Goal: Transaction & Acquisition: Register for event/course

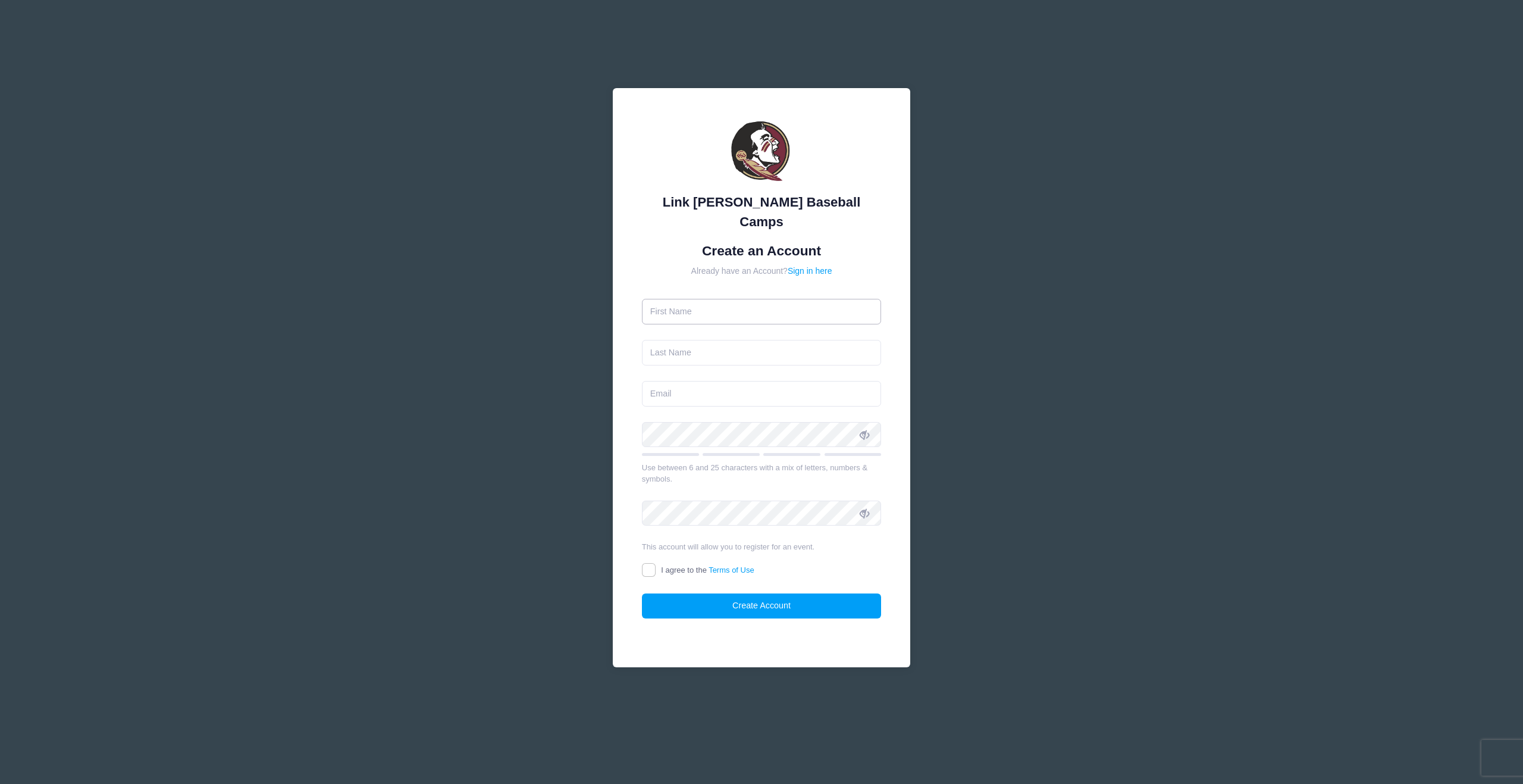
click at [730, 301] on input "text" at bounding box center [762, 311] width 240 height 25
type input "JACK"
type input "Carruthers"
type input "jack@insitedesigngroup.com"
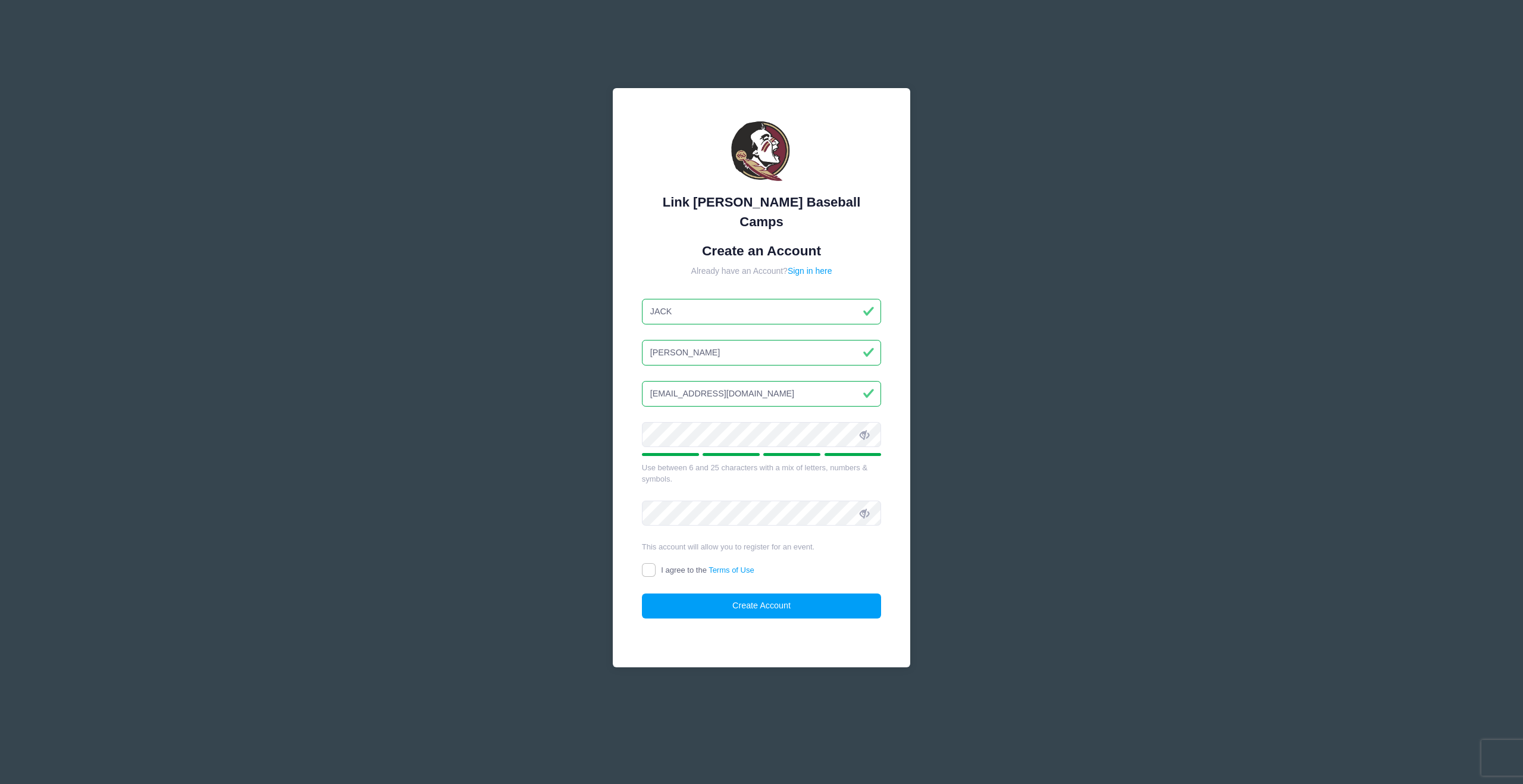
click at [863, 431] on icon at bounding box center [865, 435] width 9 height 9
click at [650, 563] on input "I agree to the Terms of Use" at bounding box center [649, 570] width 14 height 14
checkbox input "true"
click at [756, 596] on button "Create Account" at bounding box center [762, 605] width 240 height 25
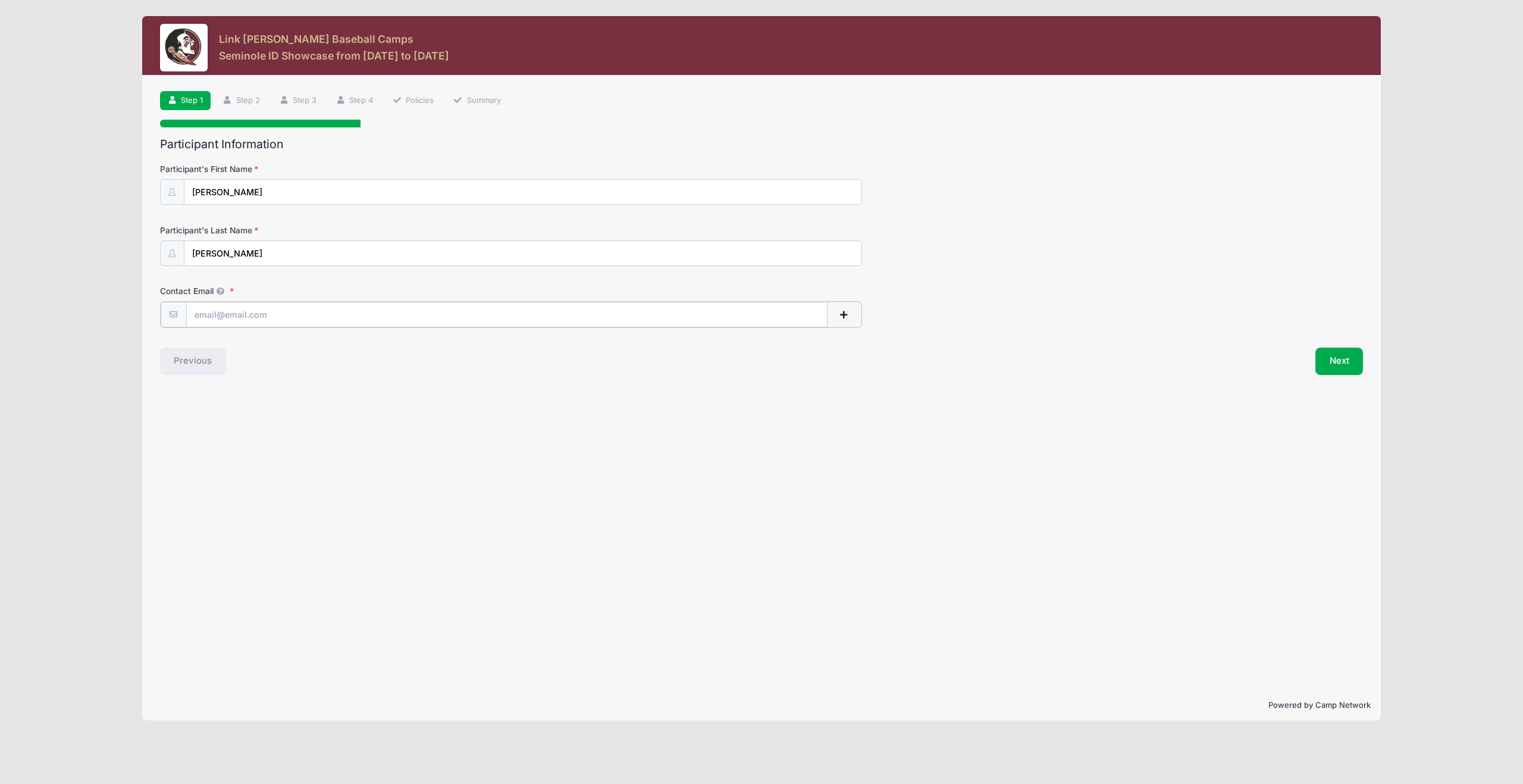
click at [295, 317] on input "Contact Email" at bounding box center [507, 314] width 641 height 25
type input "[EMAIL_ADDRESS][DOMAIN_NAME]"
click at [1342, 357] on button "Next" at bounding box center [1339, 359] width 48 height 27
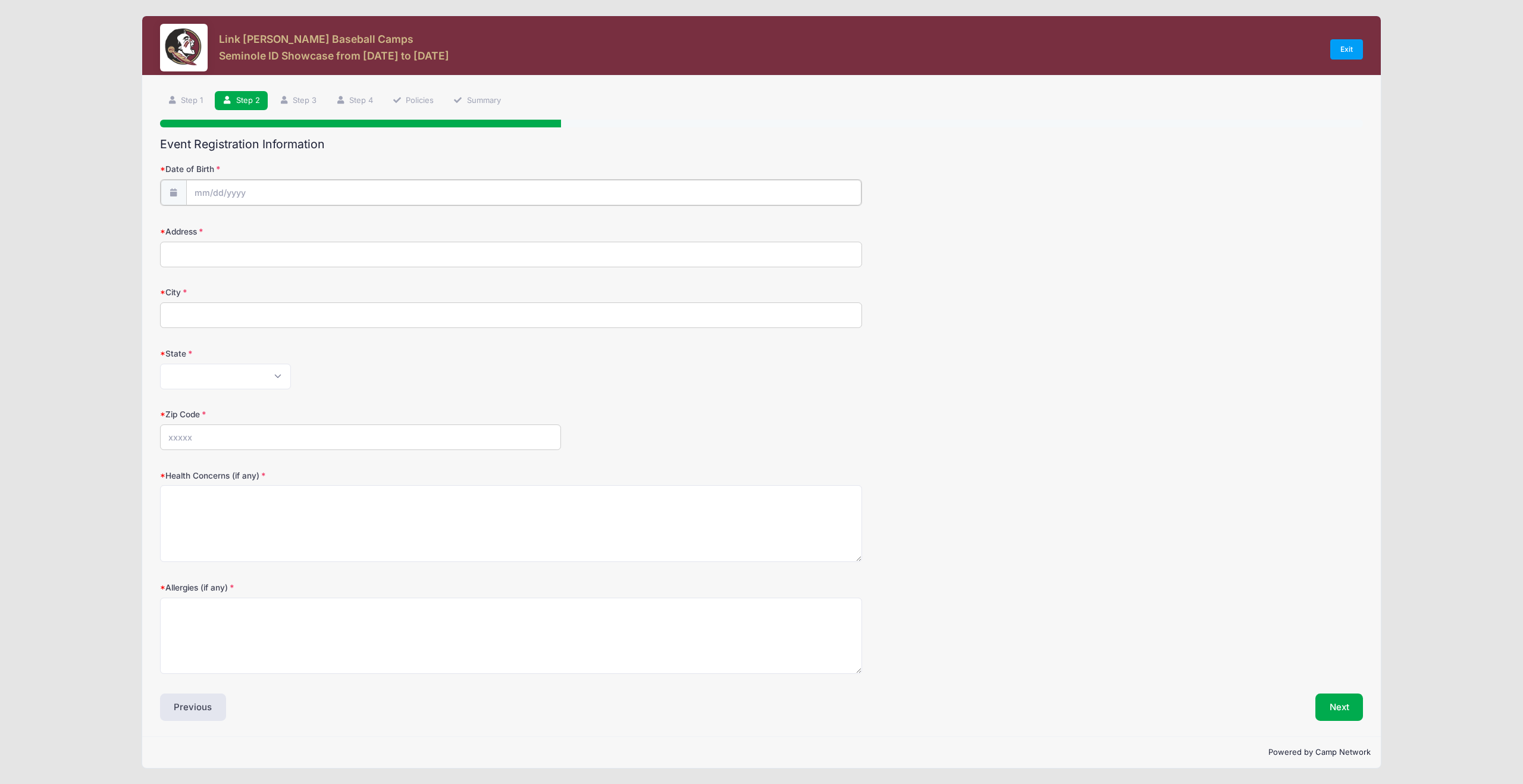
click at [321, 193] on input "Date of Birth" at bounding box center [524, 192] width 675 height 25
click at [204, 218] on span at bounding box center [202, 224] width 20 height 21
click at [203, 218] on span at bounding box center [202, 224] width 20 height 21
click at [202, 221] on icon at bounding box center [202, 224] width 8 height 8
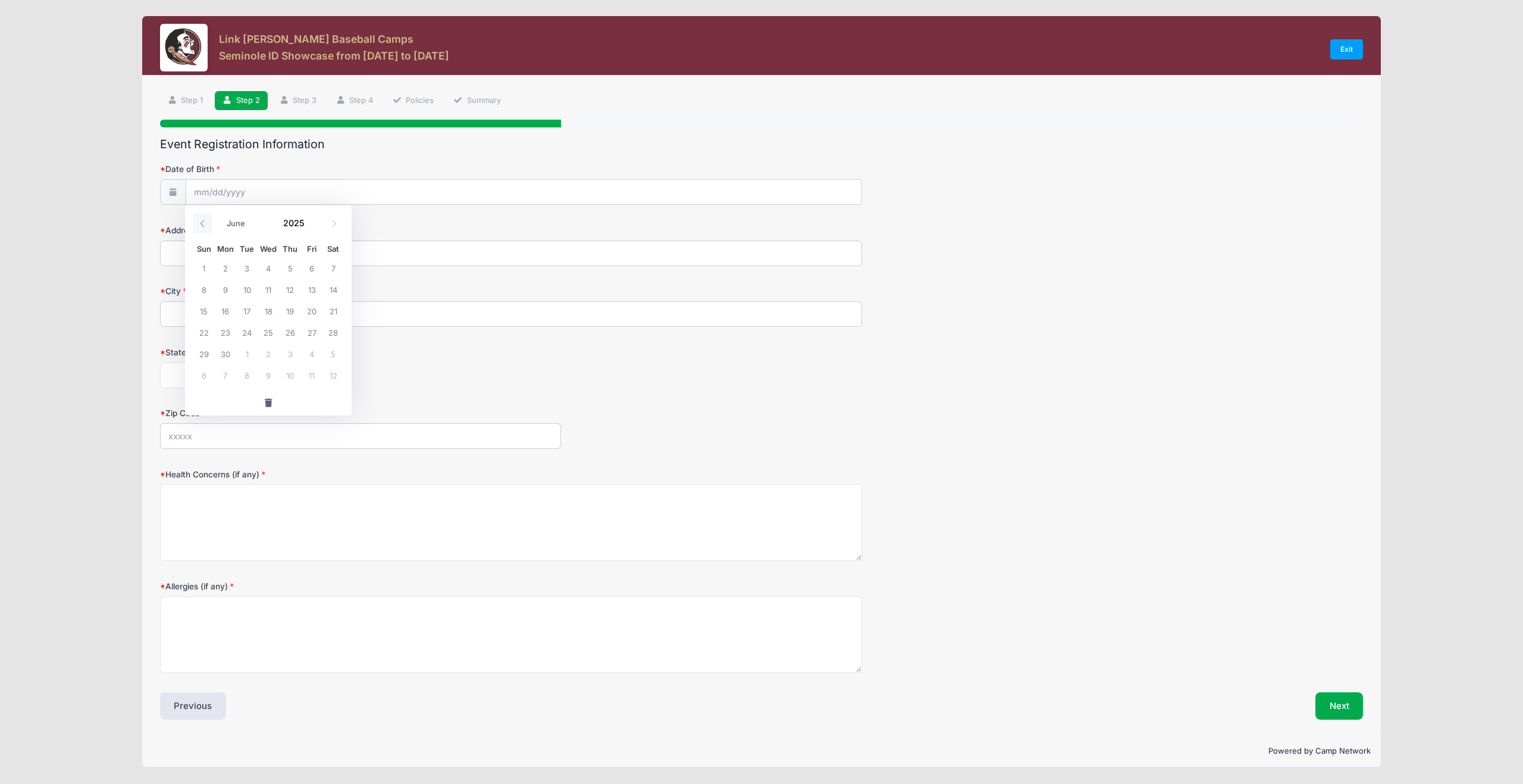
click at [202, 220] on icon at bounding box center [202, 224] width 8 height 8
click at [202, 219] on span at bounding box center [202, 224] width 20 height 21
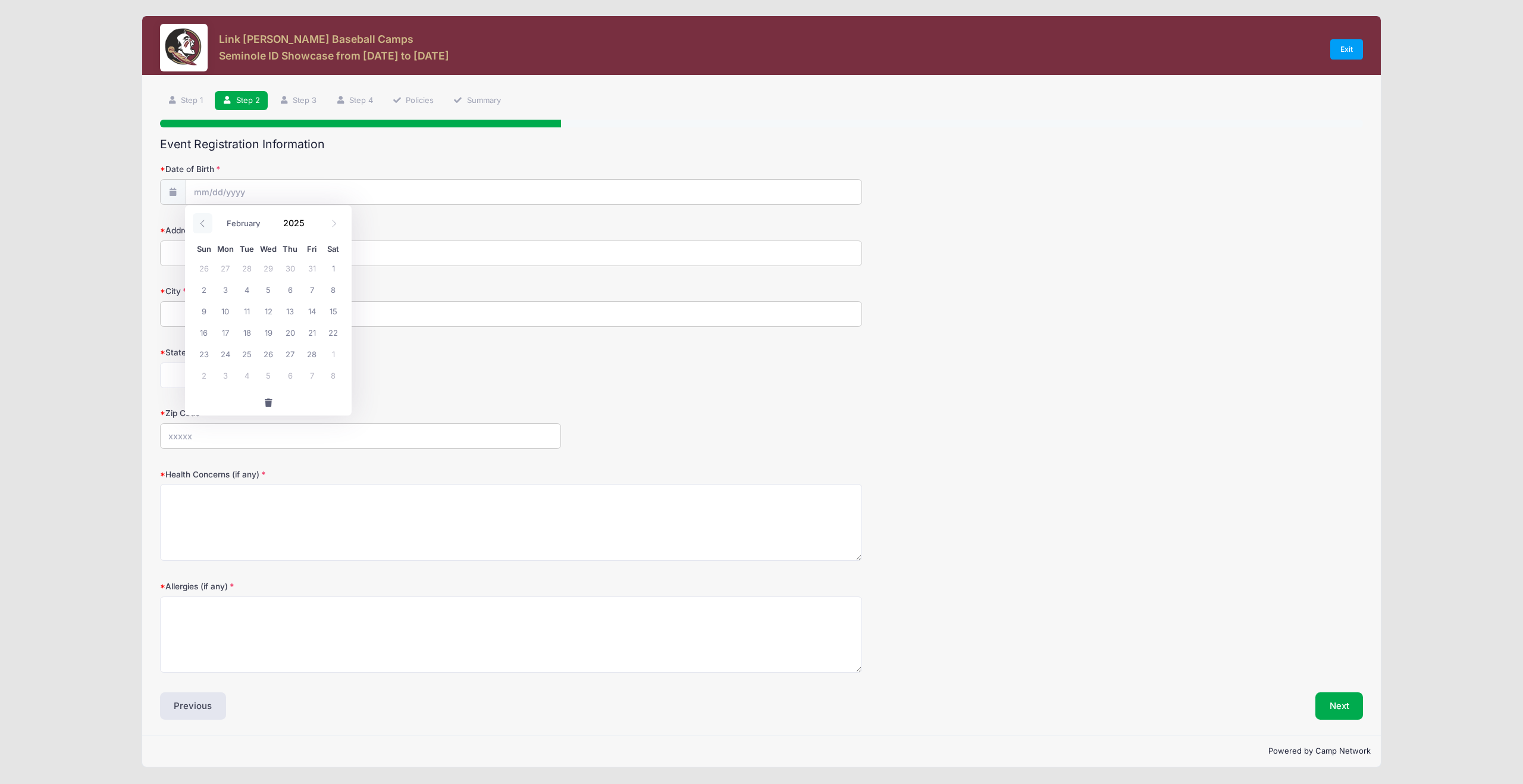
select select "0"
click at [202, 219] on span at bounding box center [202, 224] width 20 height 21
type input "2024"
click at [202, 220] on icon at bounding box center [202, 224] width 8 height 8
click at [202, 219] on span at bounding box center [202, 224] width 20 height 21
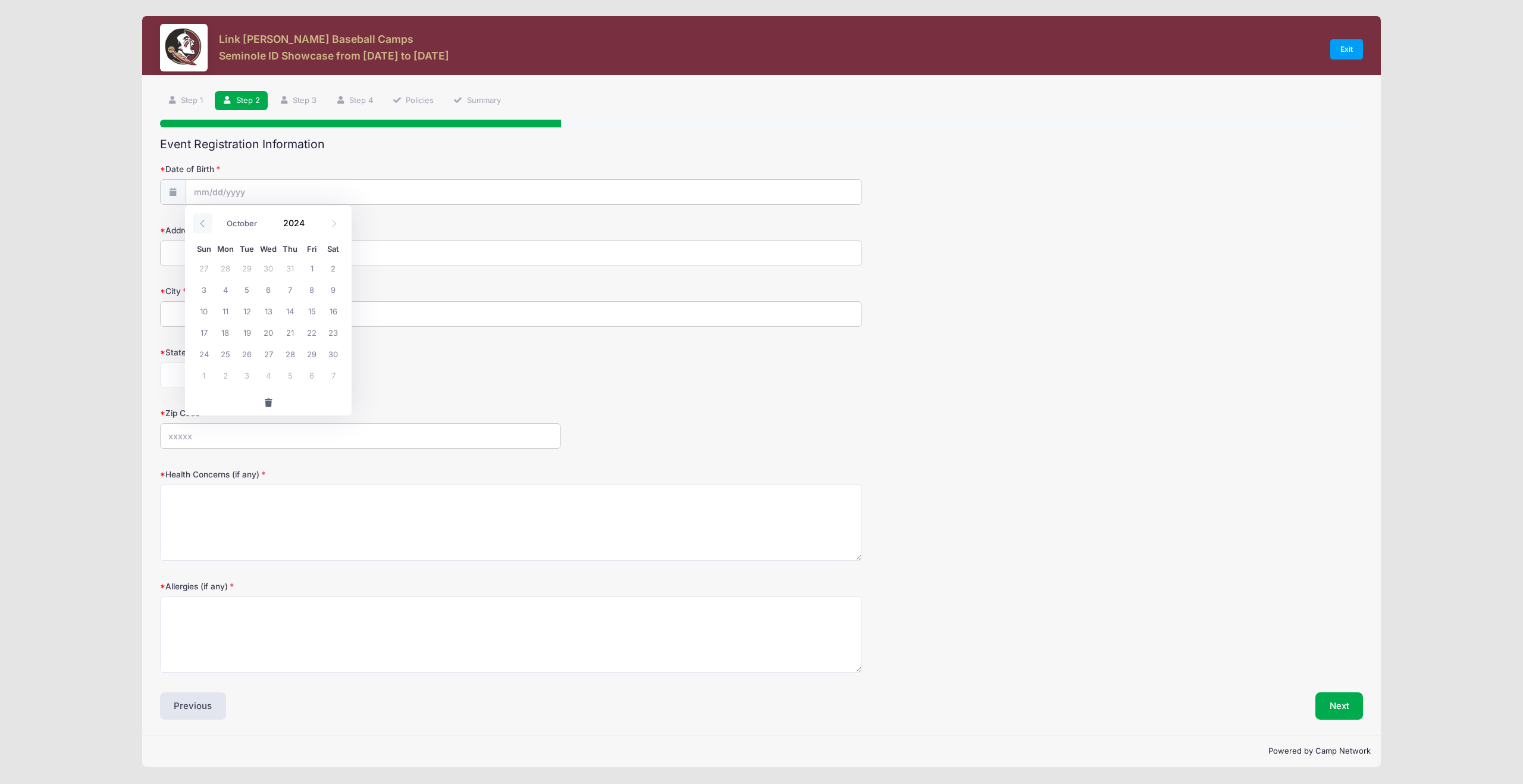
click at [202, 219] on span at bounding box center [202, 224] width 20 height 21
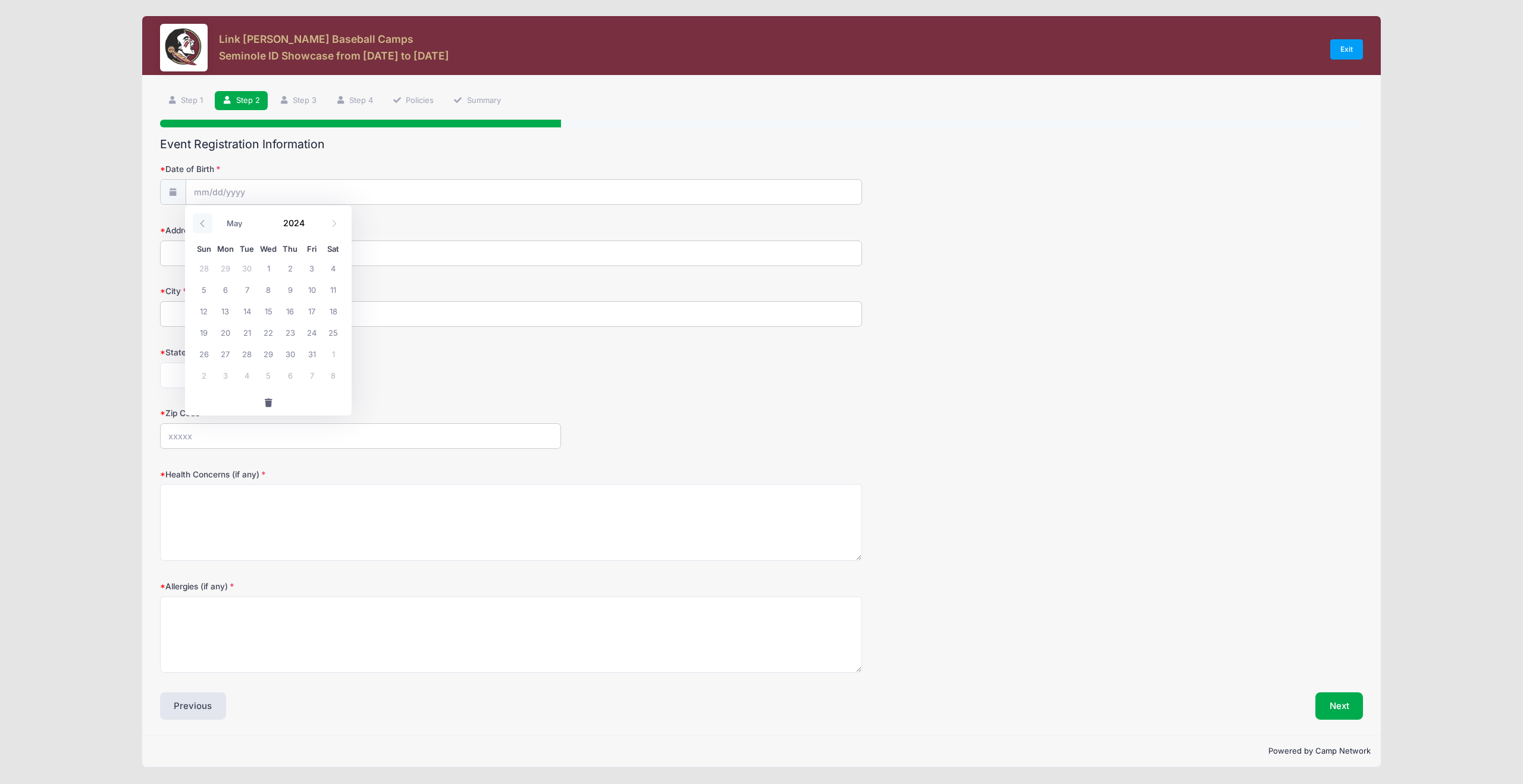
click at [202, 220] on icon at bounding box center [202, 224] width 8 height 8
click at [202, 219] on span at bounding box center [202, 224] width 20 height 21
select select "0"
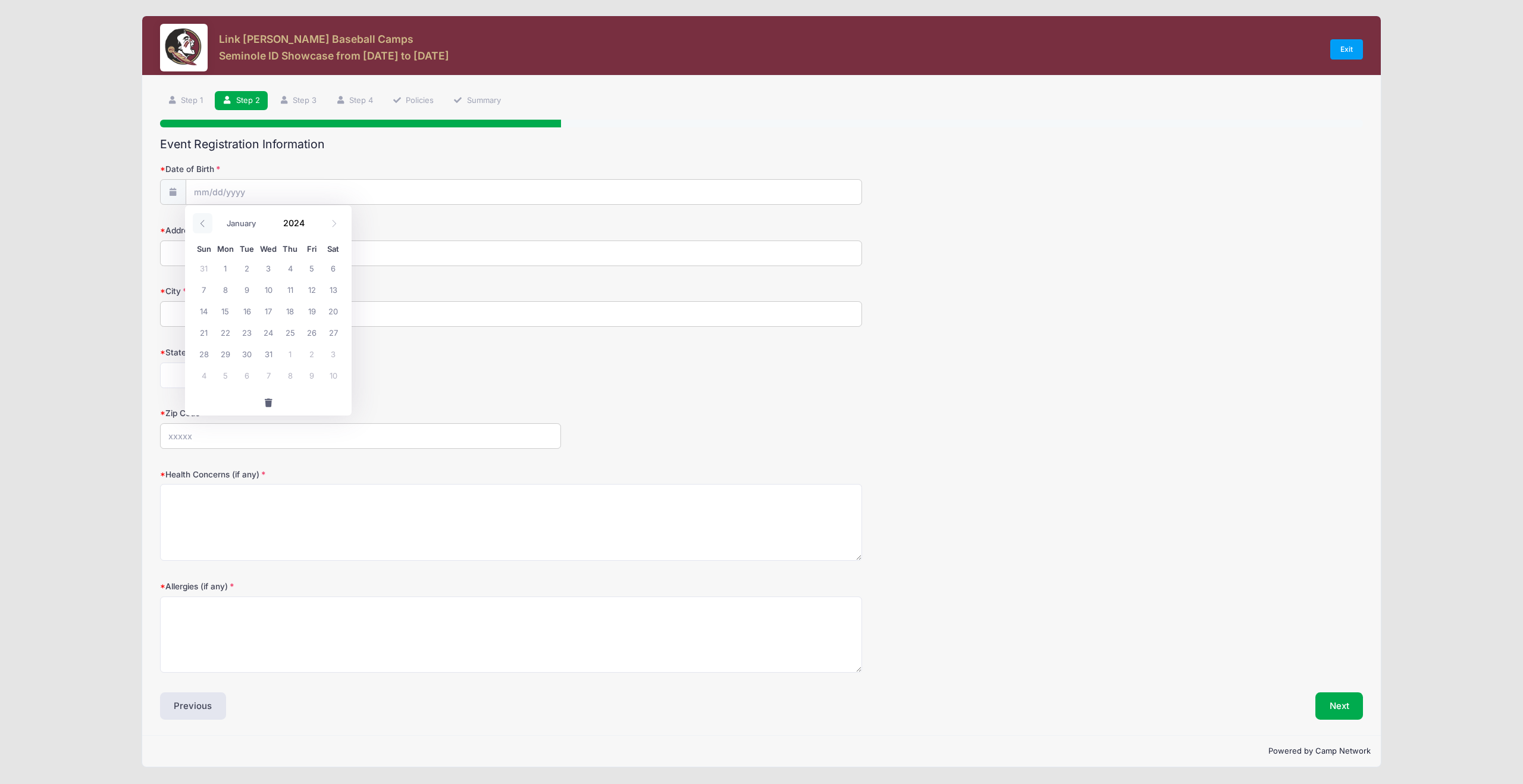
copy span "Sun"
drag, startPoint x: 290, startPoint y: 187, endPoint x: 279, endPoint y: 192, distance: 12.1
click at [279, 192] on input "Date of Birth" at bounding box center [524, 192] width 675 height 25
click at [215, 186] on input "Date of Birth" at bounding box center [524, 192] width 675 height 25
click at [203, 223] on icon at bounding box center [202, 224] width 8 height 8
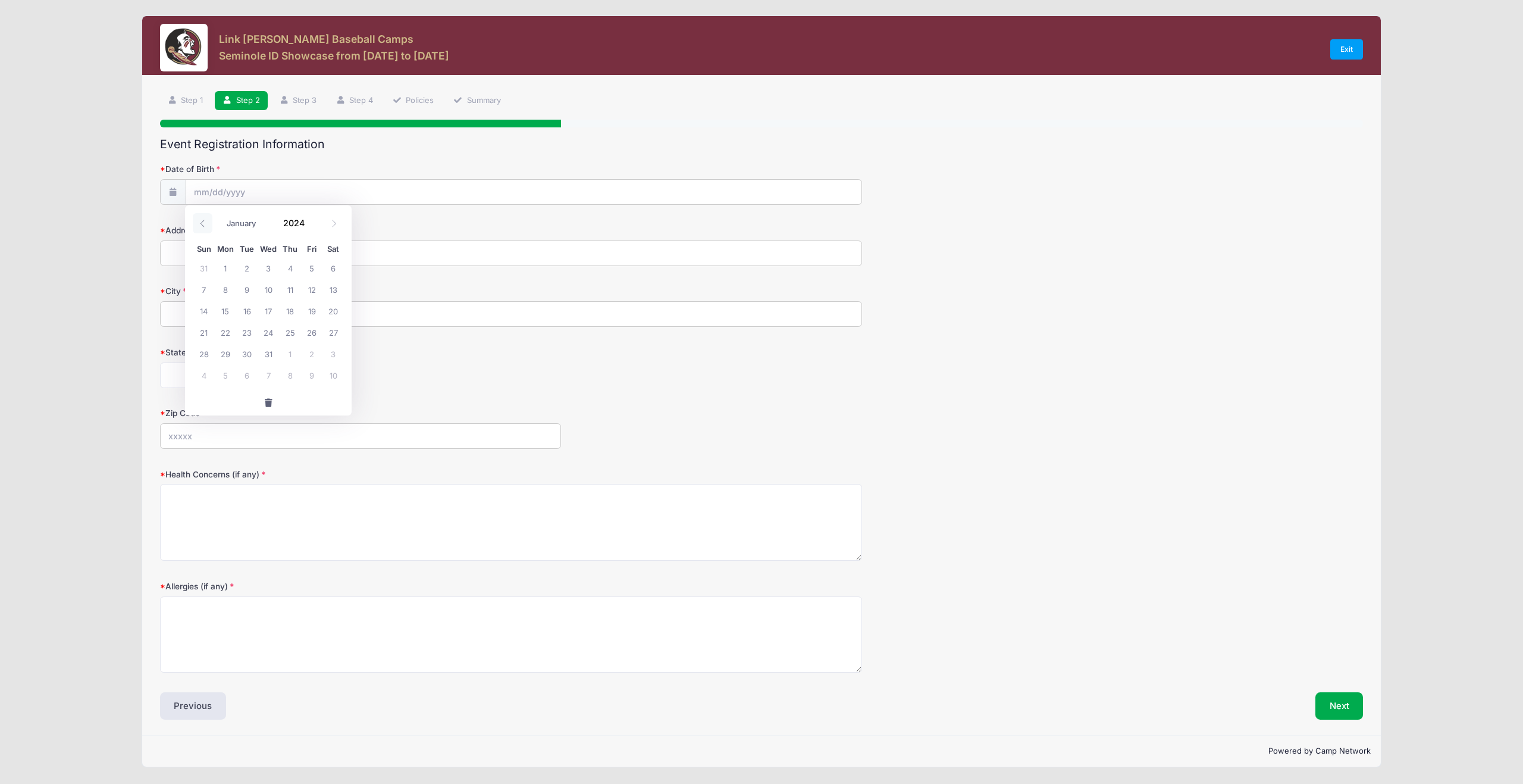
type input "2023"
click at [203, 223] on icon at bounding box center [202, 224] width 8 height 8
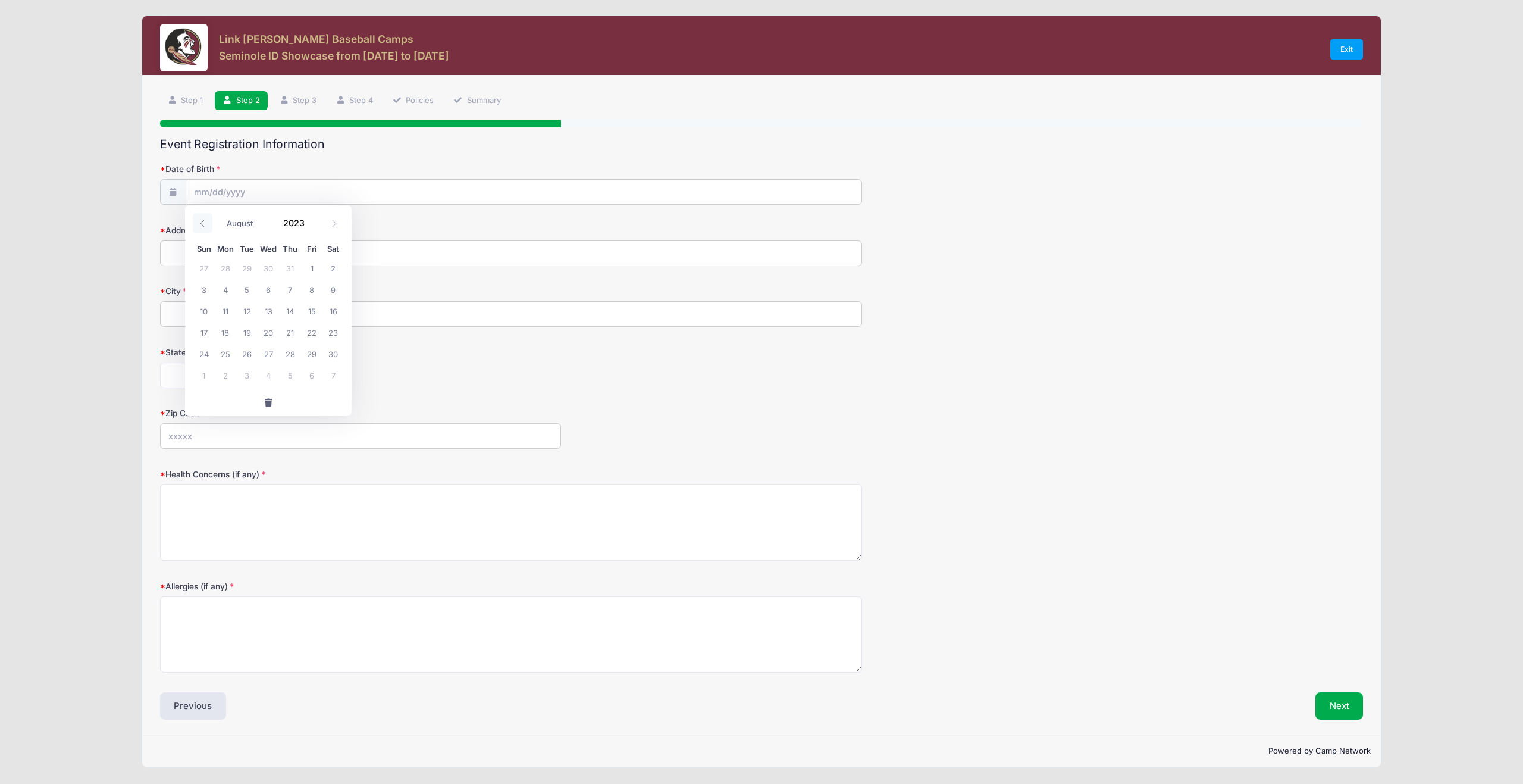
click at [203, 223] on icon at bounding box center [202, 224] width 8 height 8
click at [203, 224] on icon at bounding box center [202, 224] width 8 height 8
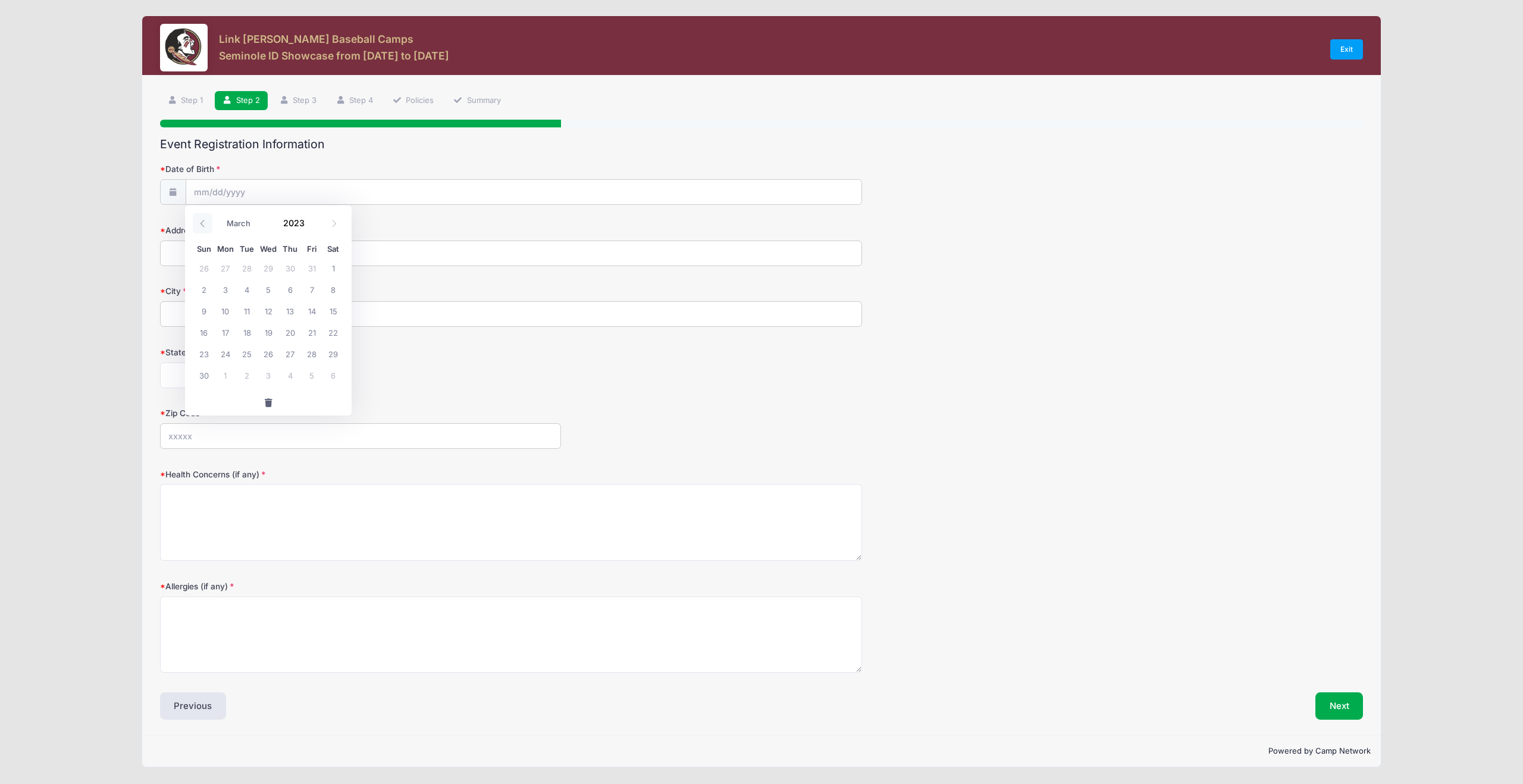
click at [203, 224] on icon at bounding box center [202, 224] width 8 height 8
select select "0"
click at [203, 224] on icon at bounding box center [202, 224] width 8 height 8
type input "2022"
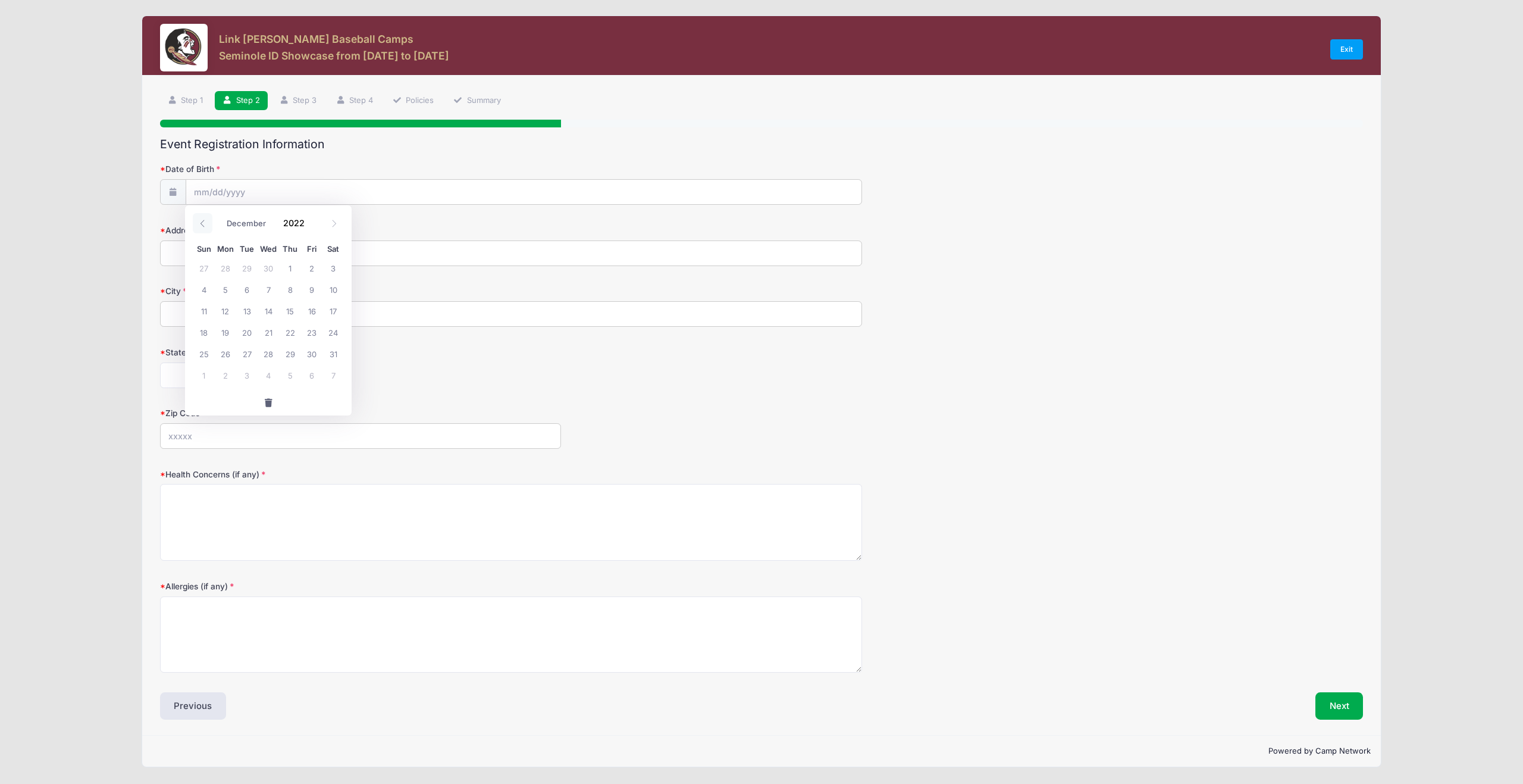
click at [203, 224] on icon at bounding box center [202, 224] width 8 height 8
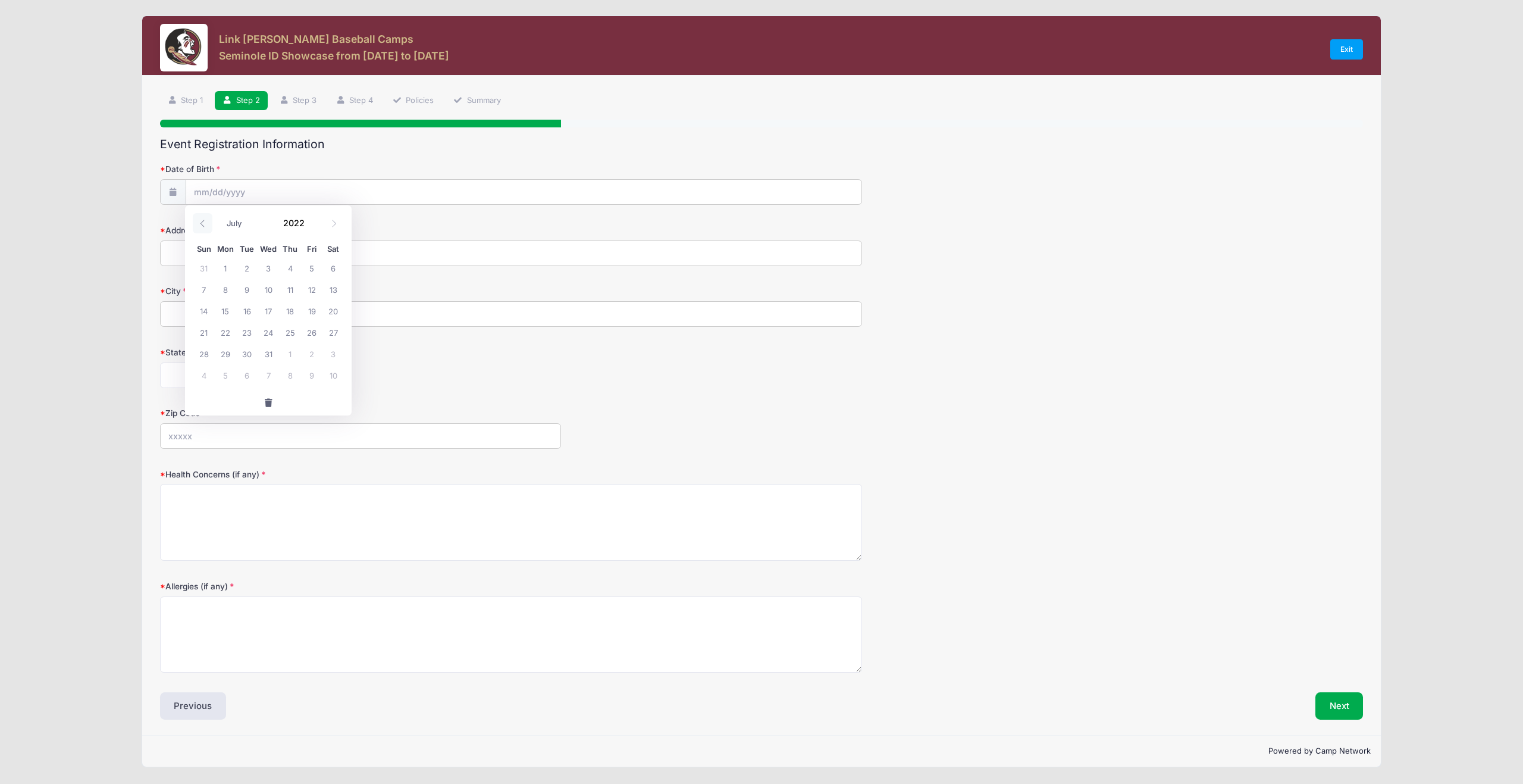
click at [203, 224] on icon at bounding box center [202, 224] width 8 height 8
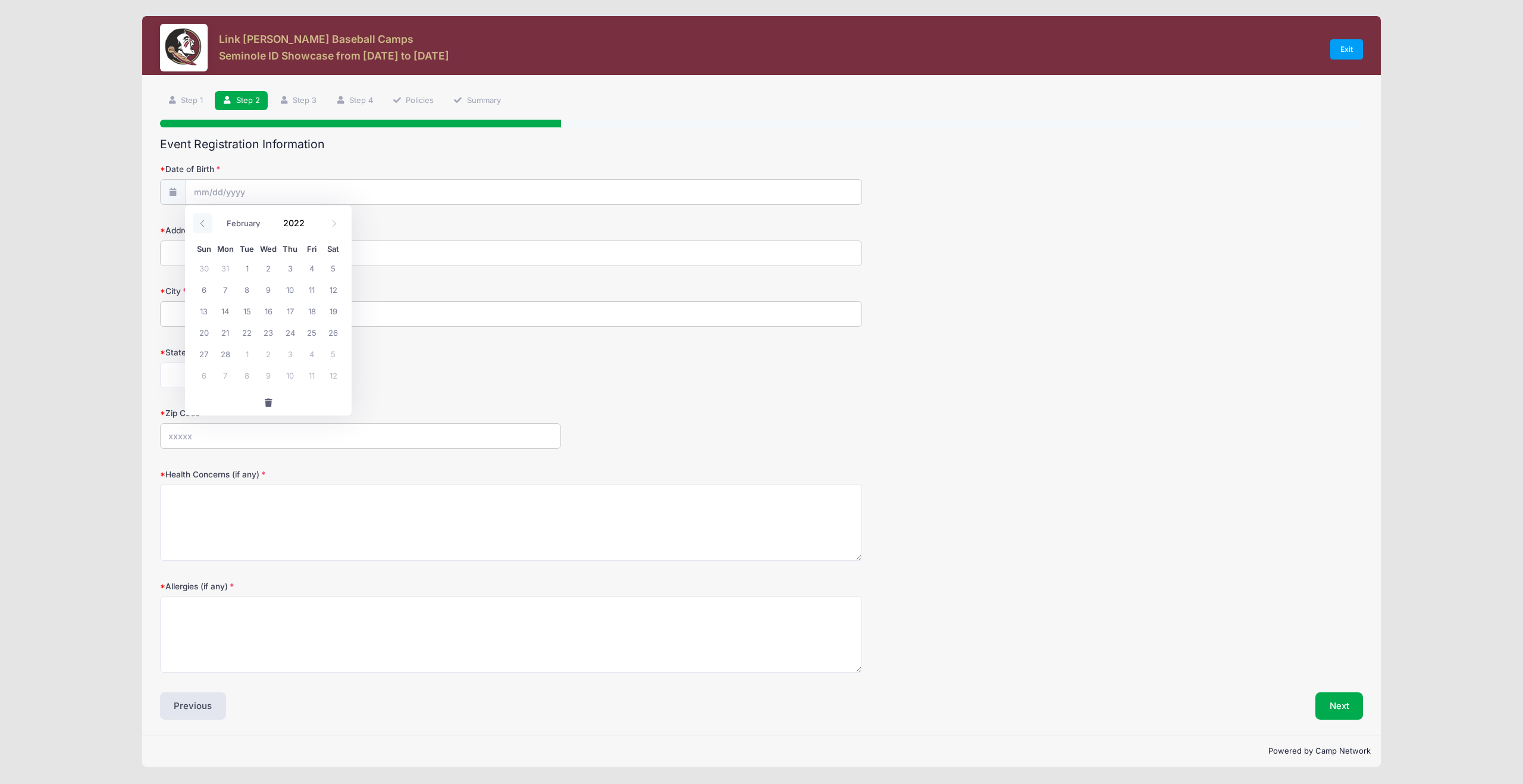
click at [203, 224] on icon at bounding box center [202, 224] width 8 height 8
select select "0"
click at [203, 224] on icon at bounding box center [202, 224] width 8 height 8
type input "2021"
click at [203, 224] on icon at bounding box center [202, 224] width 8 height 8
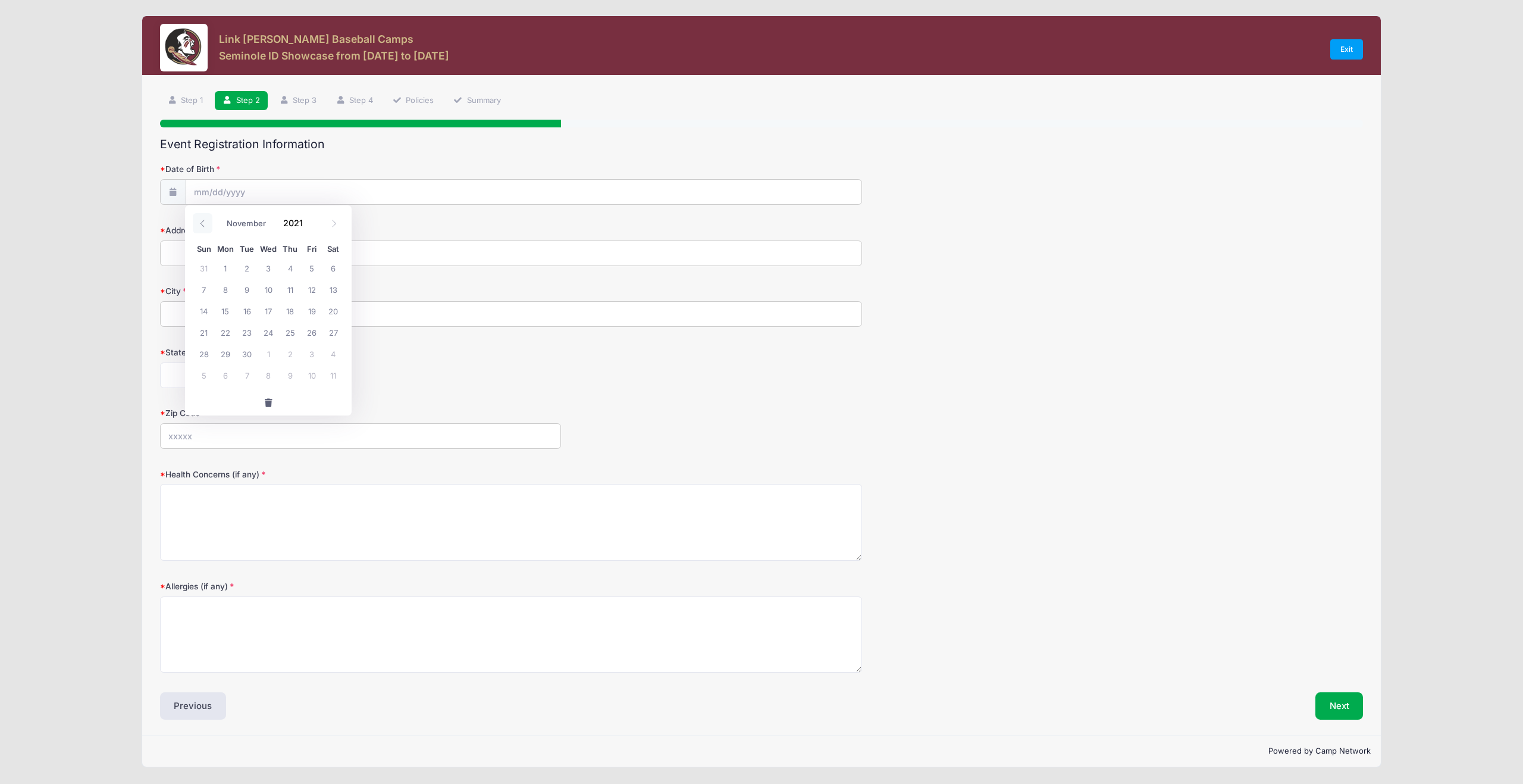
click at [203, 224] on icon at bounding box center [202, 224] width 8 height 8
select select "9"
drag, startPoint x: 203, startPoint y: 224, endPoint x: 297, endPoint y: 223, distance: 94.0
click at [297, 223] on input "2021" at bounding box center [296, 222] width 39 height 18
click at [312, 227] on span at bounding box center [311, 227] width 8 height 8
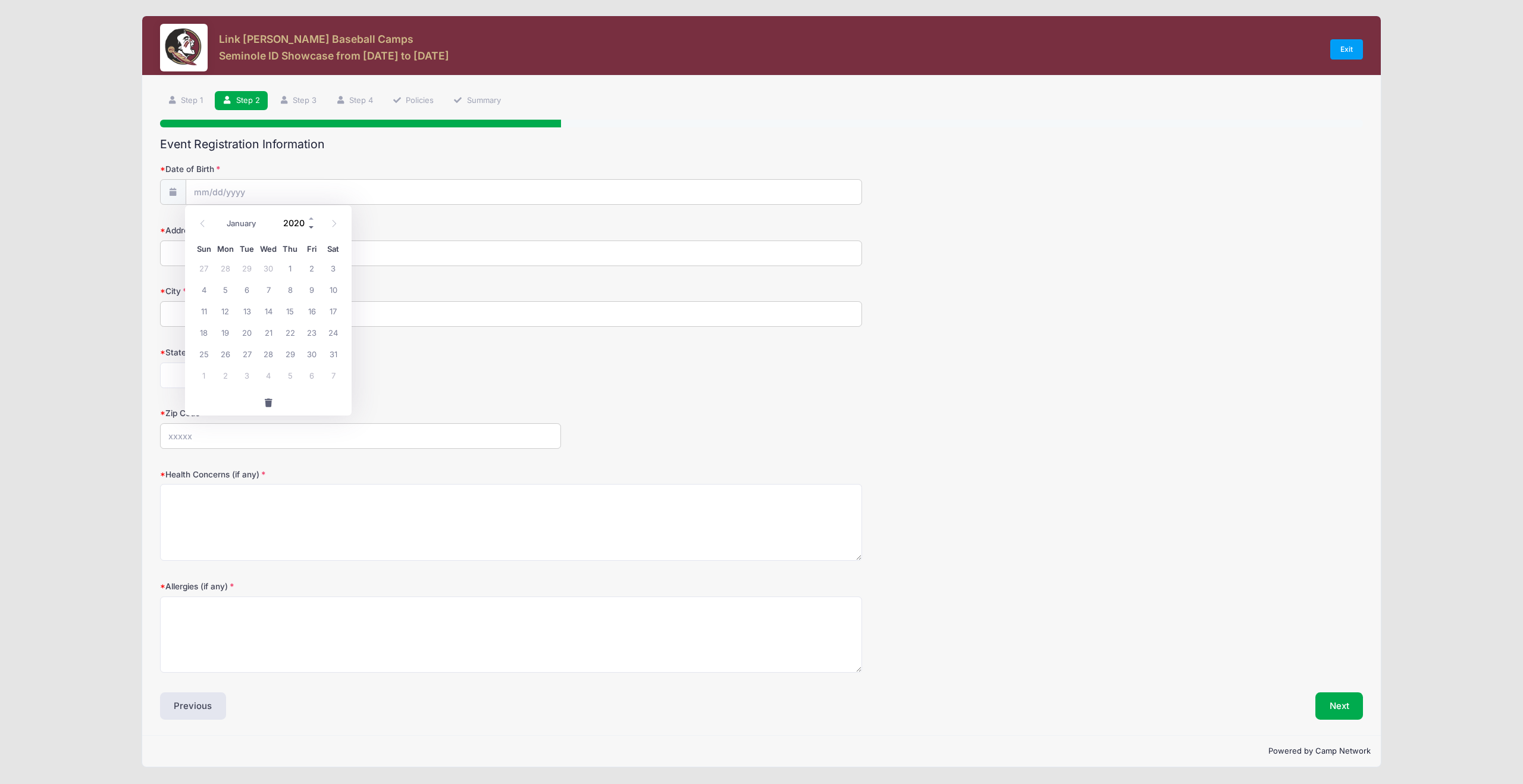
click at [312, 227] on span at bounding box center [311, 227] width 8 height 8
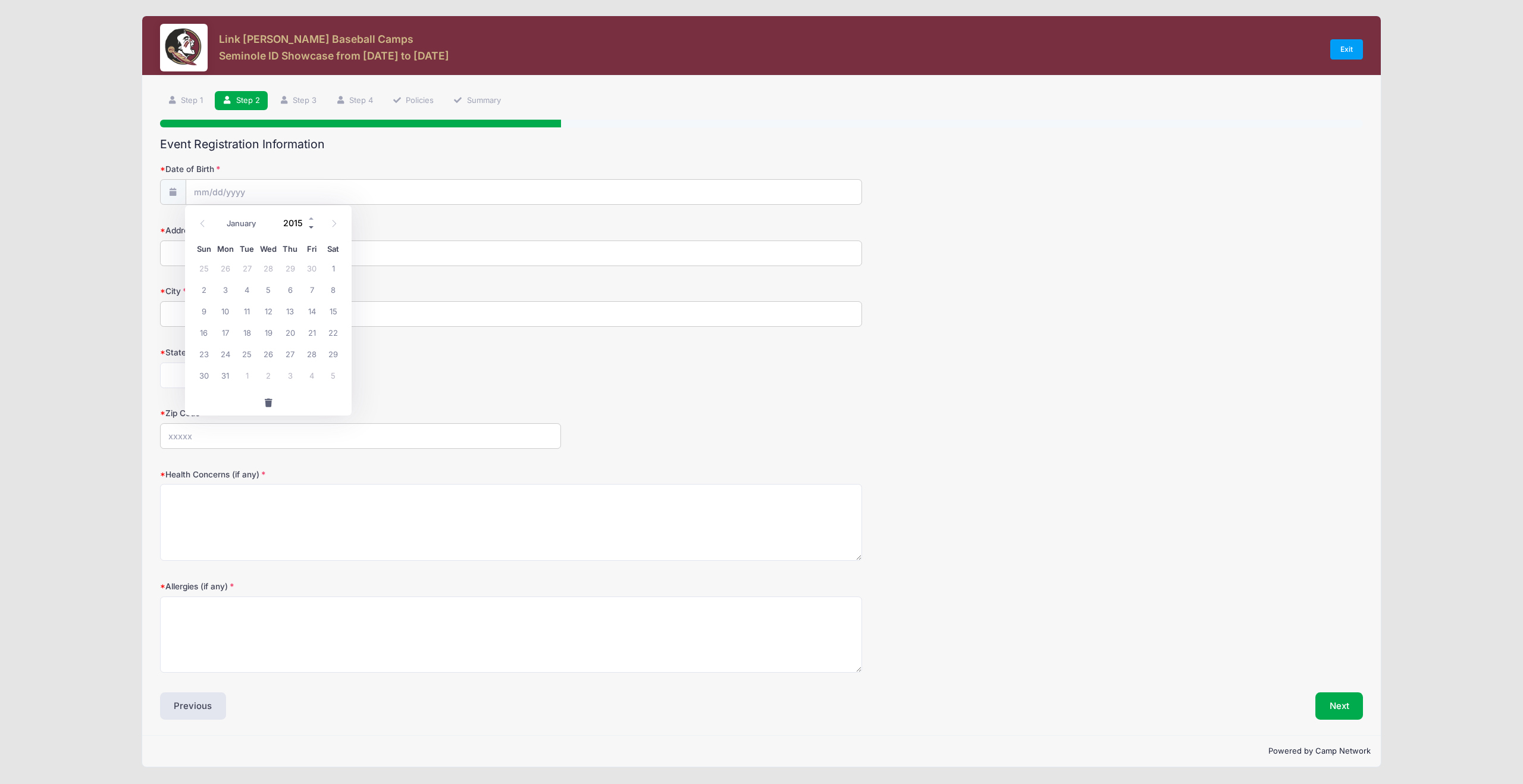
click at [312, 227] on span at bounding box center [311, 227] width 8 height 8
click at [311, 227] on span at bounding box center [311, 227] width 8 height 8
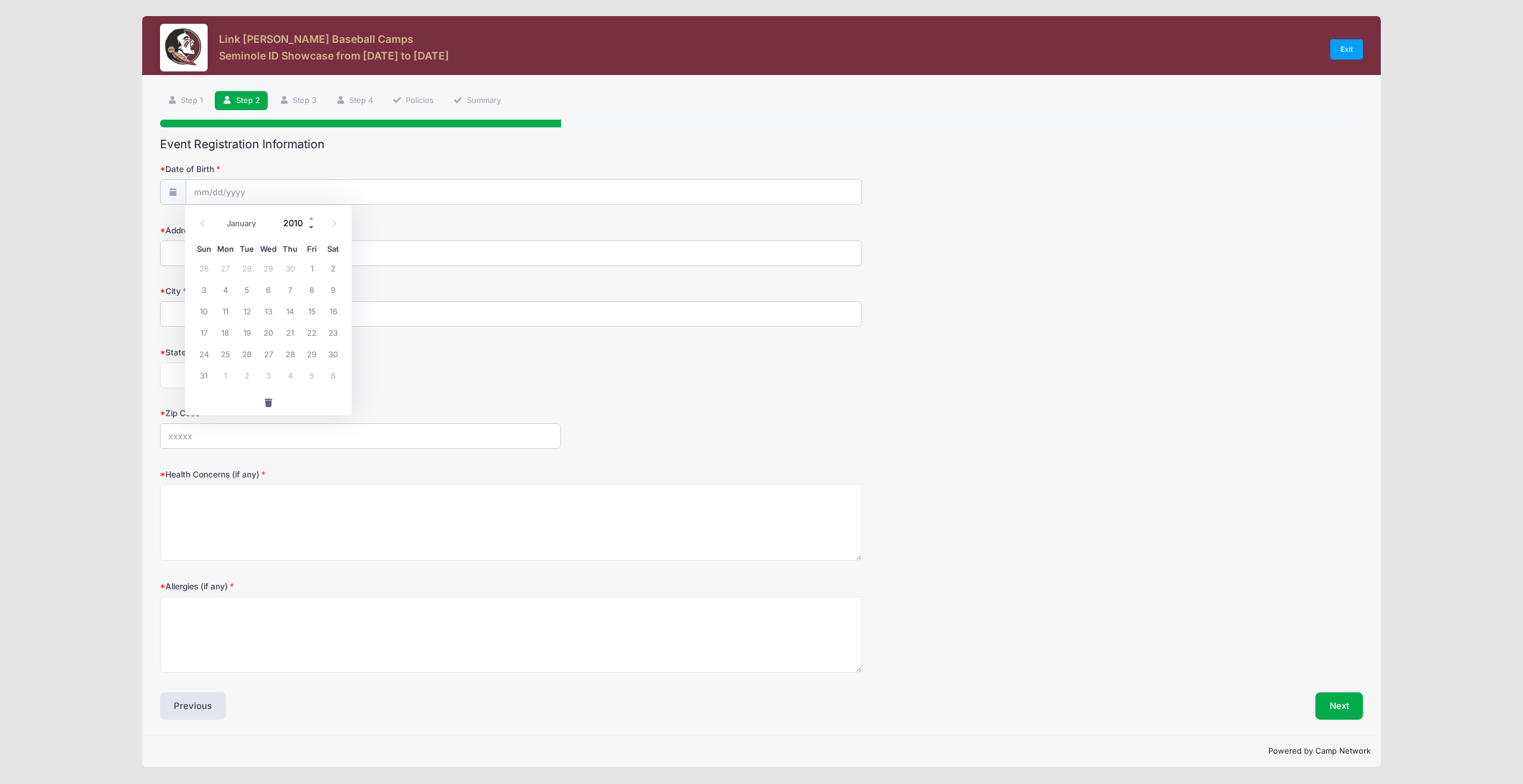
click at [311, 227] on span at bounding box center [311, 227] width 8 height 8
type input "2008"
click at [200, 220] on icon at bounding box center [202, 224] width 8 height 8
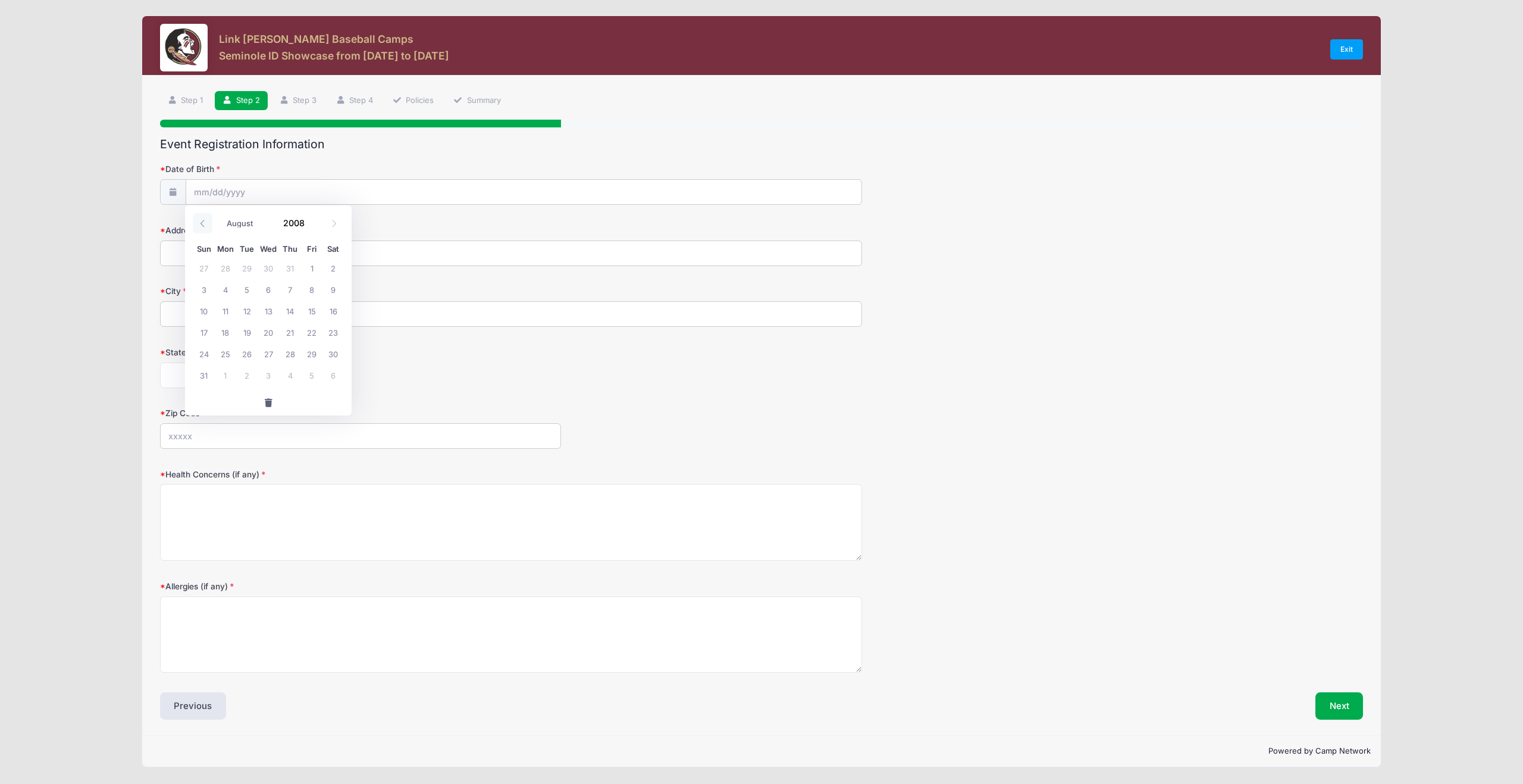
click at [200, 220] on span at bounding box center [202, 224] width 20 height 21
click at [335, 223] on icon at bounding box center [334, 224] width 8 height 8
click at [198, 221] on span at bounding box center [202, 224] width 20 height 21
select select "5"
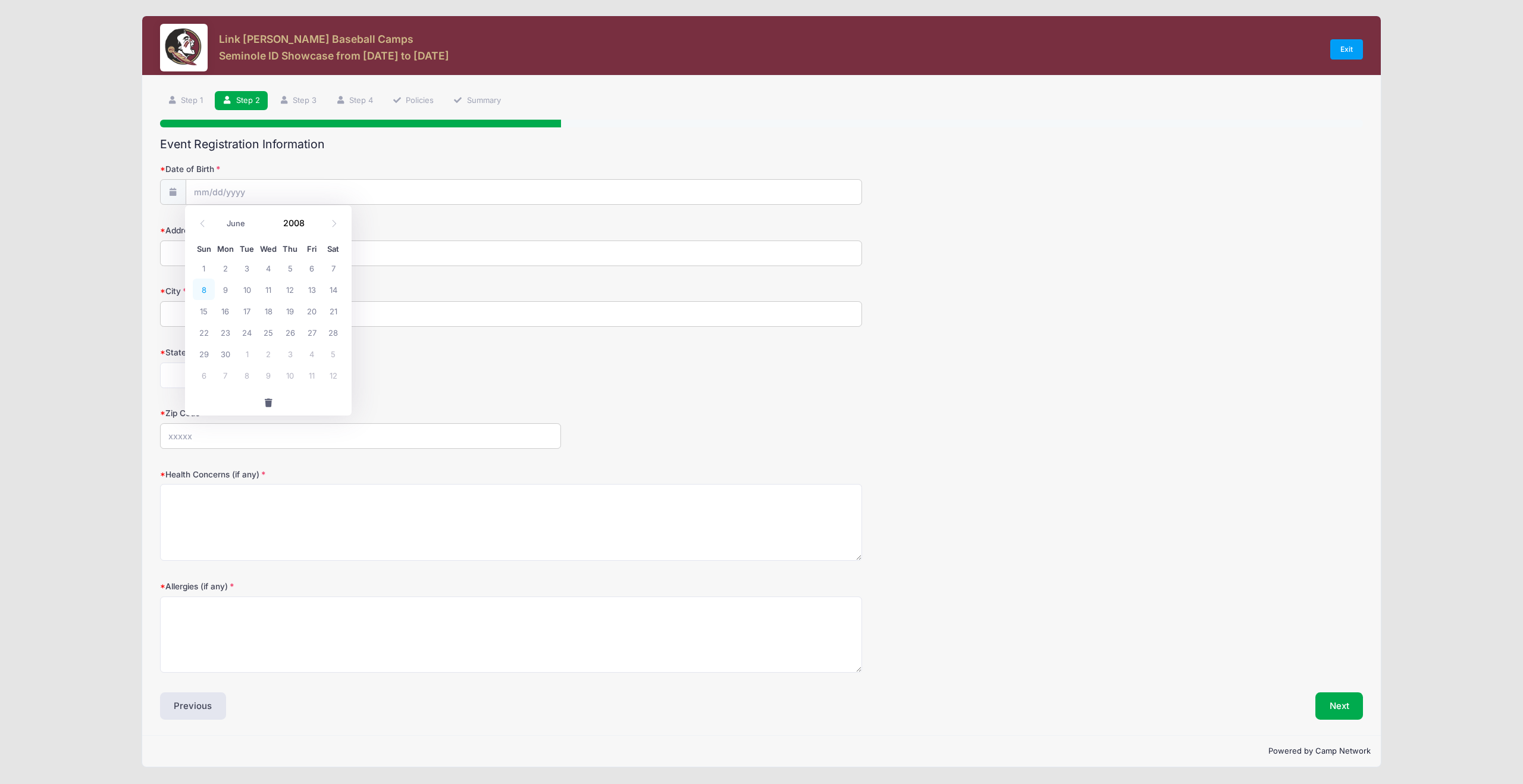
drag, startPoint x: 198, startPoint y: 221, endPoint x: 202, endPoint y: 292, distance: 71.1
click at [202, 292] on span "8" at bounding box center [203, 289] width 22 height 22
type input "[DATE]"
click at [211, 259] on input "Address" at bounding box center [510, 253] width 702 height 25
type input "[STREET_ADDRESS][PERSON_NAME]"
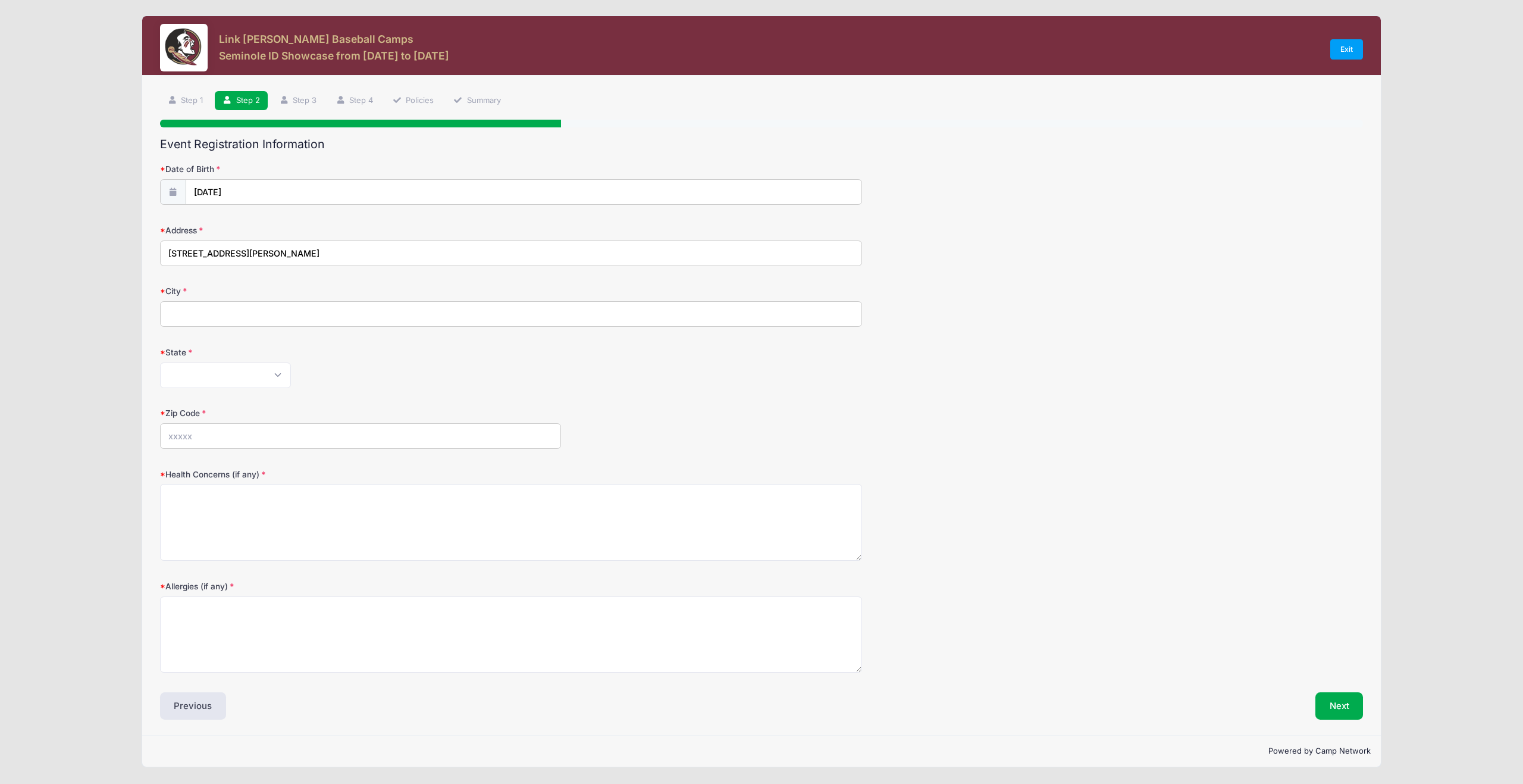
type input "Hollywood"
select select "FL"
type input "33020"
click at [228, 505] on textarea "Health Concerns (if any)" at bounding box center [510, 523] width 702 height 77
type textarea "NONE"
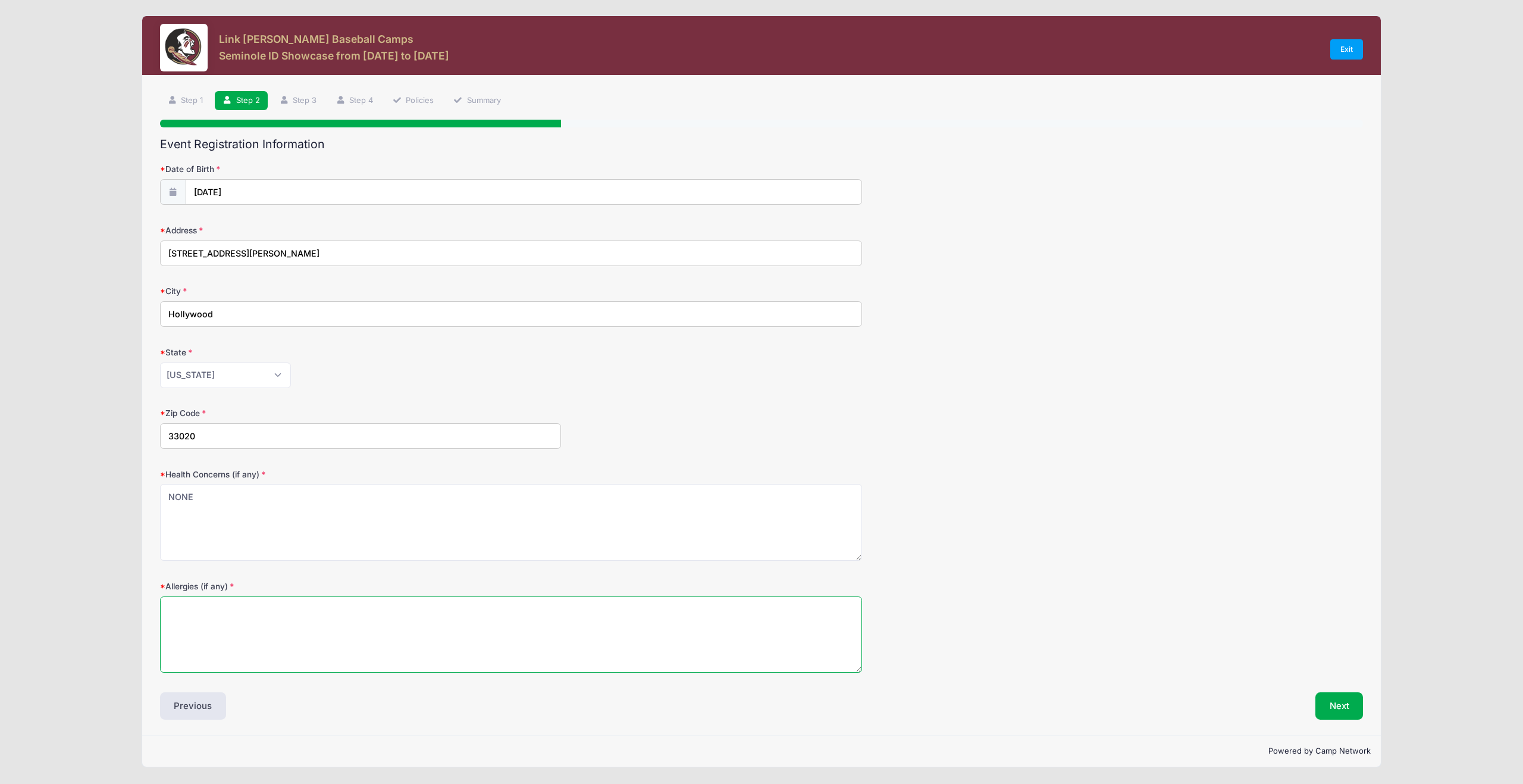
click at [214, 623] on textarea "Allergies (if any)" at bounding box center [510, 635] width 702 height 77
type textarea "NONE"
click at [1338, 704] on button "Next" at bounding box center [1339, 705] width 48 height 27
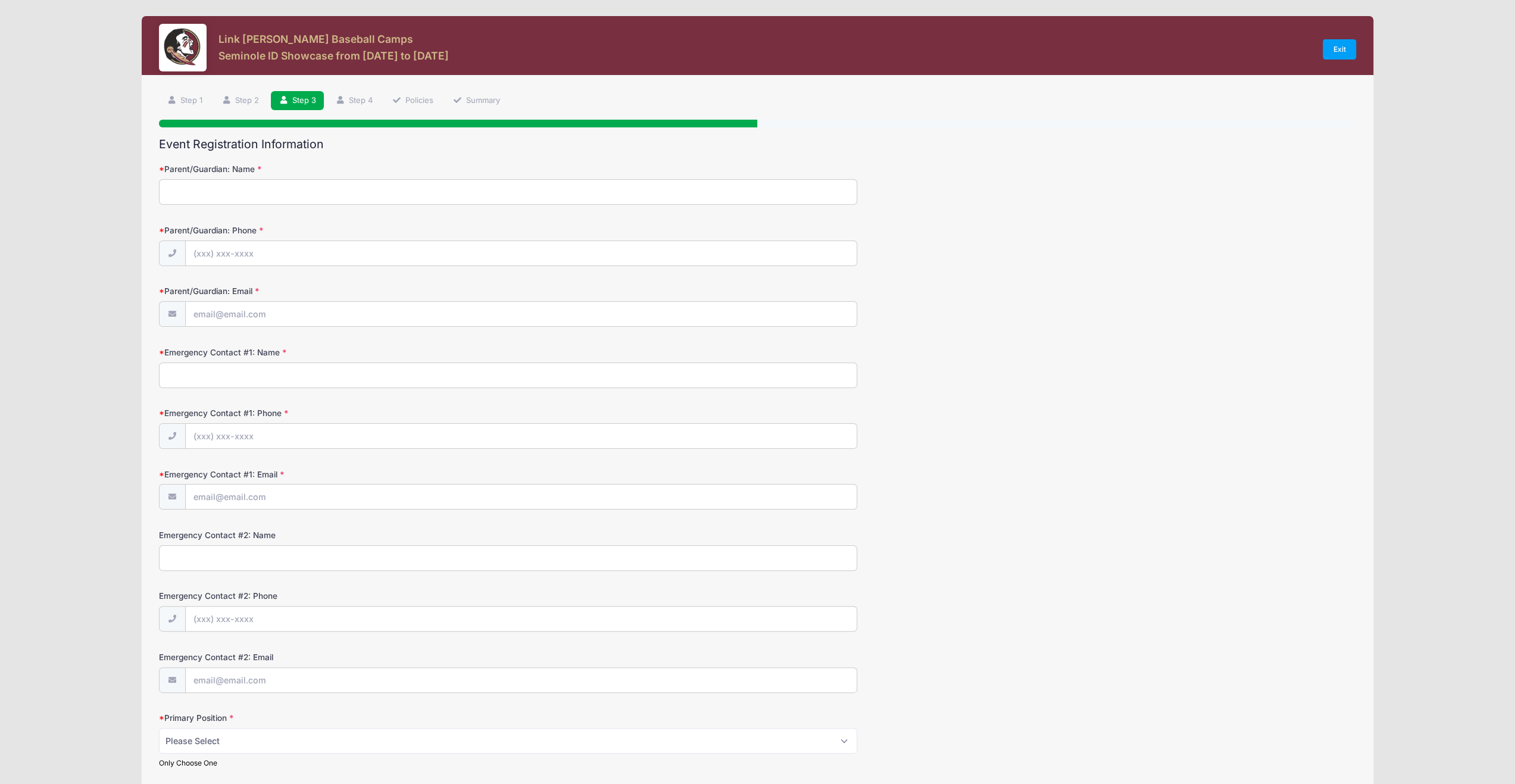
click at [197, 188] on input "Parent/Guardian: Name" at bounding box center [508, 192] width 698 height 25
type input "[PERSON_NAME]"
click at [212, 250] on input "Parent/Guardian: Phone" at bounding box center [520, 253] width 671 height 25
type input "[PHONE_NUMBER]"
click at [274, 310] on input "Parent/Guardian: Email" at bounding box center [520, 314] width 671 height 25
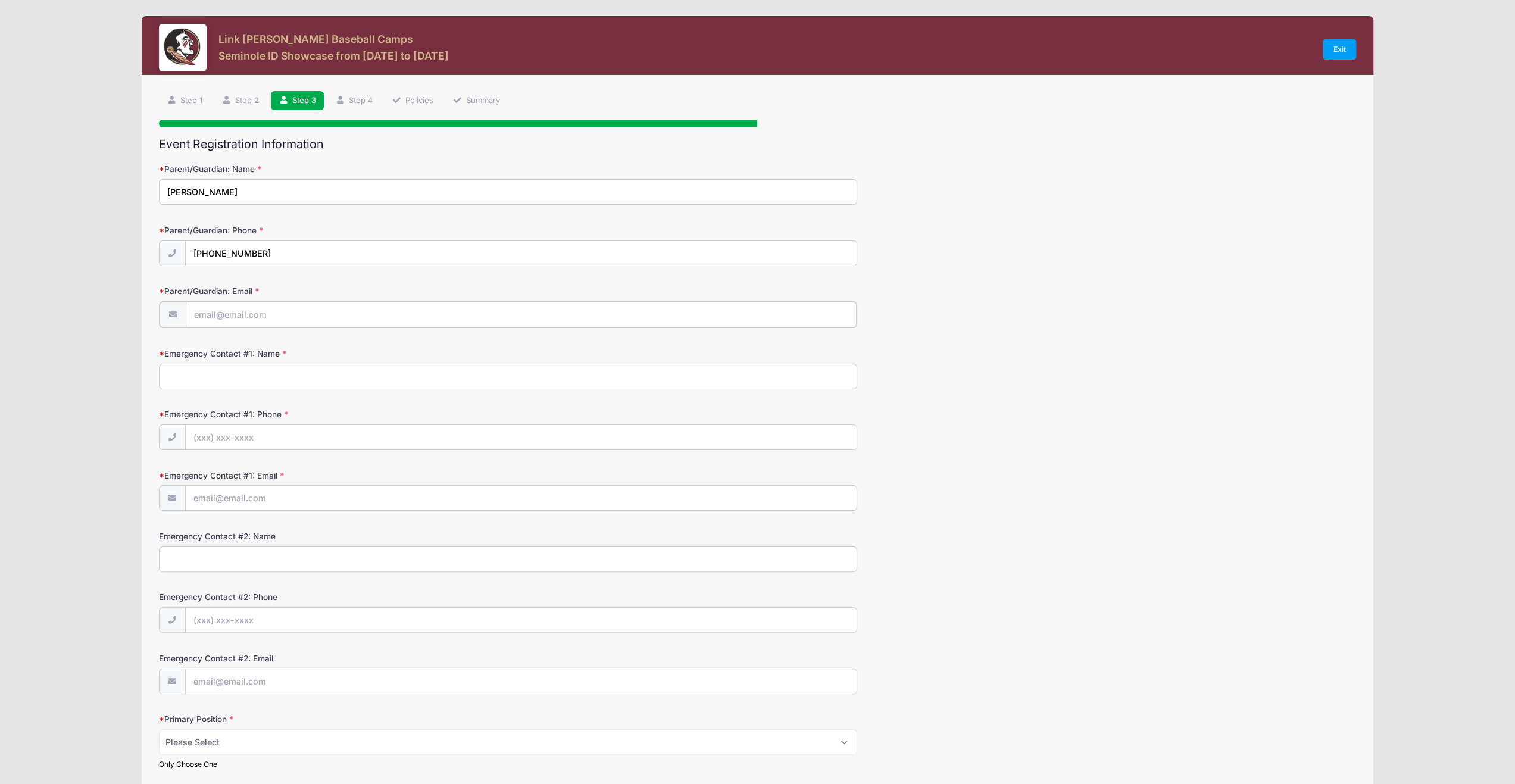
type input "[EMAIL_ADDRESS][DOMAIN_NAME]"
click at [243, 379] on input "Emergency Contact #1: Name" at bounding box center [508, 374] width 698 height 25
type input "[PERSON_NAME]"
click at [210, 436] on input "Emergency Contact #1: Phone" at bounding box center [520, 436] width 671 height 25
type input "[PHONE_NUMBER]"
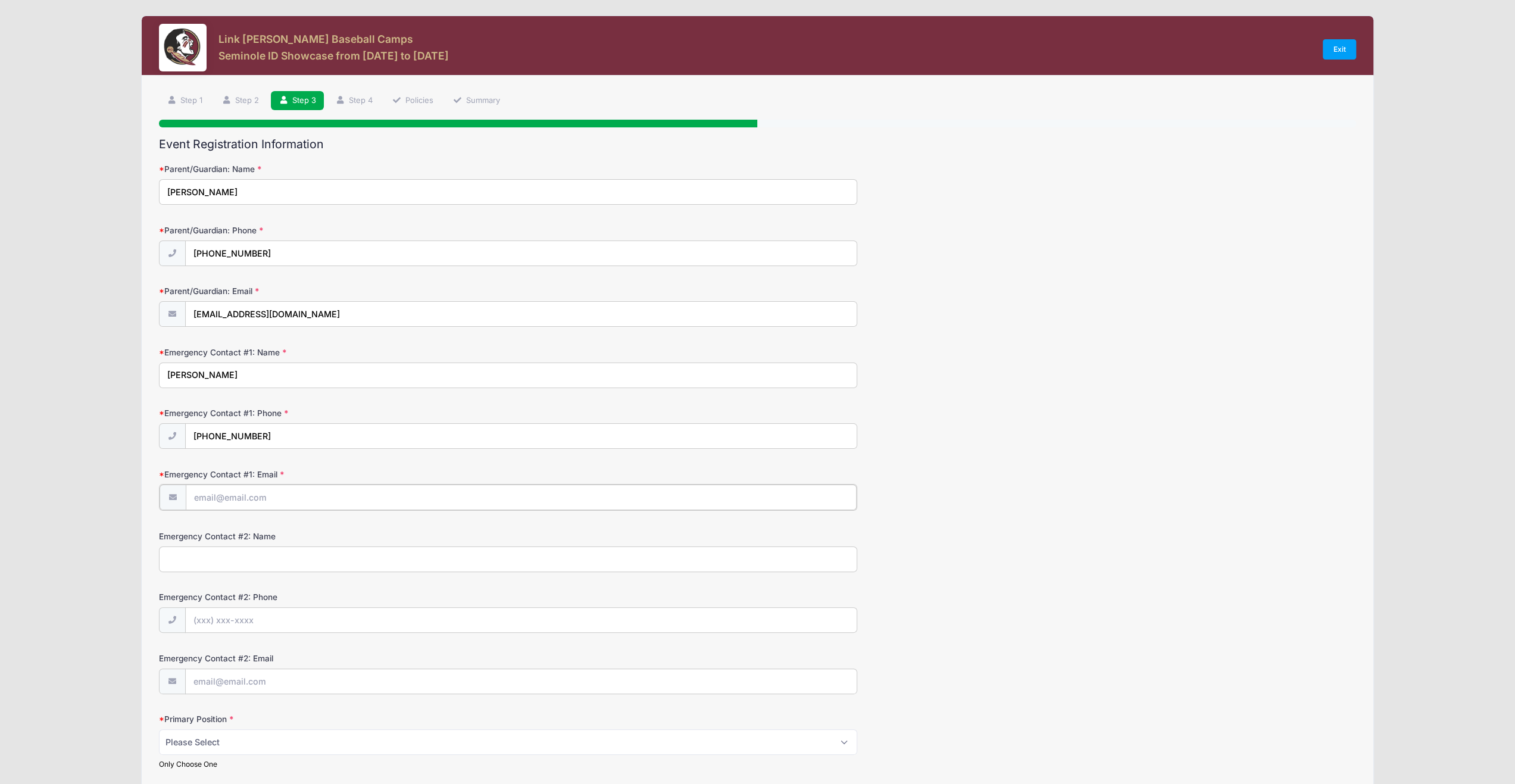
click at [281, 494] on input "Emergency Contact #1: Email" at bounding box center [520, 496] width 671 height 25
type input "[EMAIL_ADDRESS][DOMAIN_NAME]"
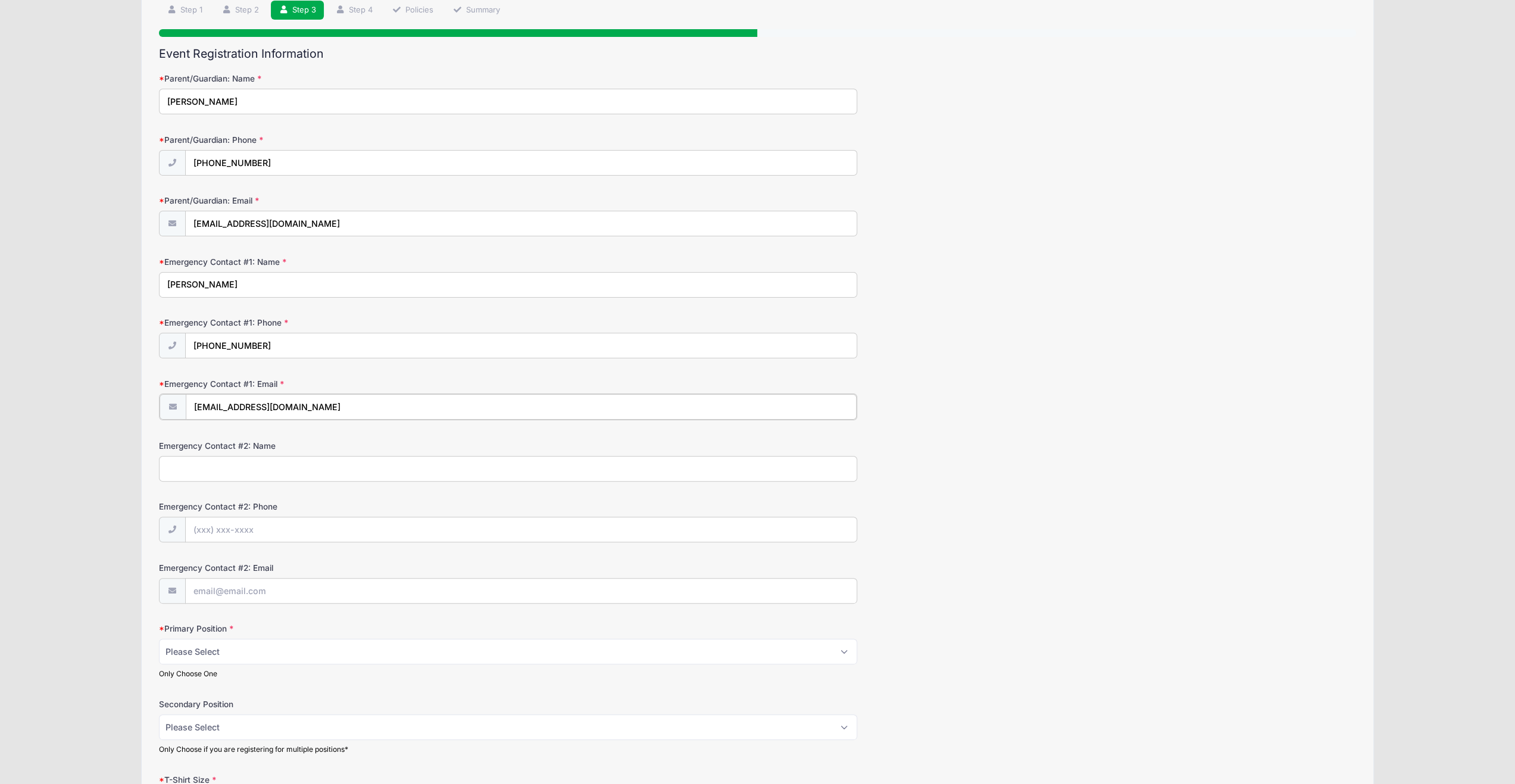
scroll to position [238, 0]
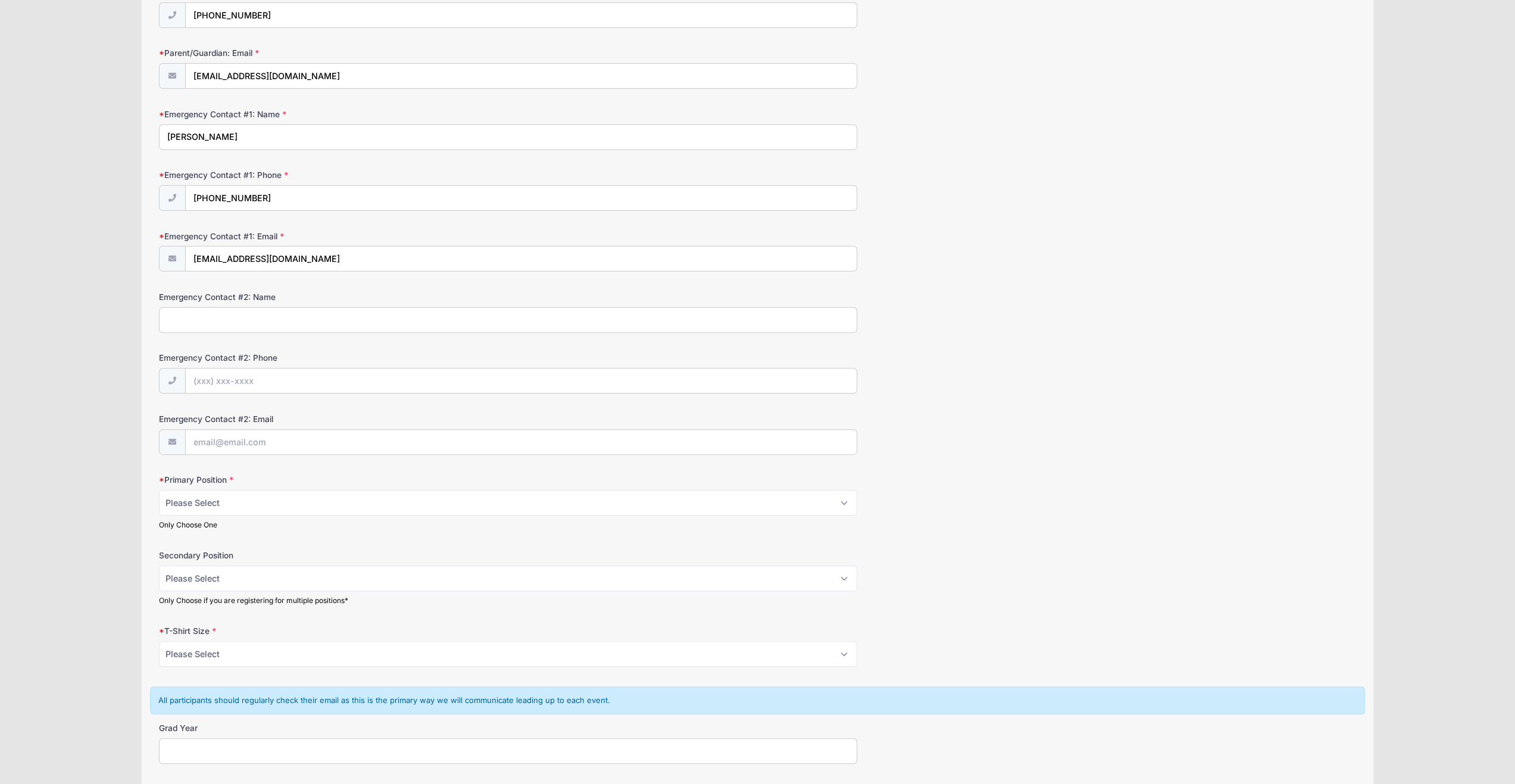
click at [261, 321] on input "Emergency Contact #2: Name" at bounding box center [508, 320] width 698 height 25
type input "[PERSON_NAME]"
click at [269, 382] on input "Emergency Contact #2: Phone" at bounding box center [520, 381] width 671 height 25
type input "[PHONE_NUMBER]"
click at [310, 435] on input "Emergency Contact #2: Email" at bounding box center [520, 442] width 671 height 25
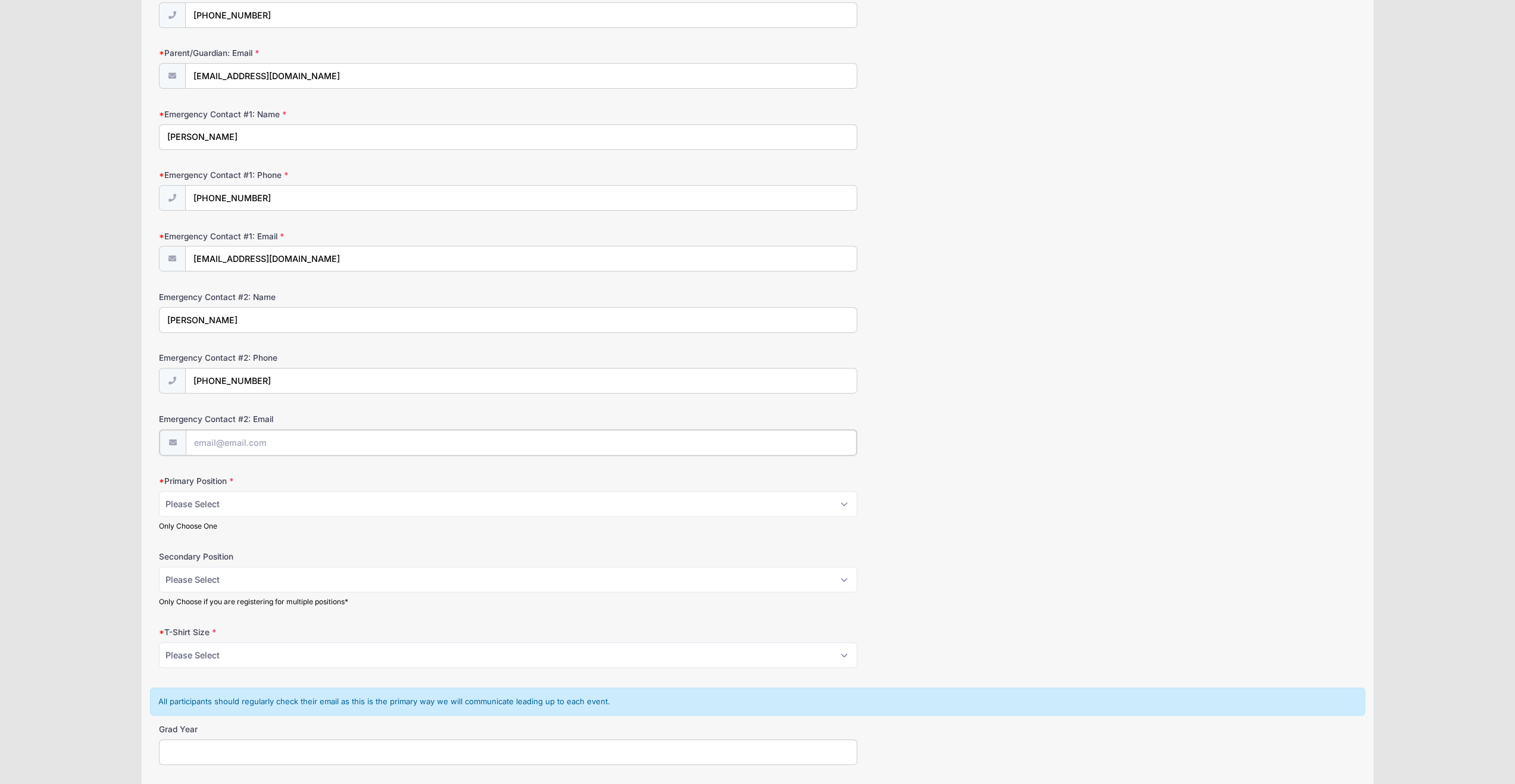
type input "[PERSON_NAME][EMAIL_ADDRESS][DOMAIN_NAME]"
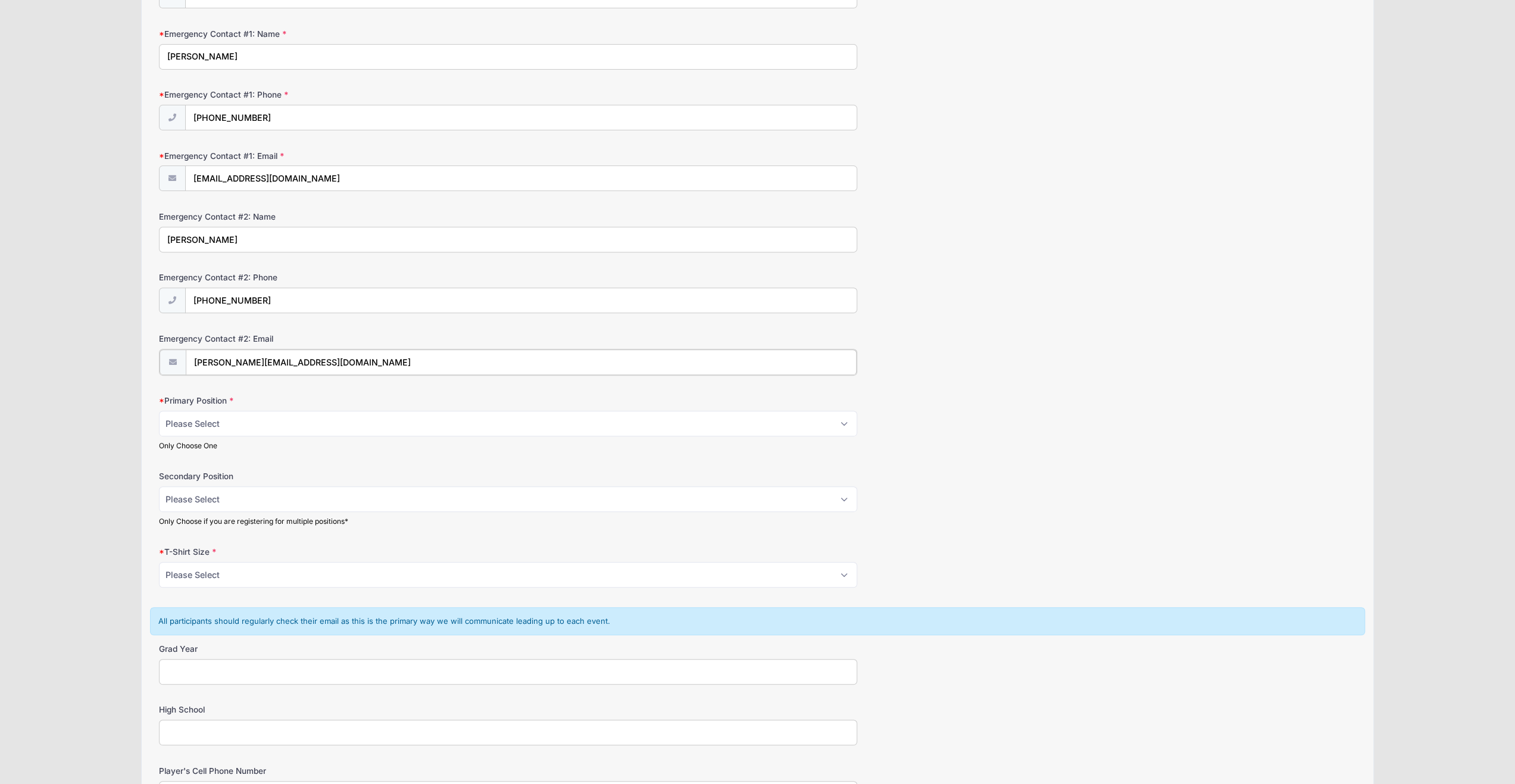
scroll to position [357, 0]
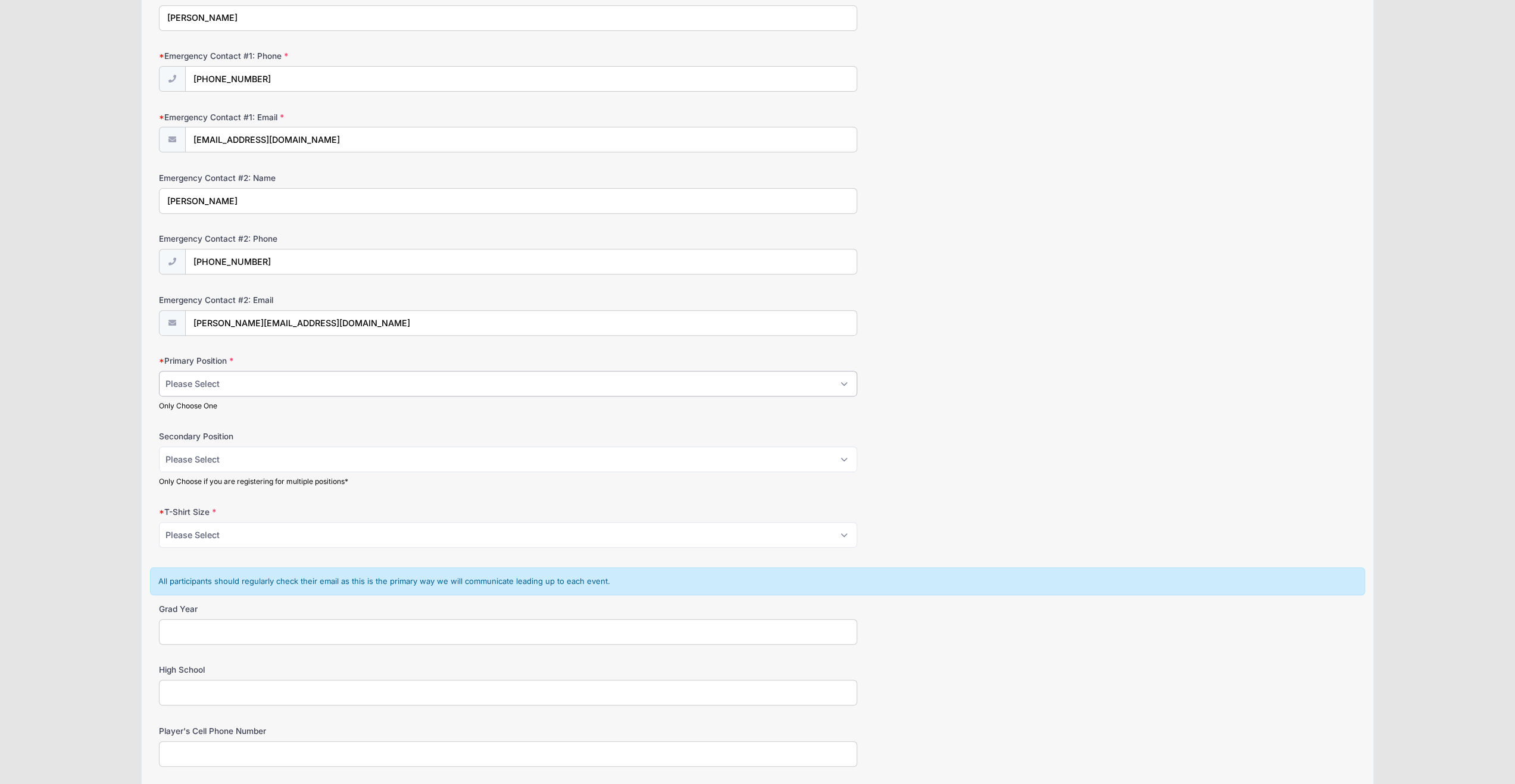
click at [844, 378] on select "Please Select RHP LHP C 1B 2B 3B SS OF" at bounding box center [508, 383] width 698 height 25
select select "OF"
click at [159, 370] on select "Please Select RHP LHP C 1B 2B 3B SS OF" at bounding box center [508, 383] width 698 height 25
click at [844, 455] on select "Please Select RHP LHP C 1B 2B 3B SS OF" at bounding box center [508, 459] width 698 height 25
select select "3B"
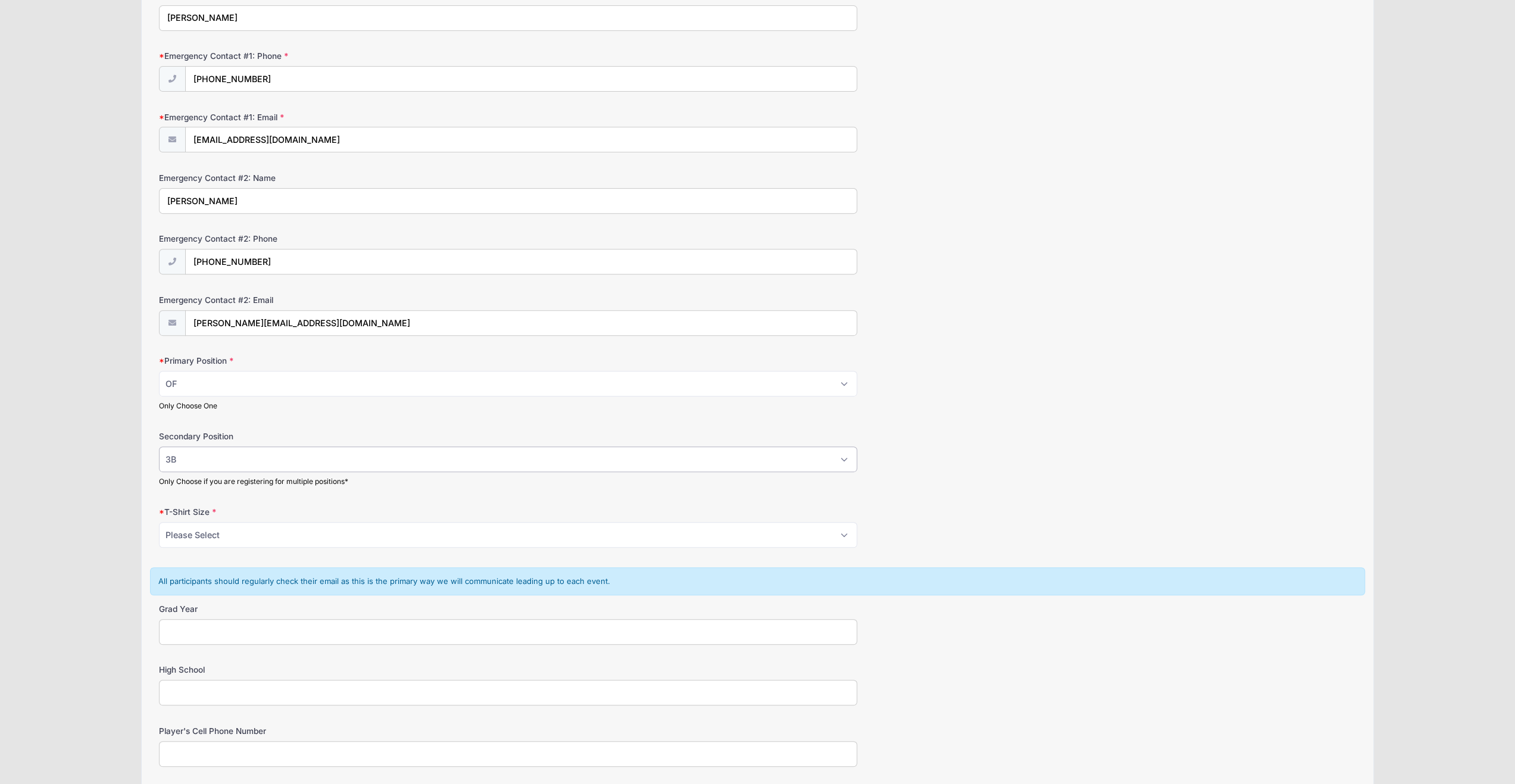
click at [159, 447] on select "Please Select RHP LHP C 1B 2B 3B SS OF" at bounding box center [508, 459] width 698 height 25
click at [845, 529] on select "Please Select YS YM YL YXL S M L XL XXL" at bounding box center [508, 534] width 698 height 25
select select "M"
click at [159, 522] on select "Please Select YS YM YL YXL S M L XL XXL" at bounding box center [508, 534] width 698 height 25
click at [249, 621] on input "Grad Year" at bounding box center [508, 631] width 698 height 25
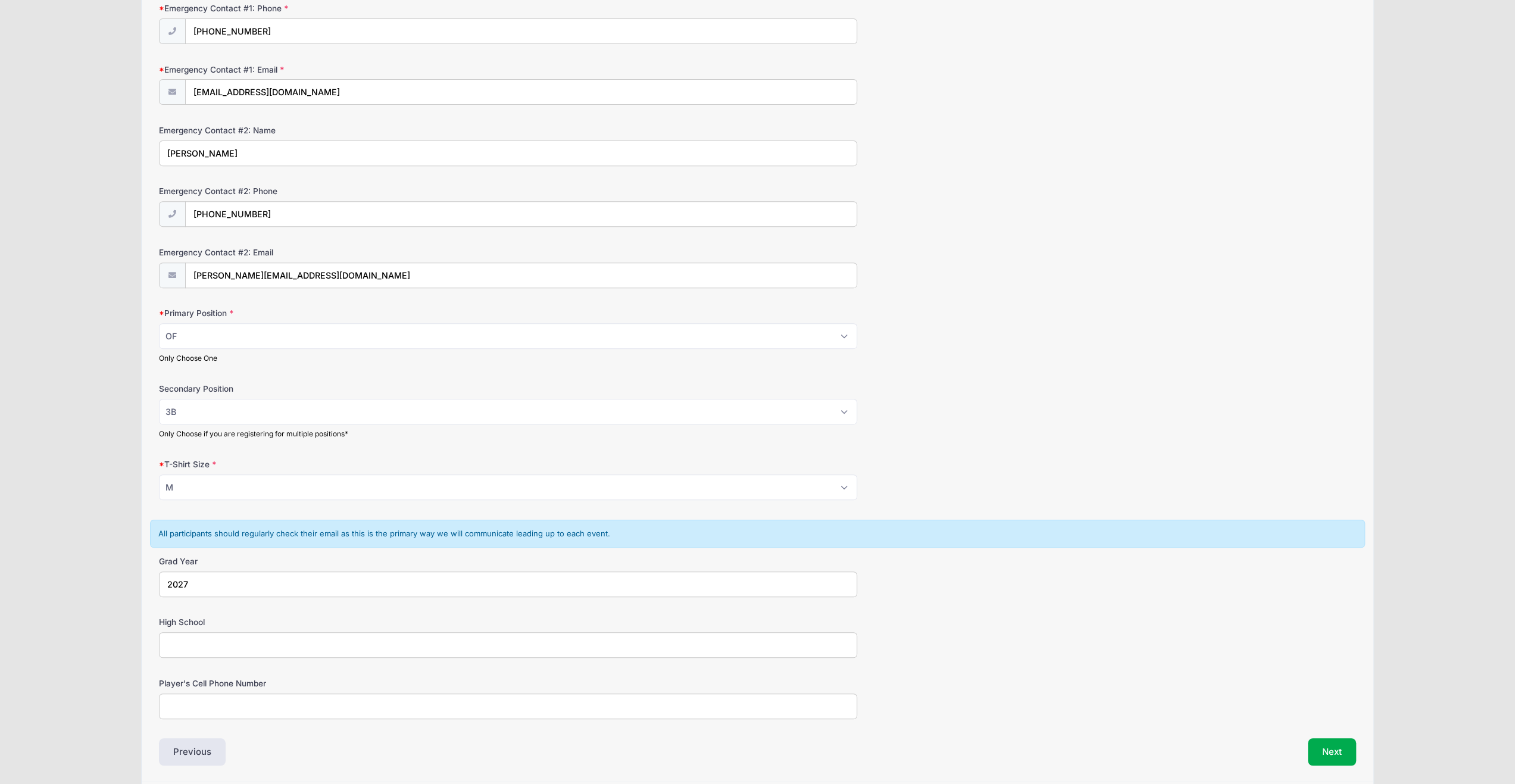
scroll to position [442, 0]
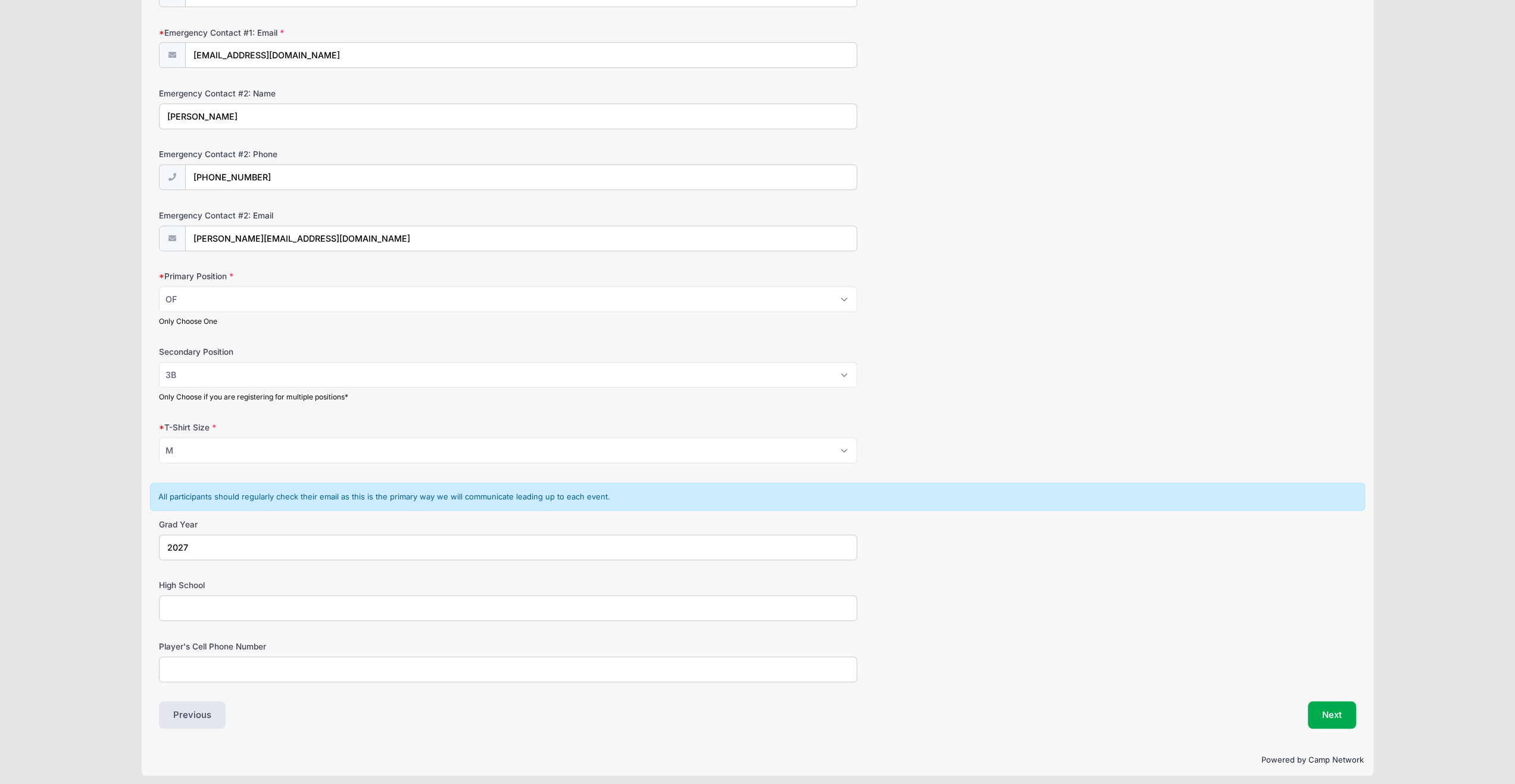
type input "2027"
click at [191, 603] on input "High School" at bounding box center [508, 607] width 698 height 25
type input "St.[PERSON_NAME]"
click at [201, 664] on input "Player's Cell Phone Number" at bounding box center [508, 668] width 698 height 25
type input "[PHONE_NUMBER]"
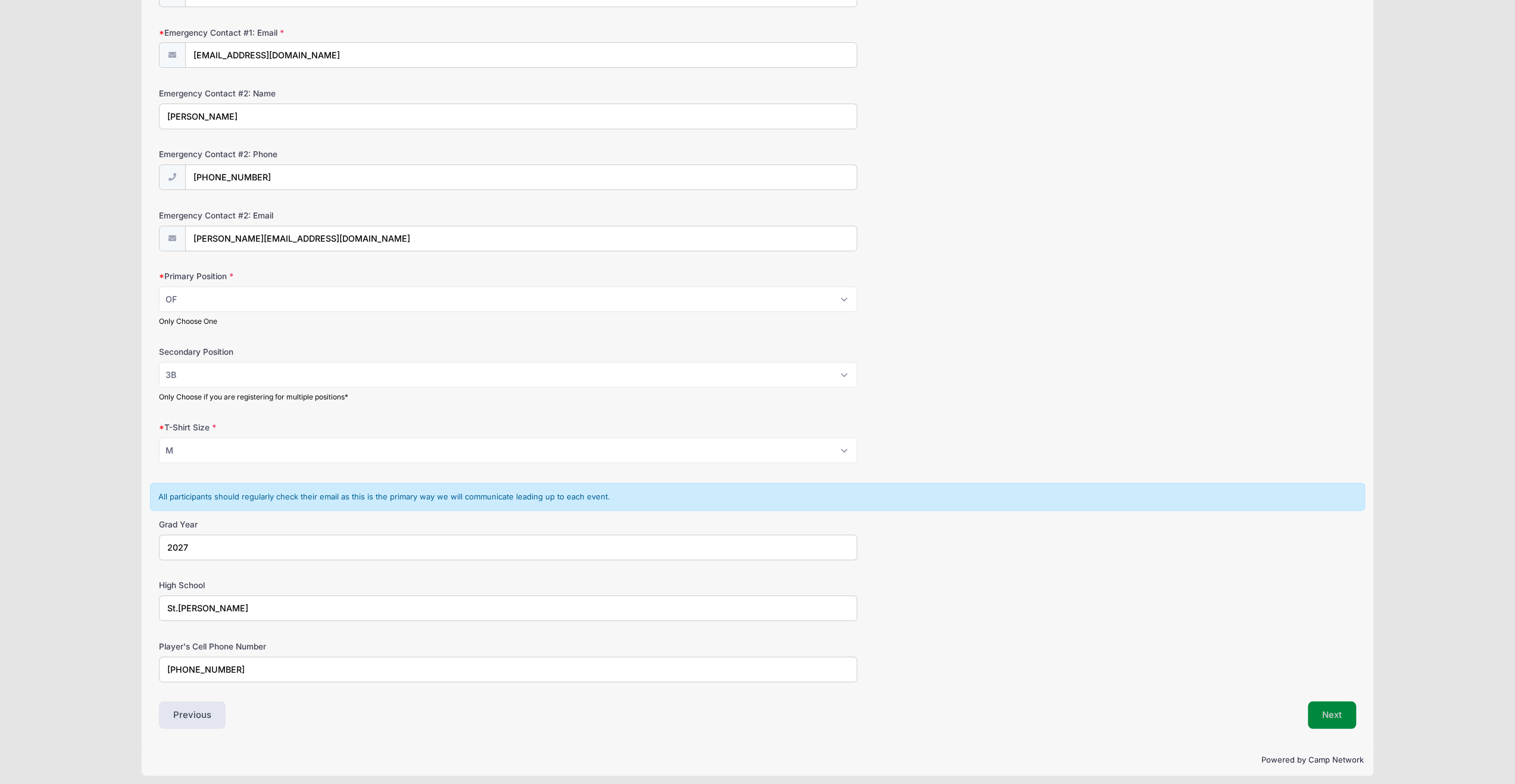
click at [1335, 712] on button "Next" at bounding box center [1332, 714] width 48 height 27
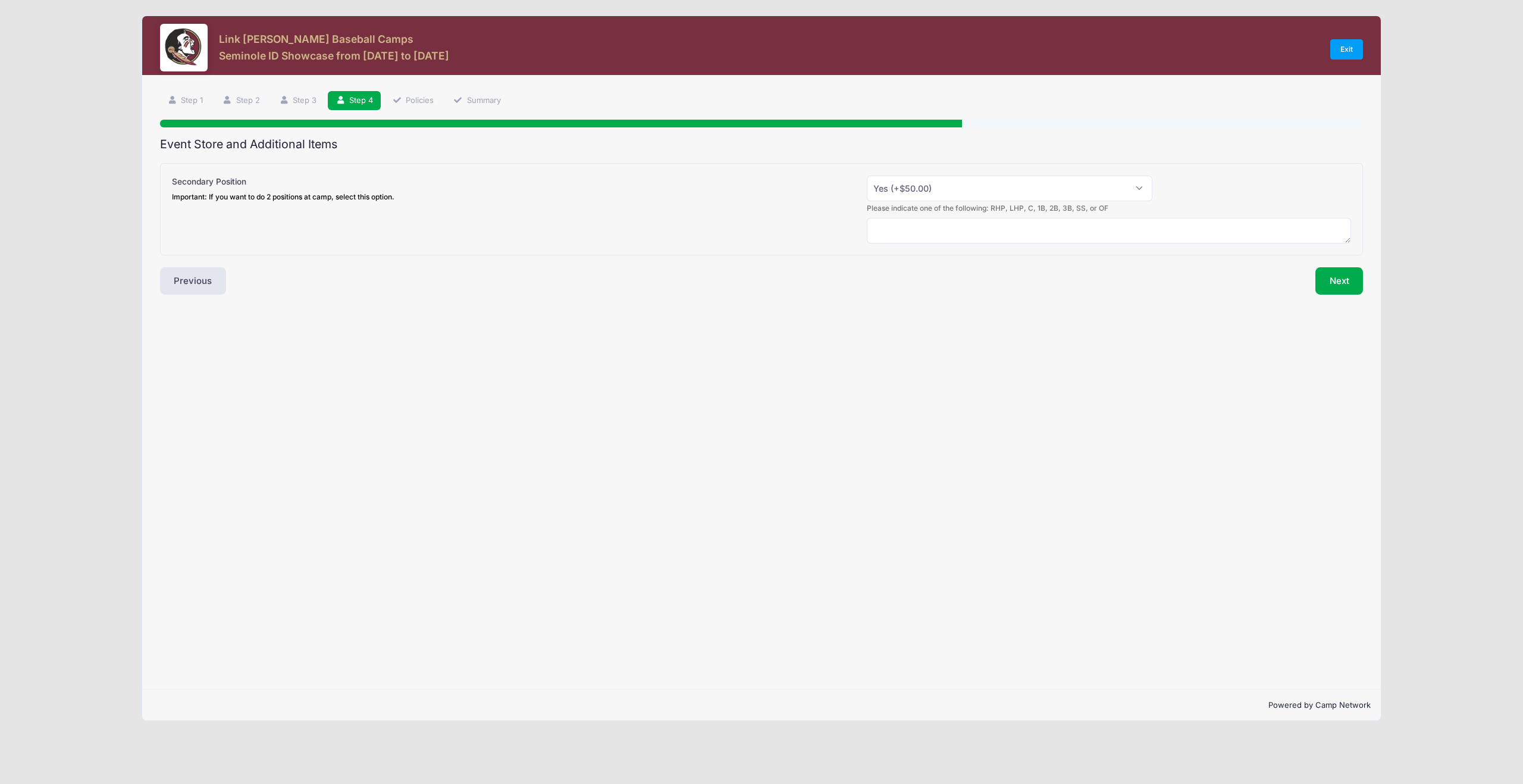
scroll to position [0, 0]
click at [1144, 186] on select "Please Select Yes (+$50.00) No" at bounding box center [1010, 188] width 286 height 25
click at [1210, 129] on div "Step 4 /7 Step 1 Step 2 Step 3 Step 4 Policies Summary Participant Information …" at bounding box center [762, 193] width 1203 height 204
click at [1340, 283] on button "Next" at bounding box center [1339, 280] width 48 height 27
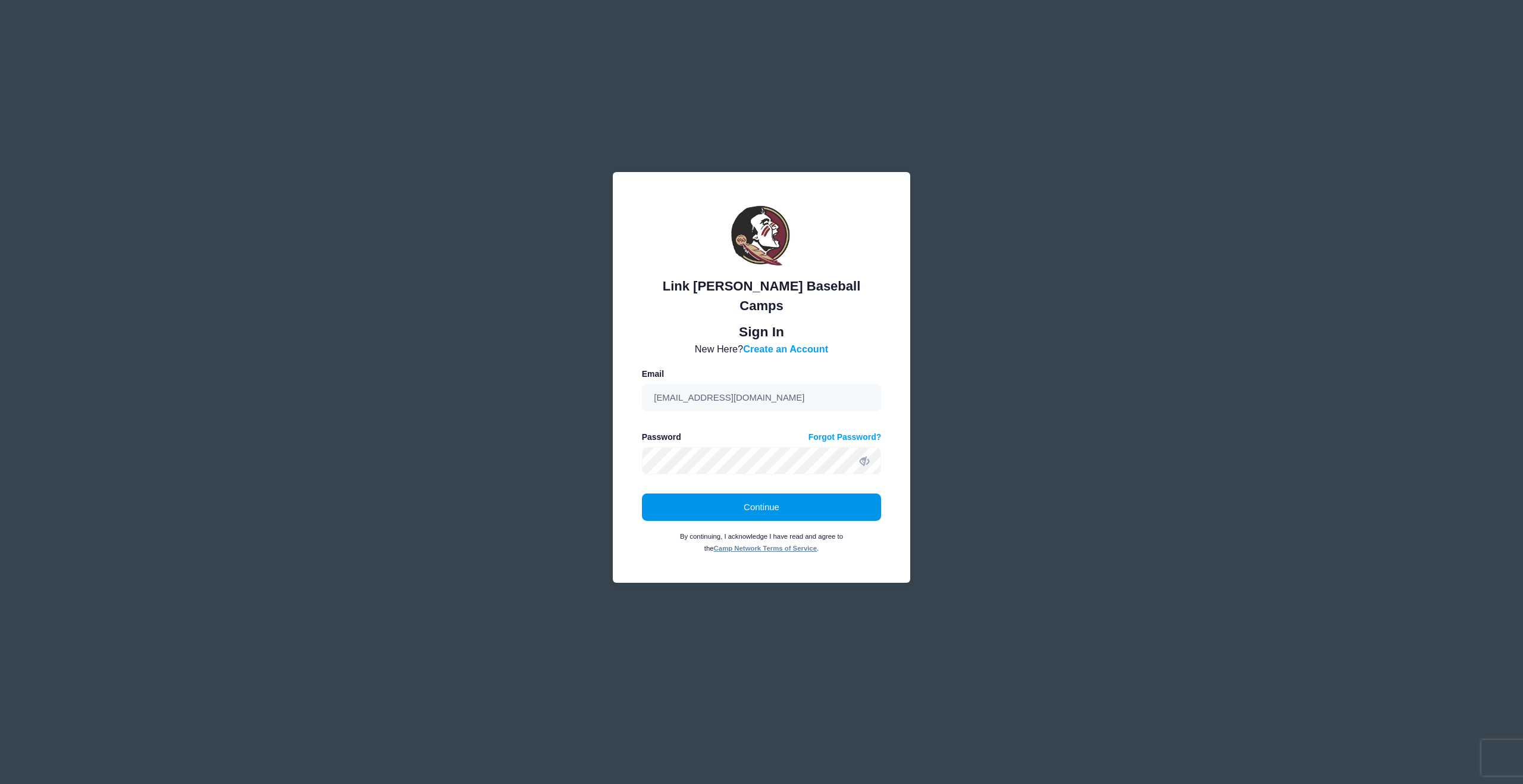
click at [761, 495] on button "Continue" at bounding box center [762, 507] width 240 height 27
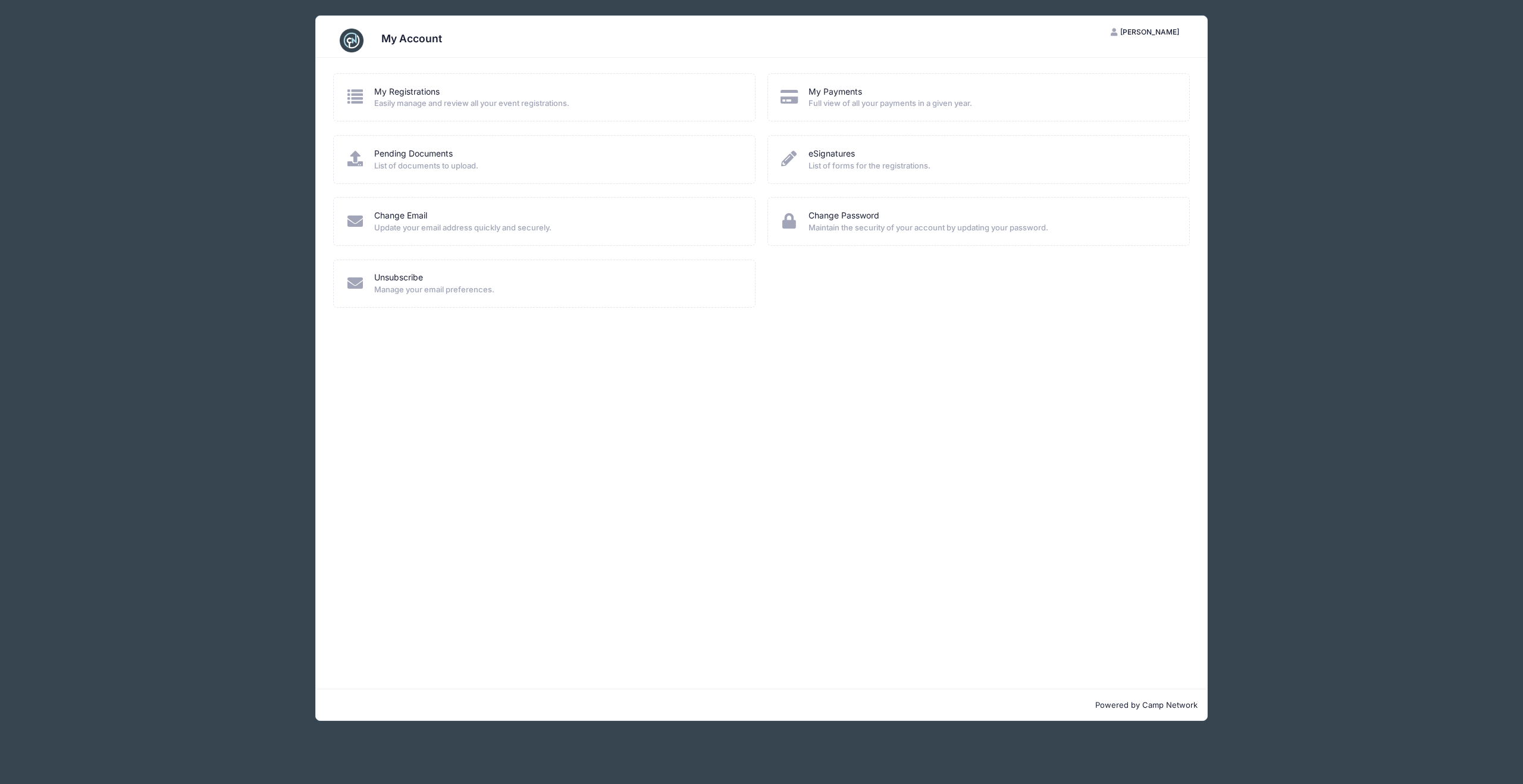
click at [389, 98] on span "Easily manage and review all your event registrations." at bounding box center [557, 103] width 366 height 12
click at [397, 93] on link "My Registrations" at bounding box center [407, 91] width 66 height 12
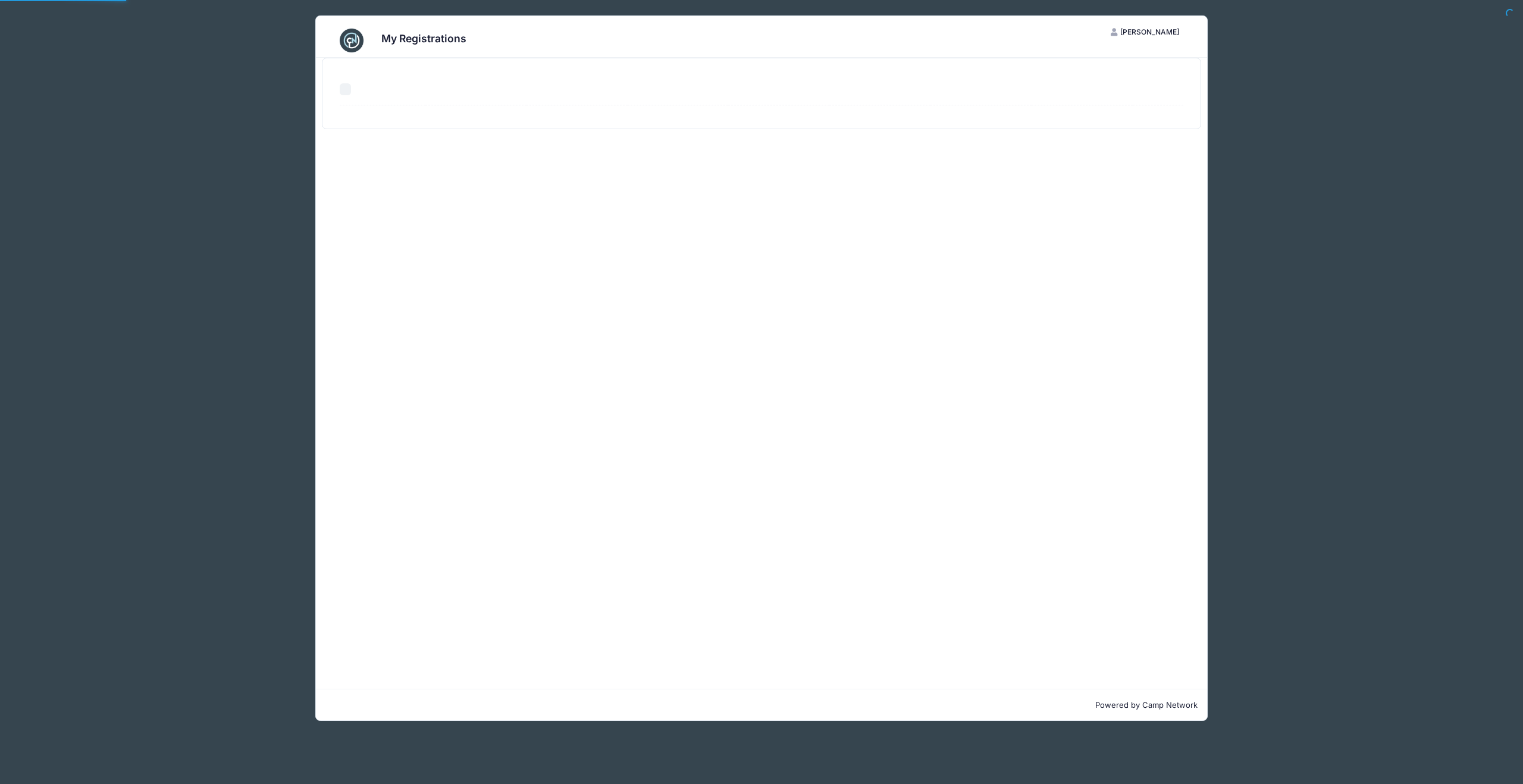
select select "50"
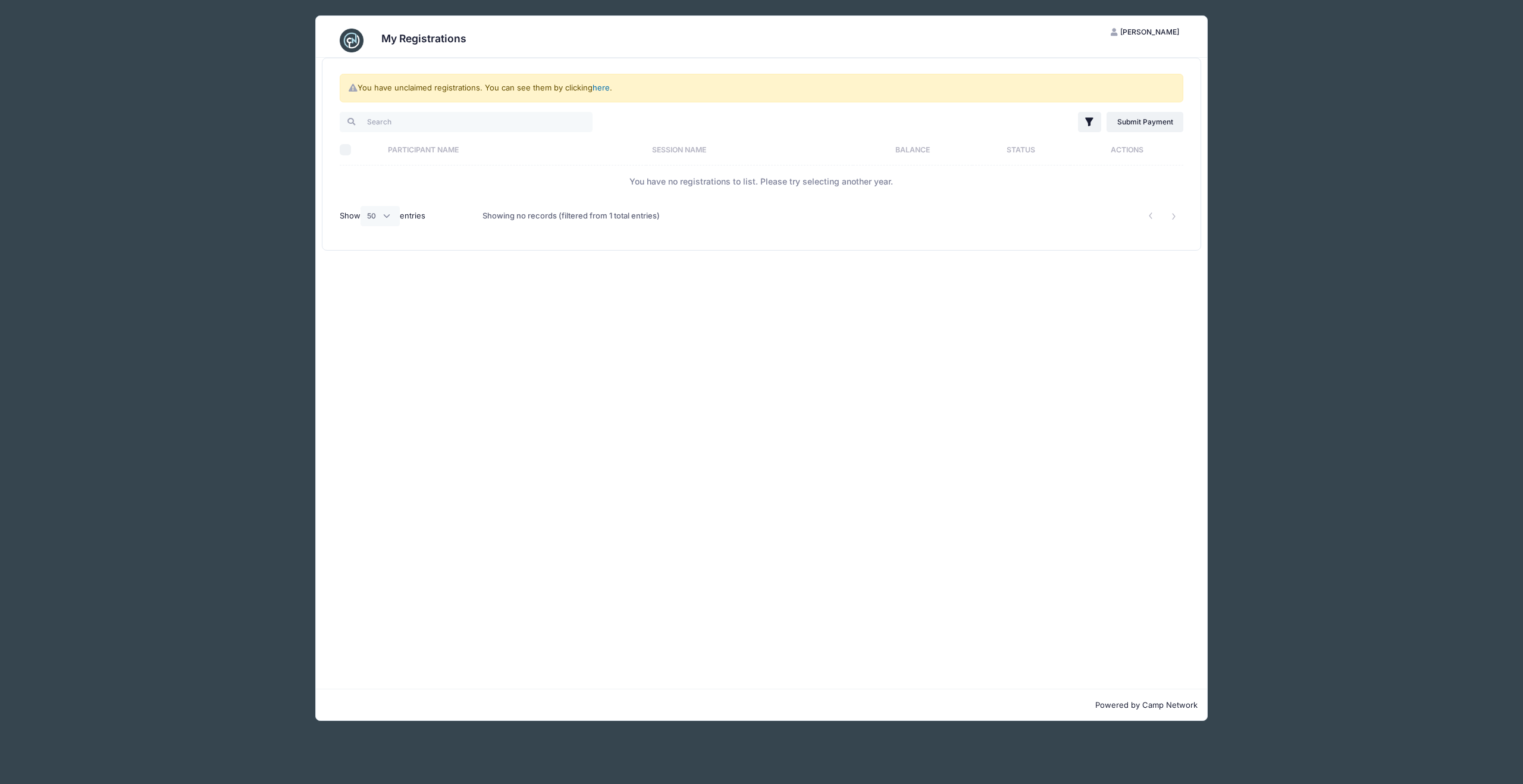
click at [599, 88] on link "here" at bounding box center [601, 87] width 17 height 9
click at [601, 86] on link "here" at bounding box center [601, 87] width 17 height 9
click at [600, 86] on link "here" at bounding box center [601, 87] width 17 height 9
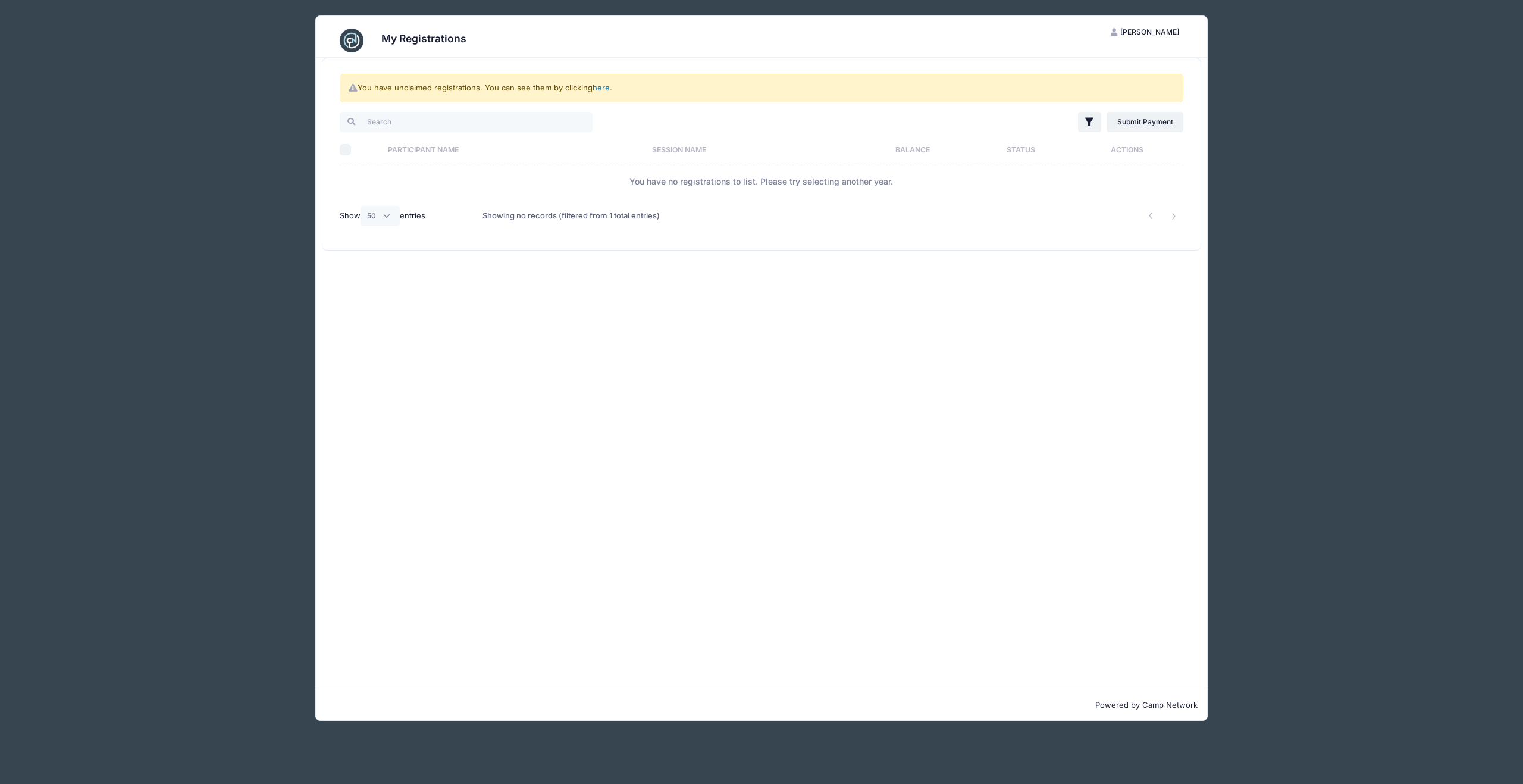
click at [600, 86] on link "here" at bounding box center [601, 87] width 17 height 9
click at [599, 84] on link "here" at bounding box center [601, 87] width 17 height 9
click at [598, 82] on div "You have unclaimed registrations. You can see them by clicking here ." at bounding box center [762, 87] width 844 height 28
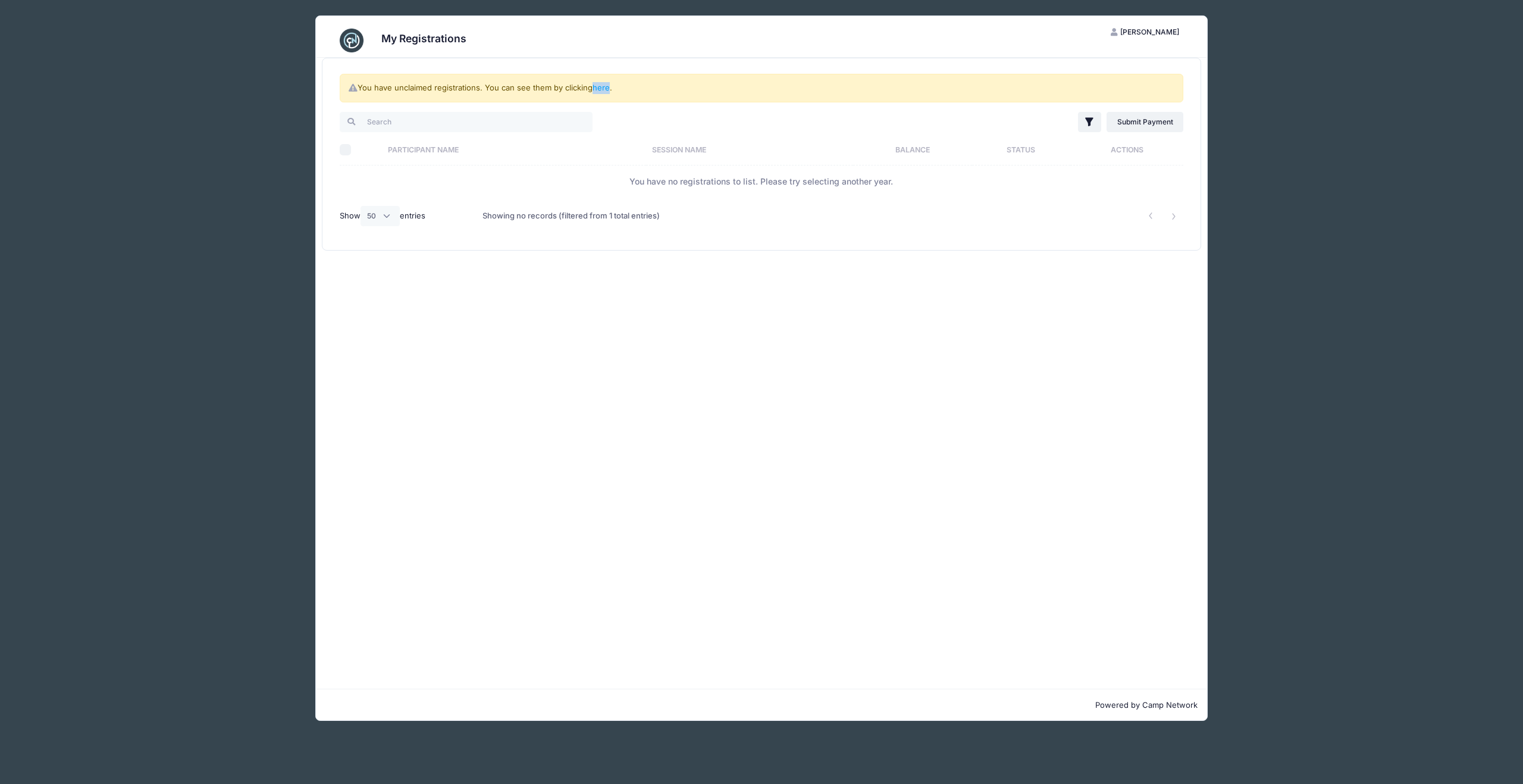
click at [597, 79] on div "You have unclaimed registrations. You can see them by clicking here ." at bounding box center [762, 87] width 844 height 28
drag, startPoint x: 597, startPoint y: 79, endPoint x: 596, endPoint y: 70, distance: 9.1
click at [596, 70] on div "You have unclaimed registrations. You can see them by clicking here . Filter Fi…" at bounding box center [762, 154] width 879 height 192
click at [1269, 178] on div "My Registrations JC JACK Carruthers My Account Logout You have unclaimed regist…" at bounding box center [762, 368] width 1071 height 736
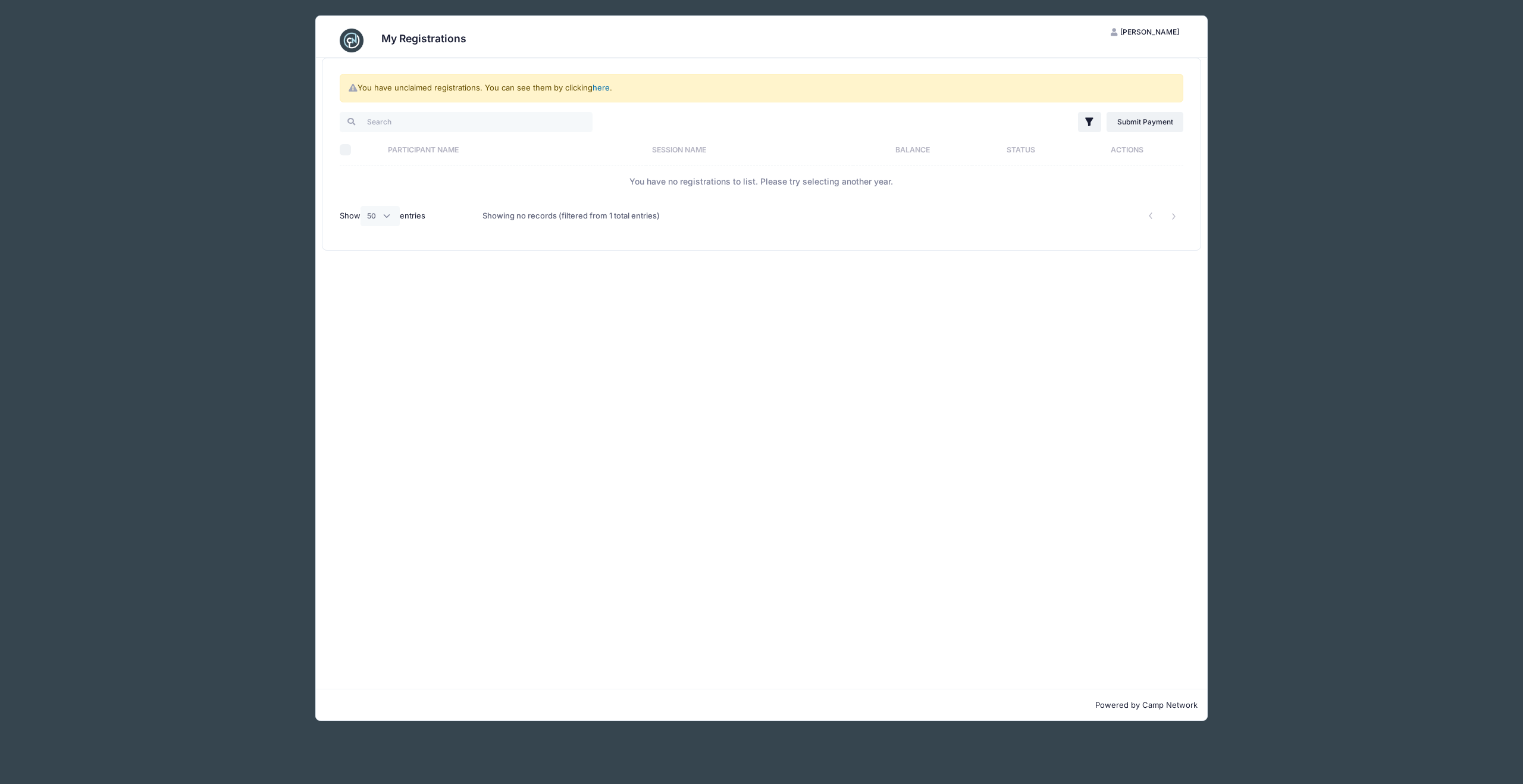
click at [605, 86] on link "here" at bounding box center [601, 87] width 17 height 9
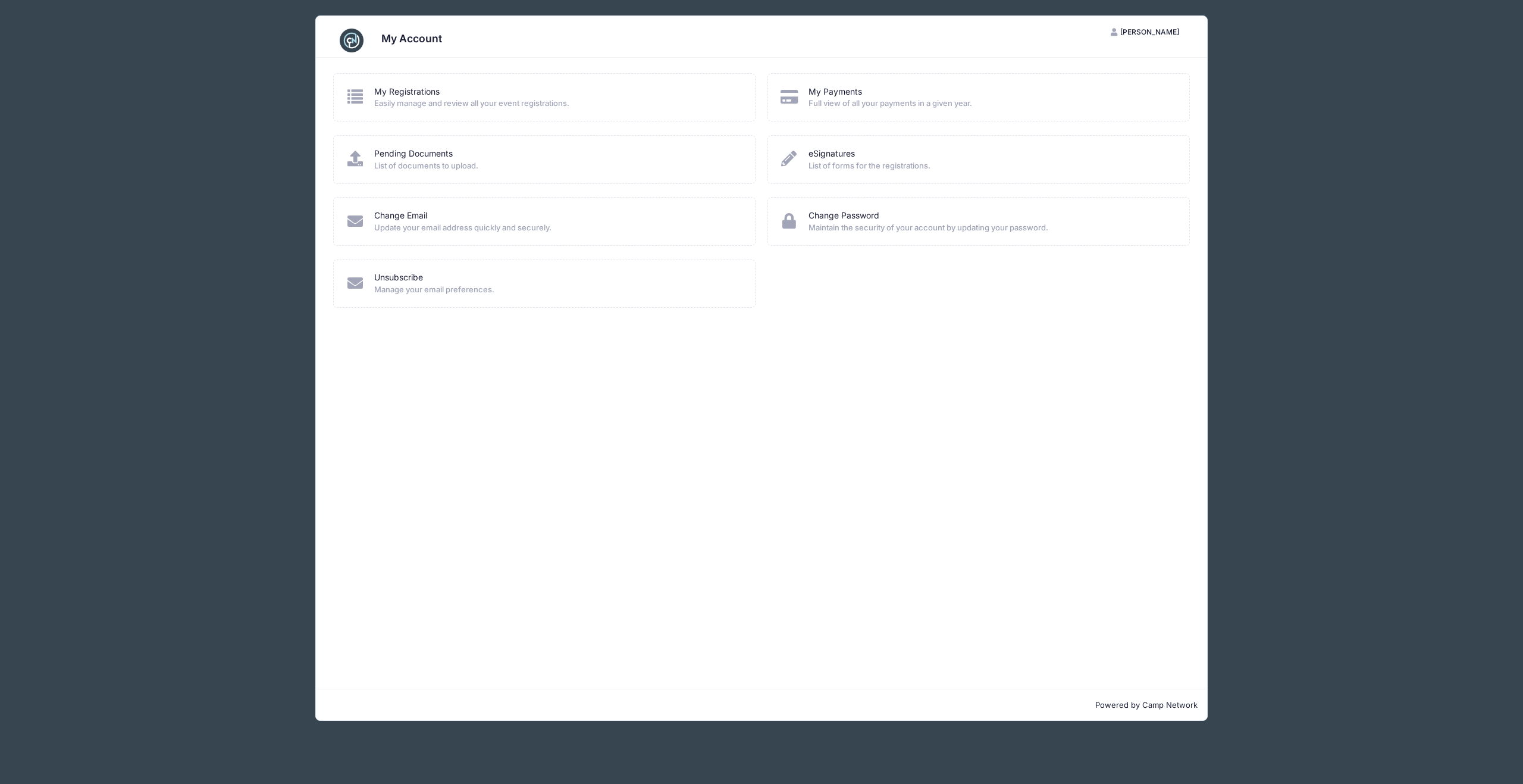
click at [352, 43] on img at bounding box center [351, 39] width 24 height 24
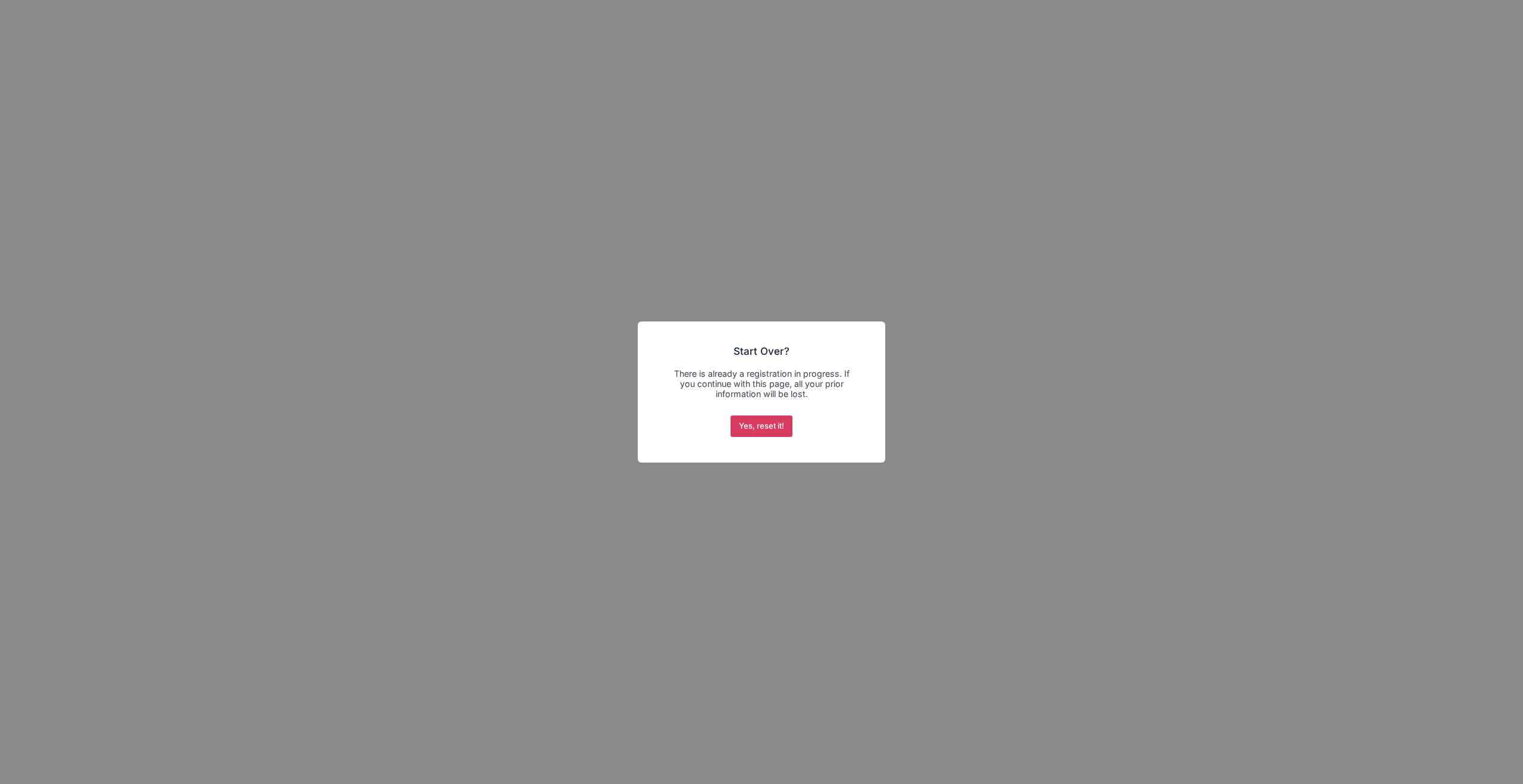
click at [774, 431] on button "Yes, reset it!" at bounding box center [762, 426] width 62 height 22
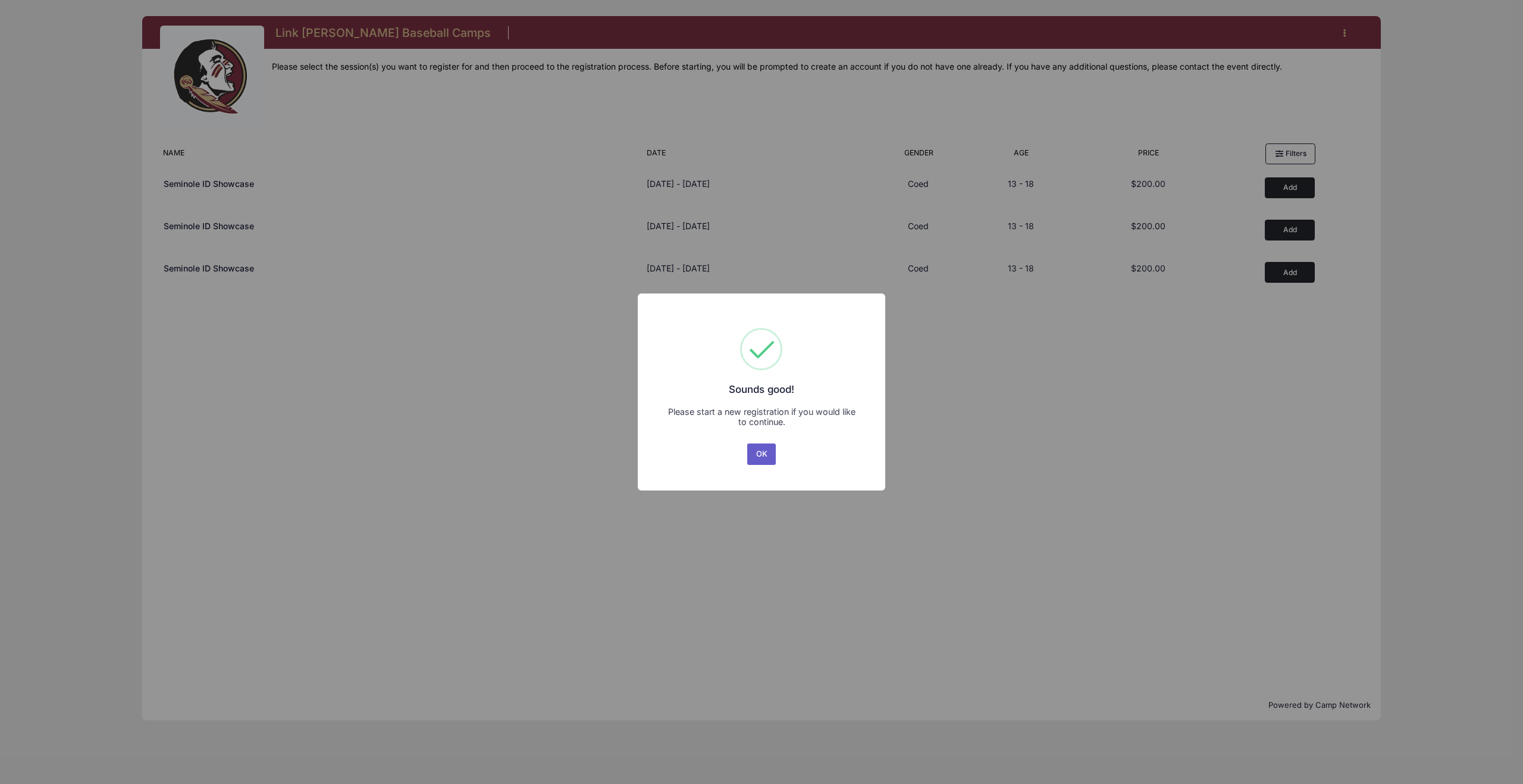
click at [764, 453] on button "OK" at bounding box center [762, 454] width 28 height 22
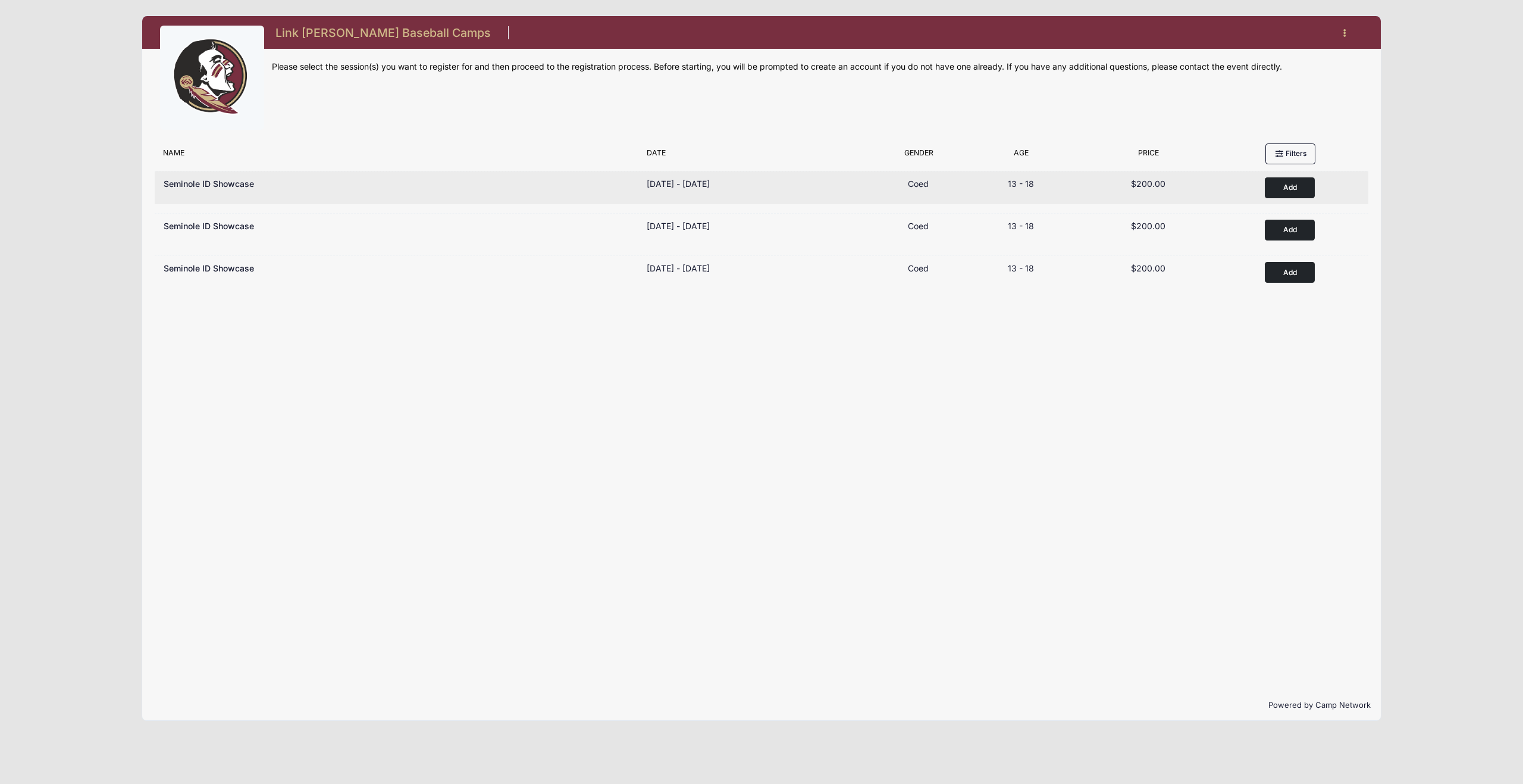
click at [1289, 187] on button "Add to Cart" at bounding box center [1290, 188] width 50 height 21
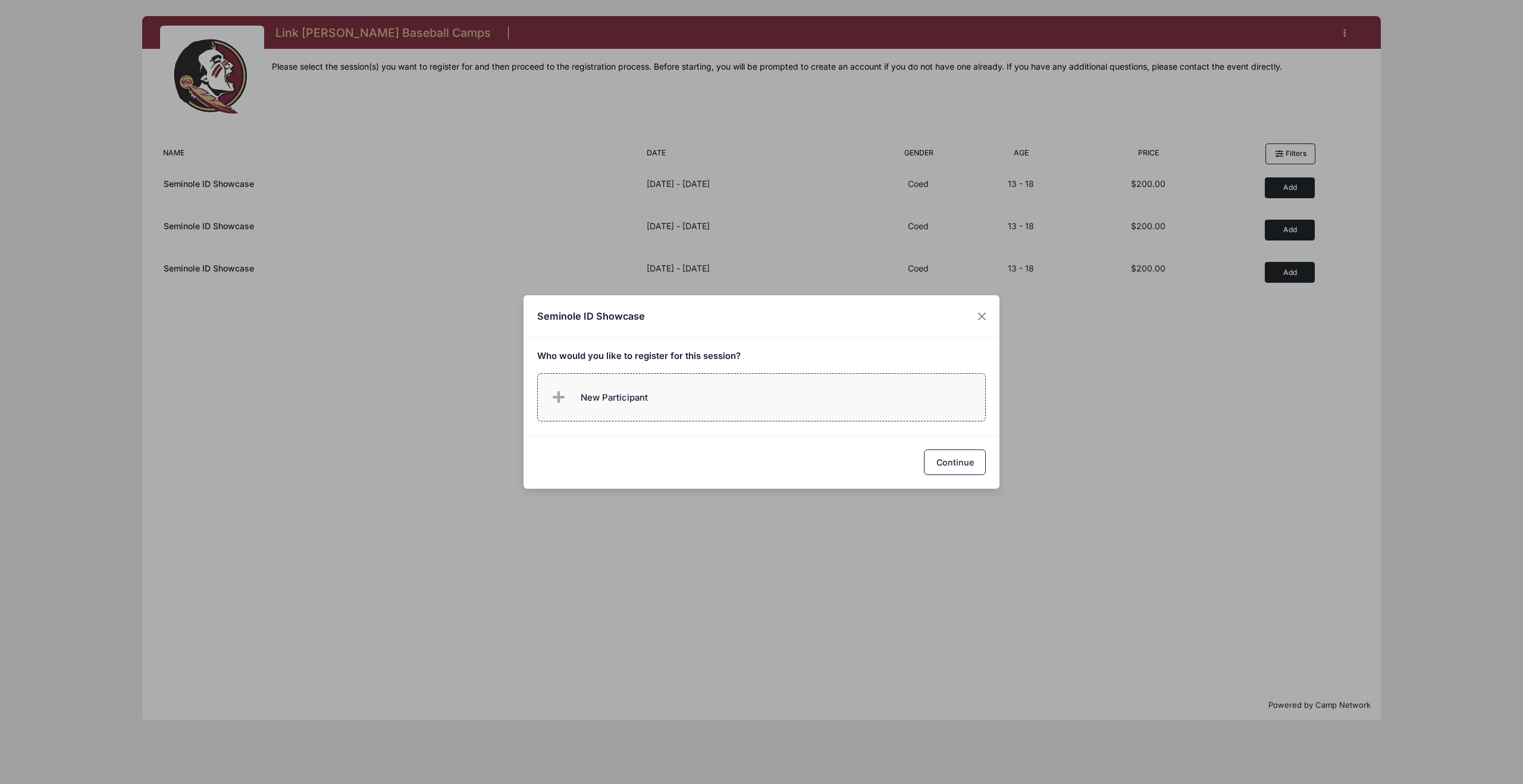
click at [677, 400] on label "New Participant" at bounding box center [762, 397] width 449 height 48
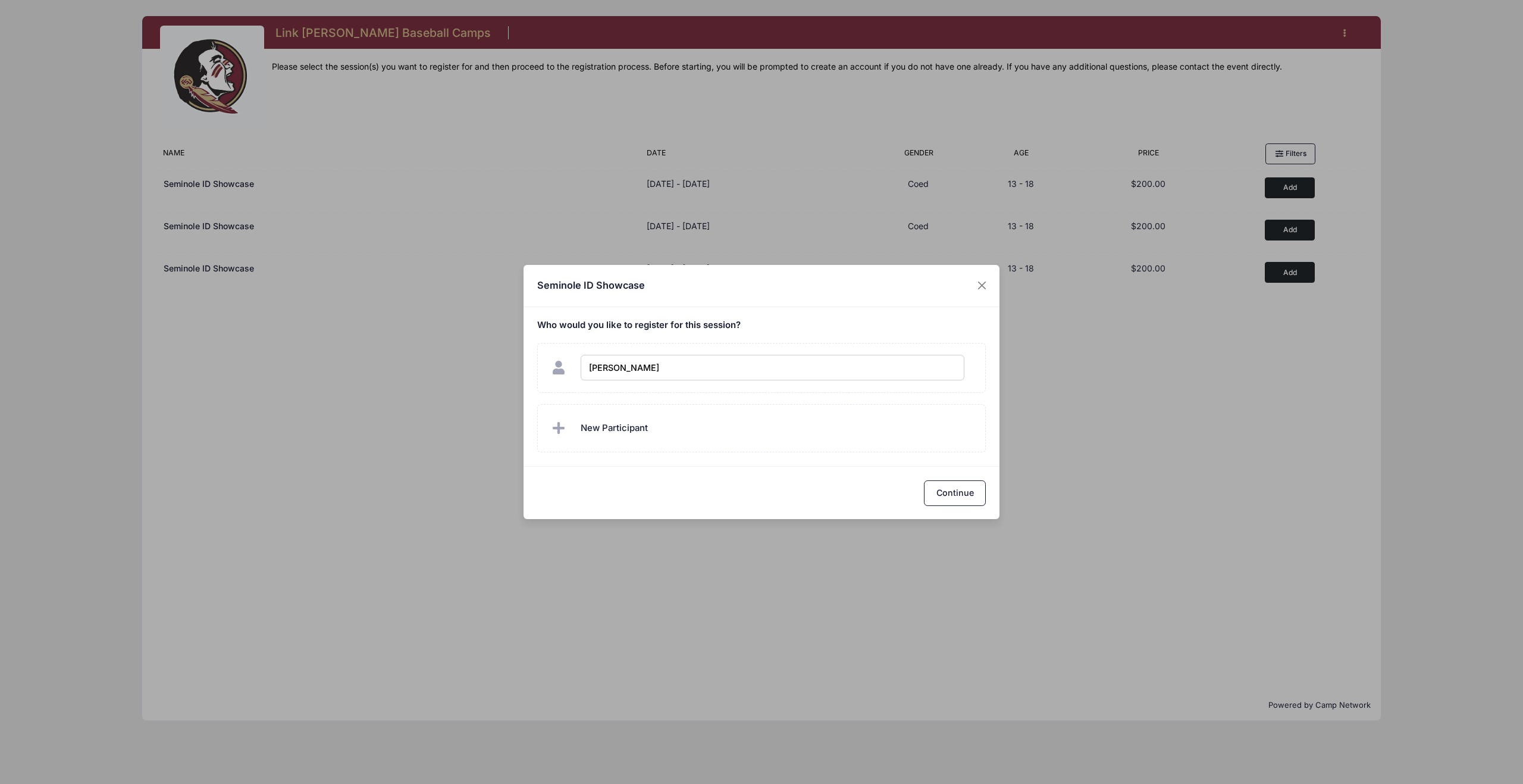
type input "[PERSON_NAME]"
checkbox input "true"
click at [942, 493] on button "Continue" at bounding box center [955, 493] width 62 height 25
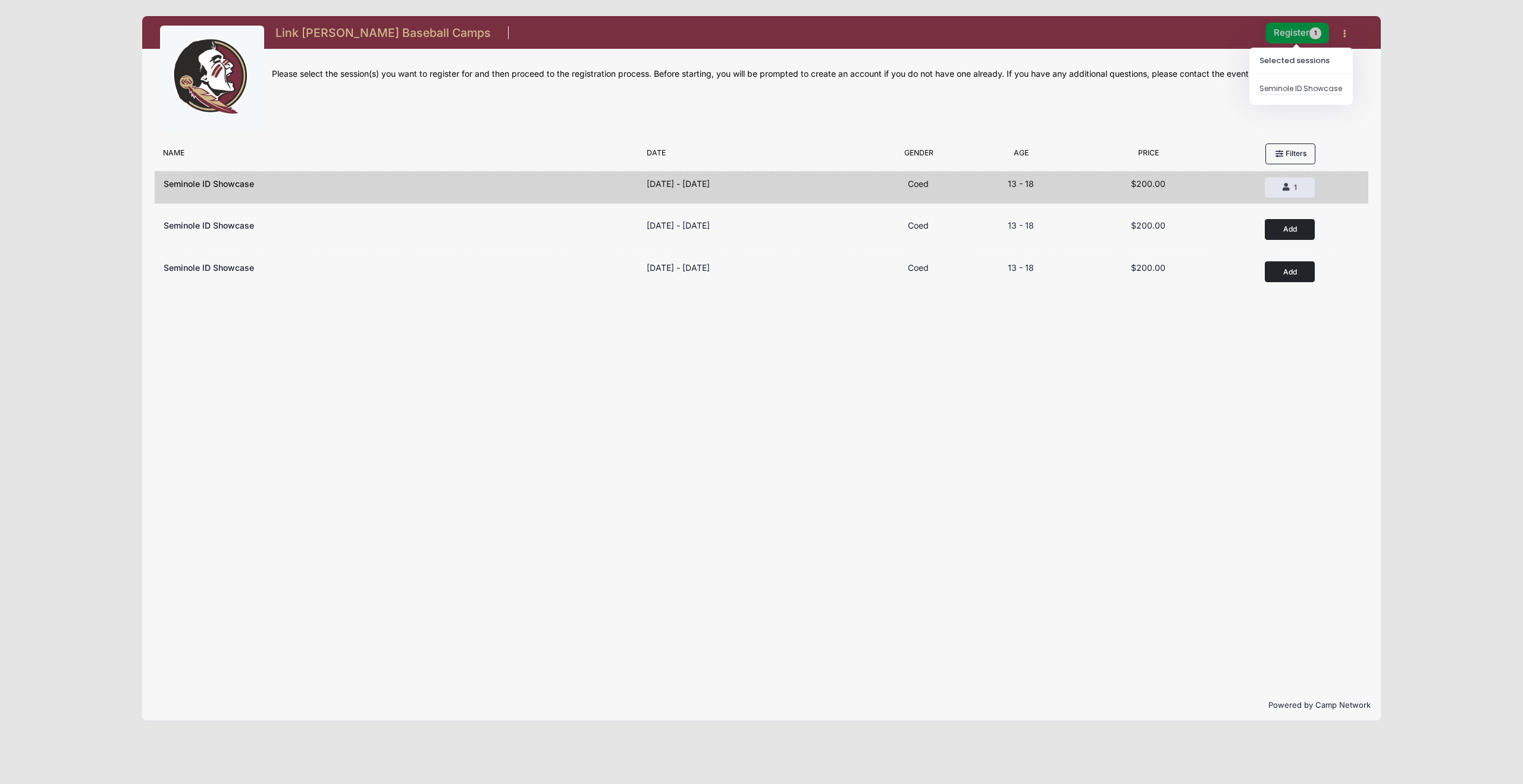
click at [1293, 32] on button "Register 1" at bounding box center [1297, 33] width 63 height 21
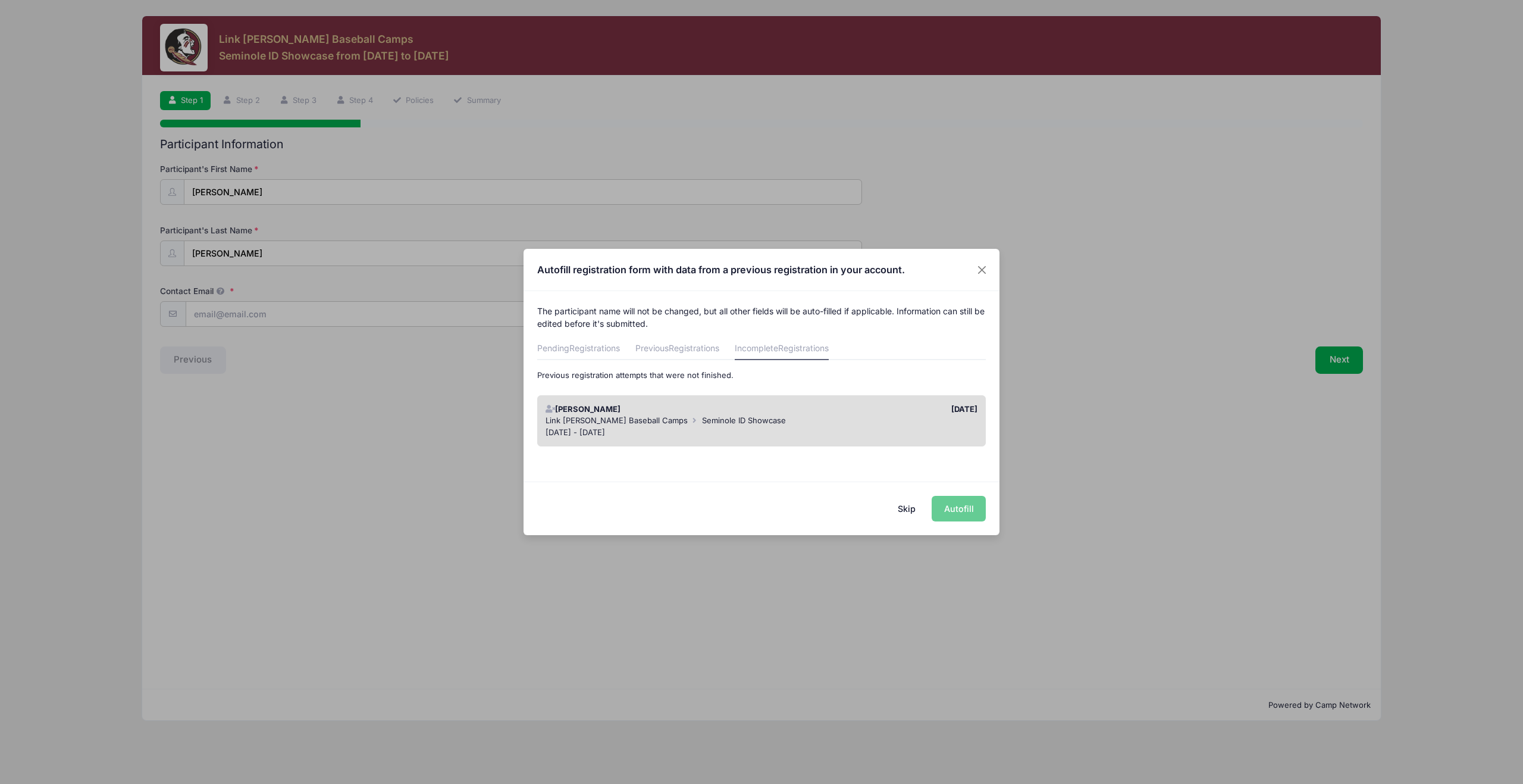
click at [906, 508] on button "Skip" at bounding box center [906, 508] width 42 height 25
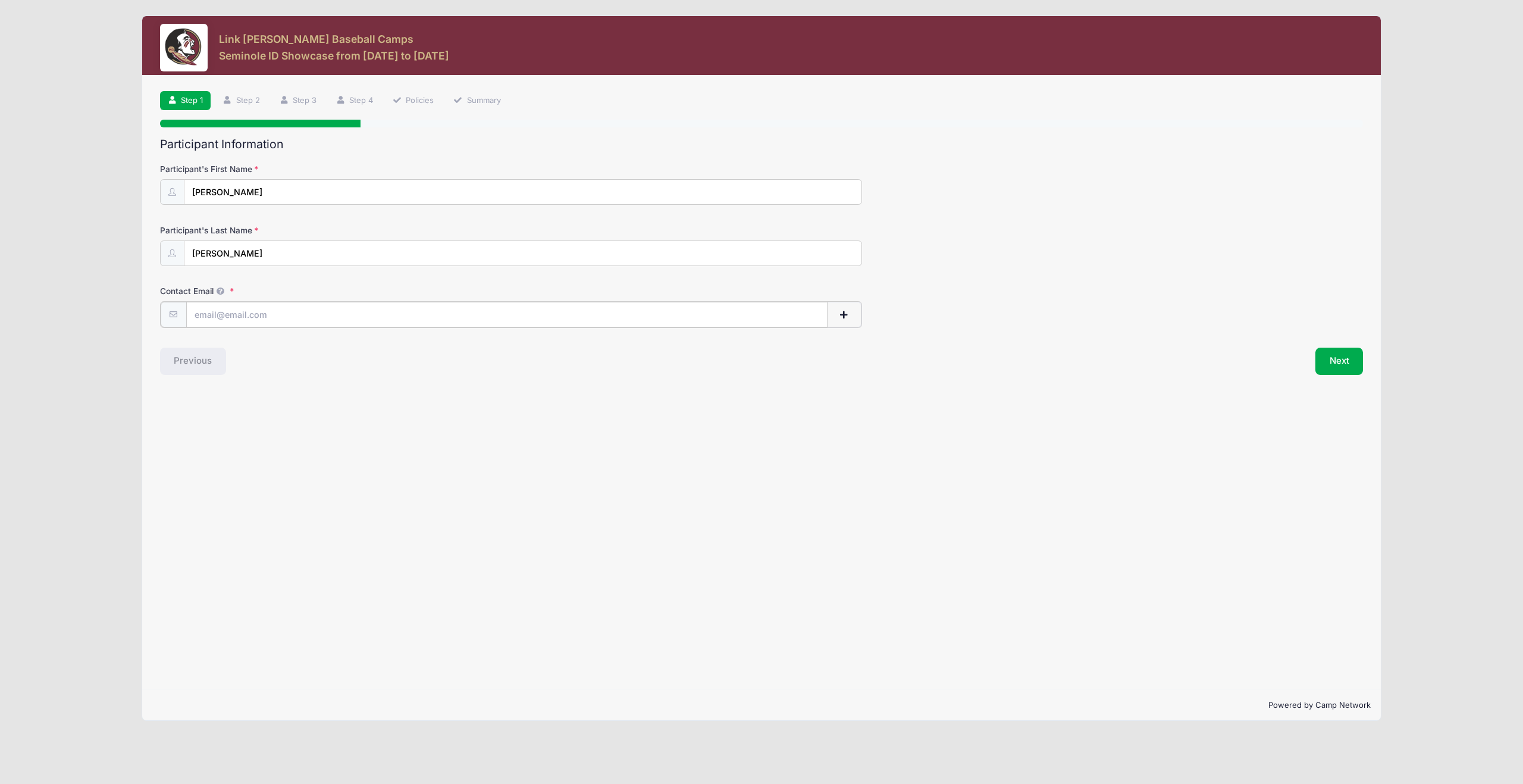
click at [349, 314] on input "Contact Email" at bounding box center [507, 314] width 641 height 25
type input "[EMAIL_ADDRESS][DOMAIN_NAME]"
click at [1339, 357] on button "Next" at bounding box center [1339, 359] width 48 height 27
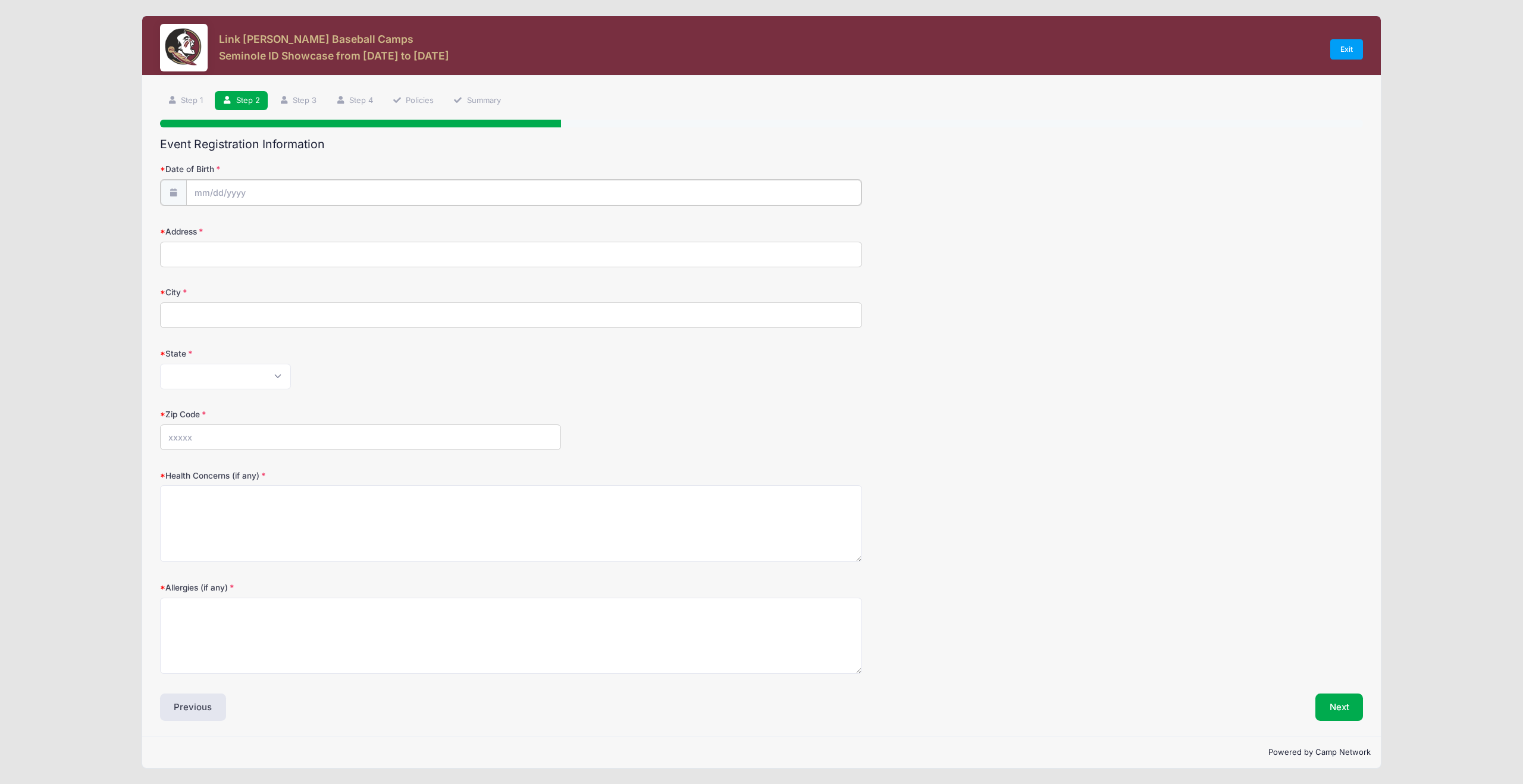
click at [256, 194] on input "Date of Birth" at bounding box center [524, 192] width 675 height 25
click at [335, 223] on icon at bounding box center [334, 224] width 8 height 8
select select "10"
click at [297, 227] on input "2025" at bounding box center [296, 222] width 39 height 18
click at [312, 226] on span at bounding box center [311, 227] width 8 height 8
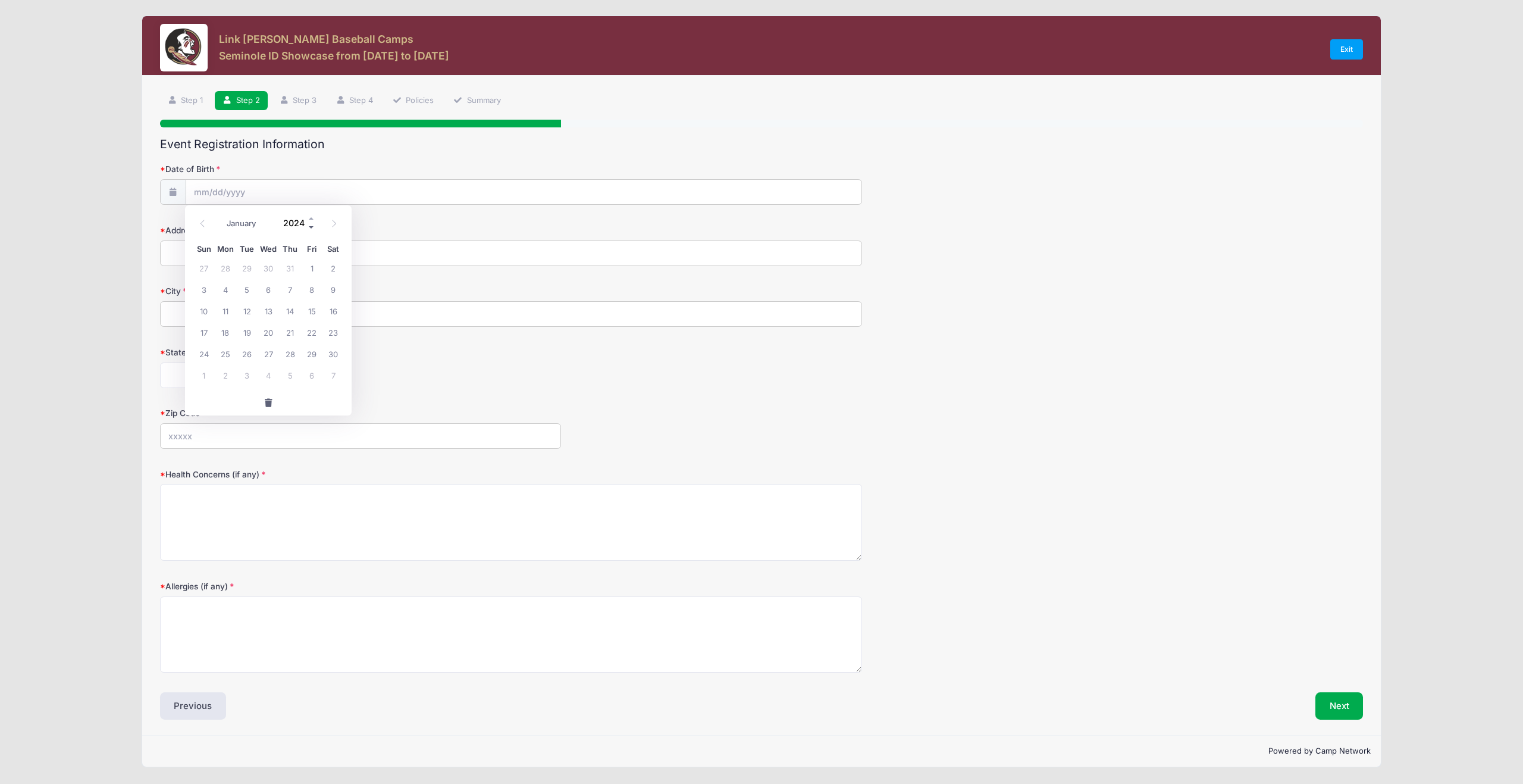
click at [312, 226] on span at bounding box center [311, 227] width 8 height 8
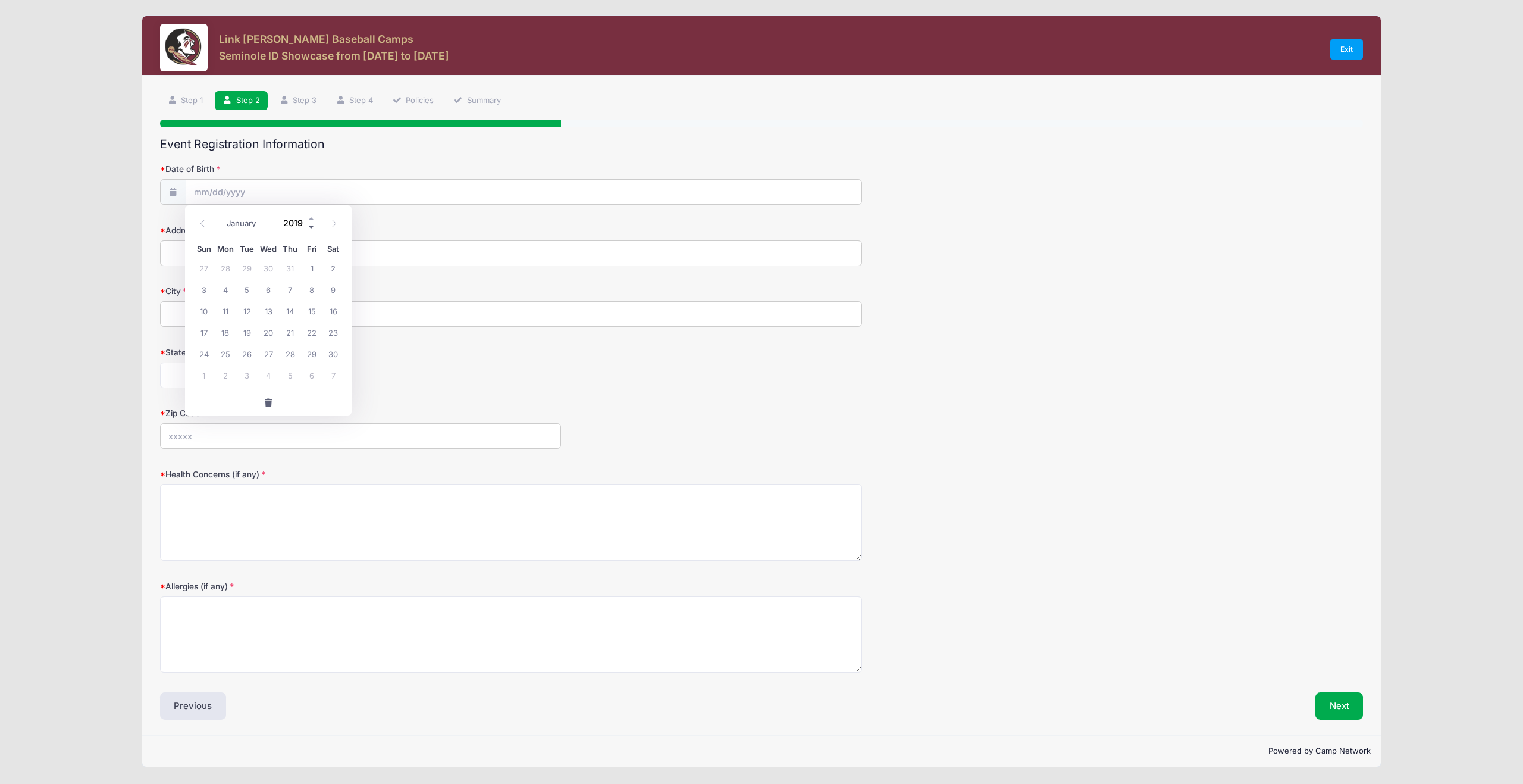
click at [312, 226] on span at bounding box center [311, 227] width 8 height 8
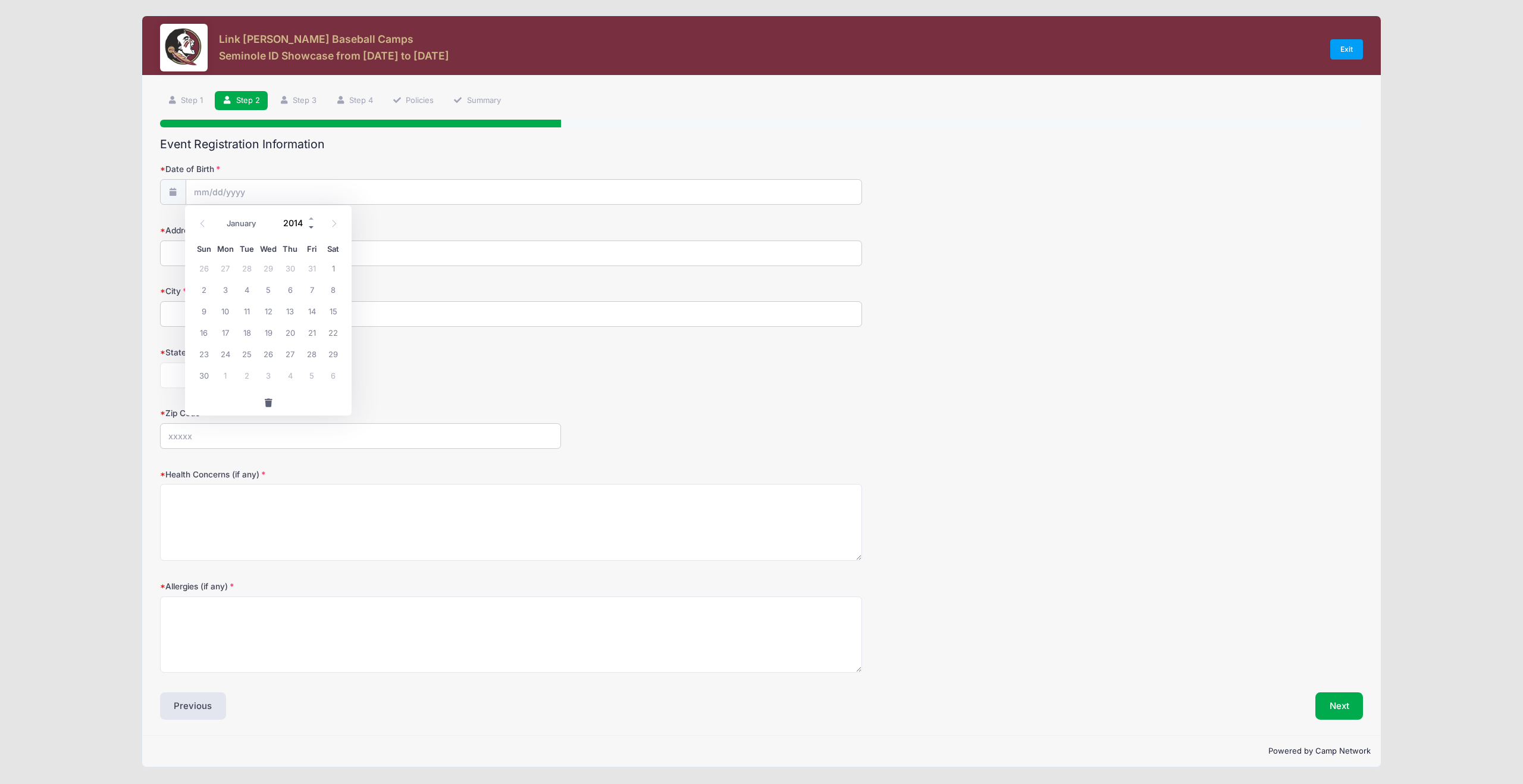
click at [312, 226] on span at bounding box center [311, 227] width 8 height 8
click at [311, 225] on span at bounding box center [311, 227] width 8 height 8
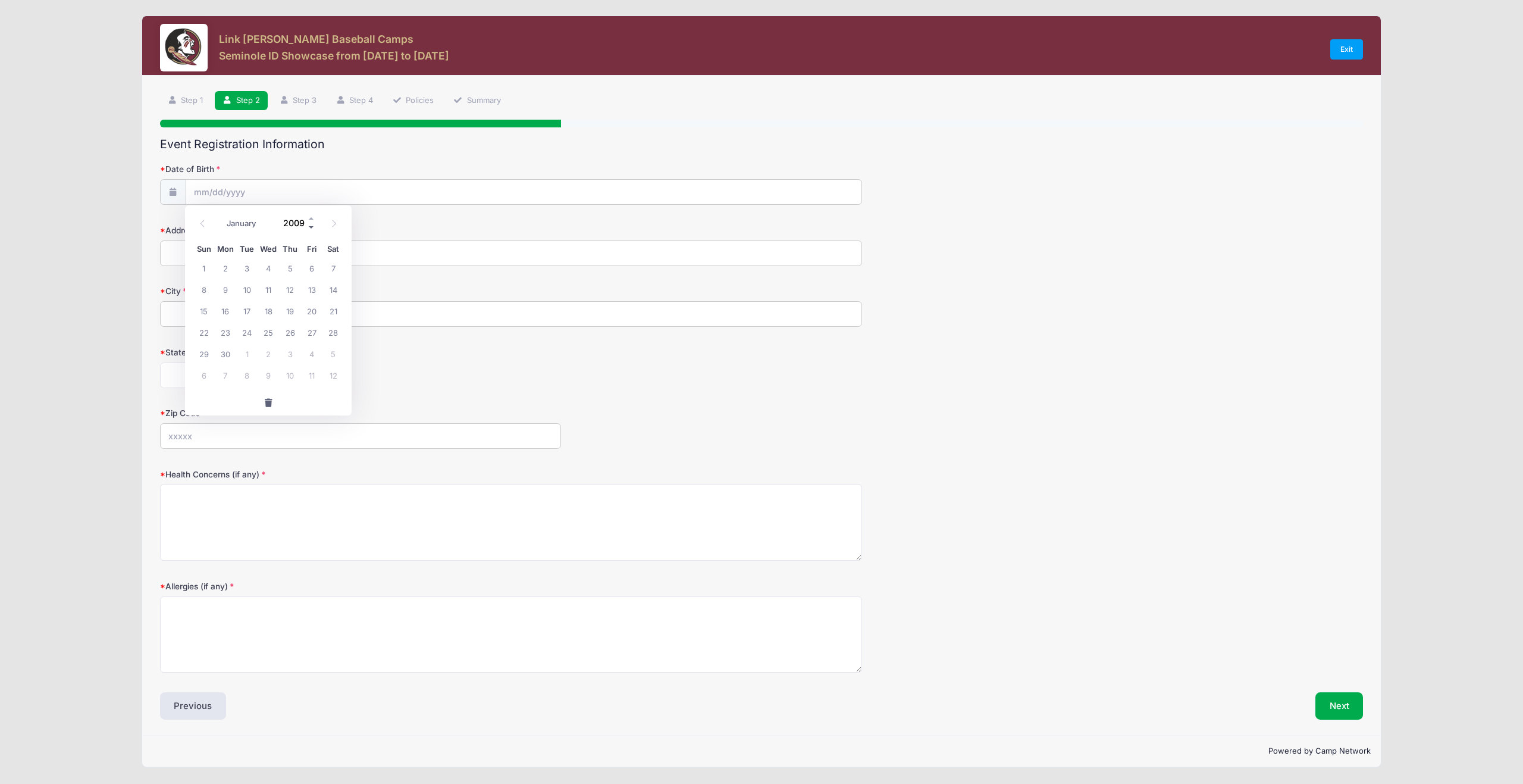
click at [311, 225] on span at bounding box center [311, 227] width 8 height 8
type input "2008"
click at [201, 223] on icon at bounding box center [202, 224] width 4 height 8
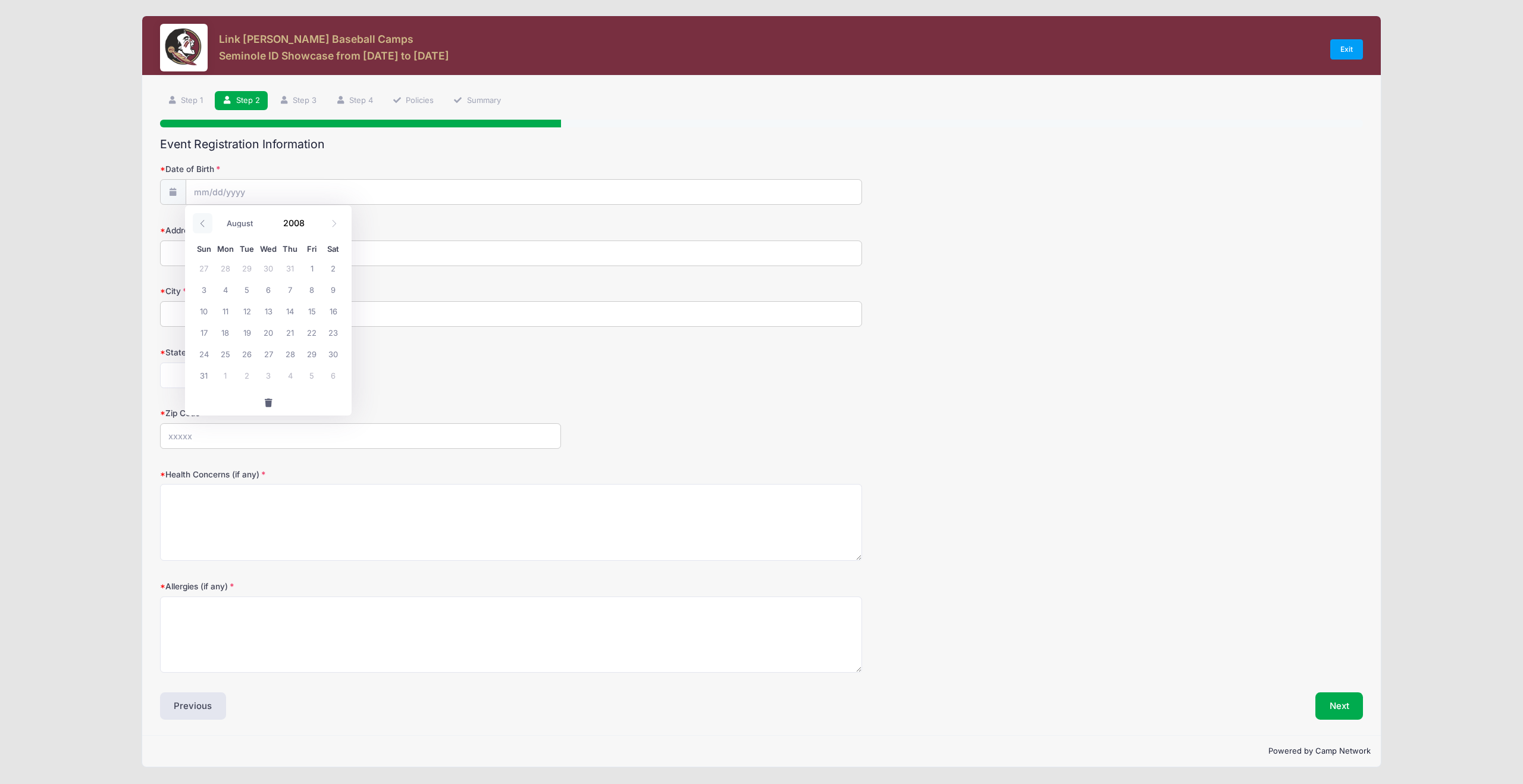
click at [201, 223] on icon at bounding box center [202, 224] width 8 height 8
click at [201, 223] on icon at bounding box center [202, 224] width 4 height 8
select select "5"
click at [204, 290] on span "8" at bounding box center [203, 289] width 22 height 22
type input "[DATE]"
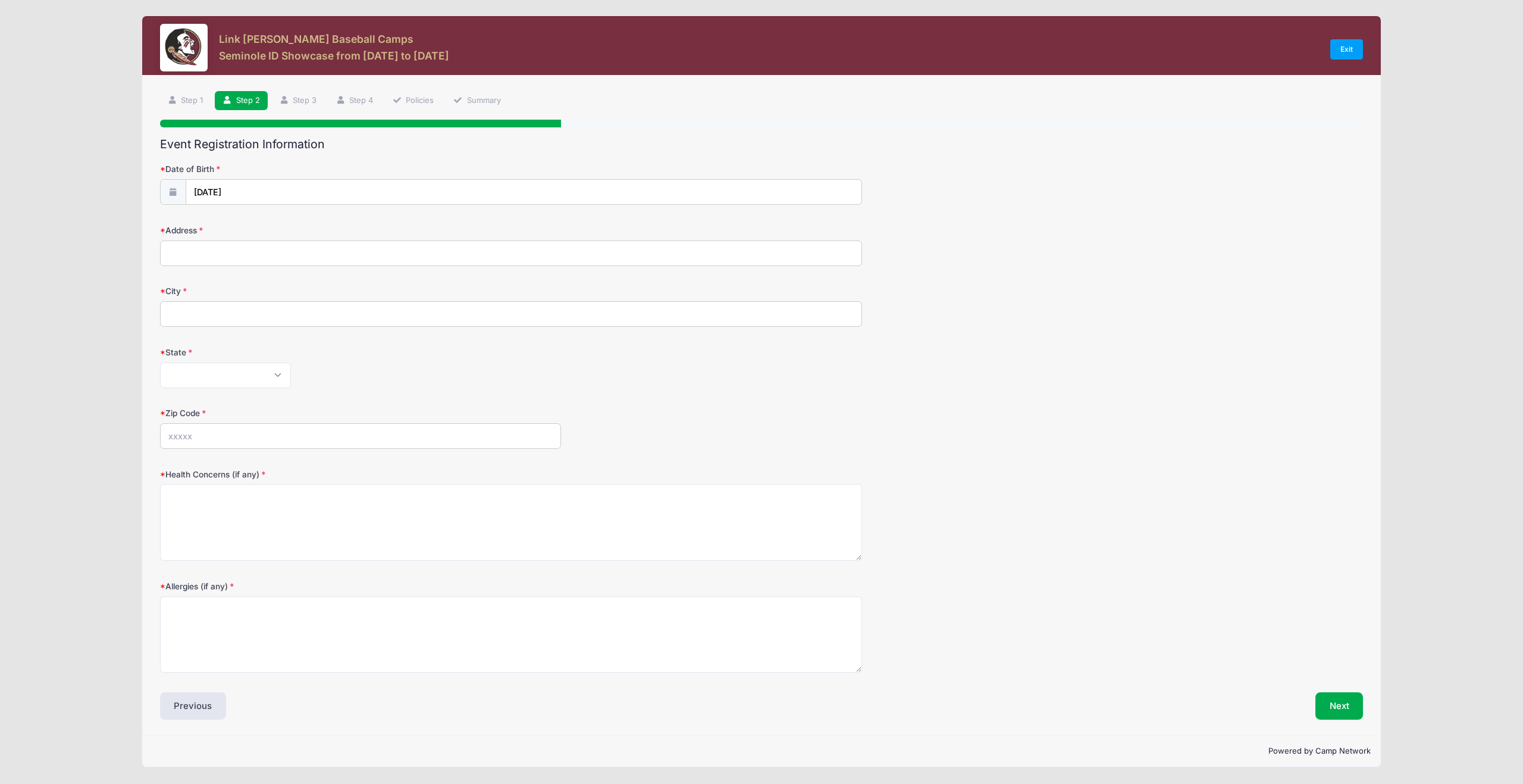
click at [206, 256] on input "Address" at bounding box center [510, 253] width 702 height 25
type input "[STREET_ADDRESS][PERSON_NAME]"
type input "Hollywood"
select select "FL"
type input "33020"
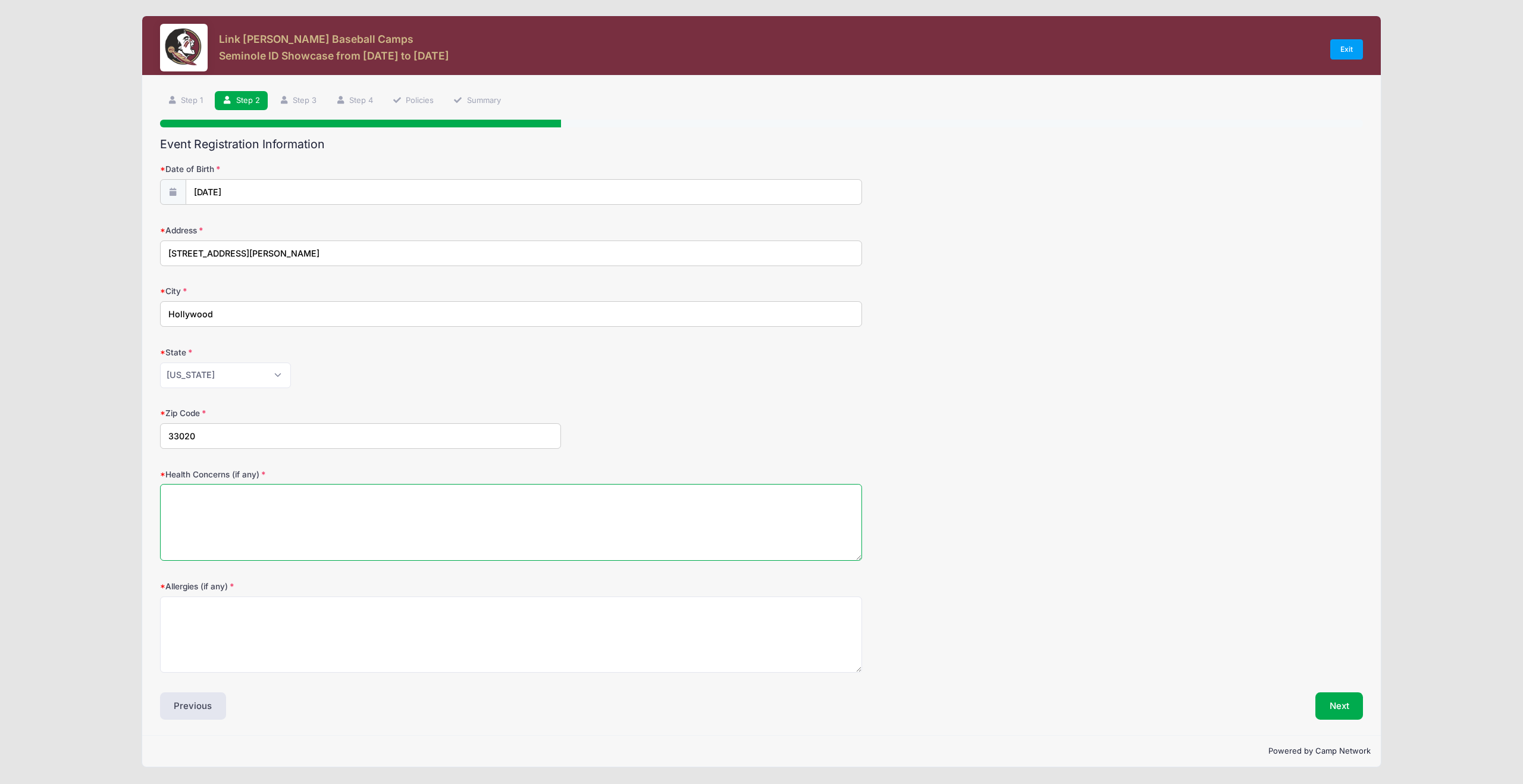
click at [213, 507] on textarea "Health Concerns (if any)" at bounding box center [510, 523] width 702 height 77
type textarea "None"
click at [218, 625] on textarea "Allergies (if any)" at bounding box center [510, 635] width 702 height 77
type textarea "none"
click at [193, 100] on link "Step 1" at bounding box center [185, 101] width 51 height 20
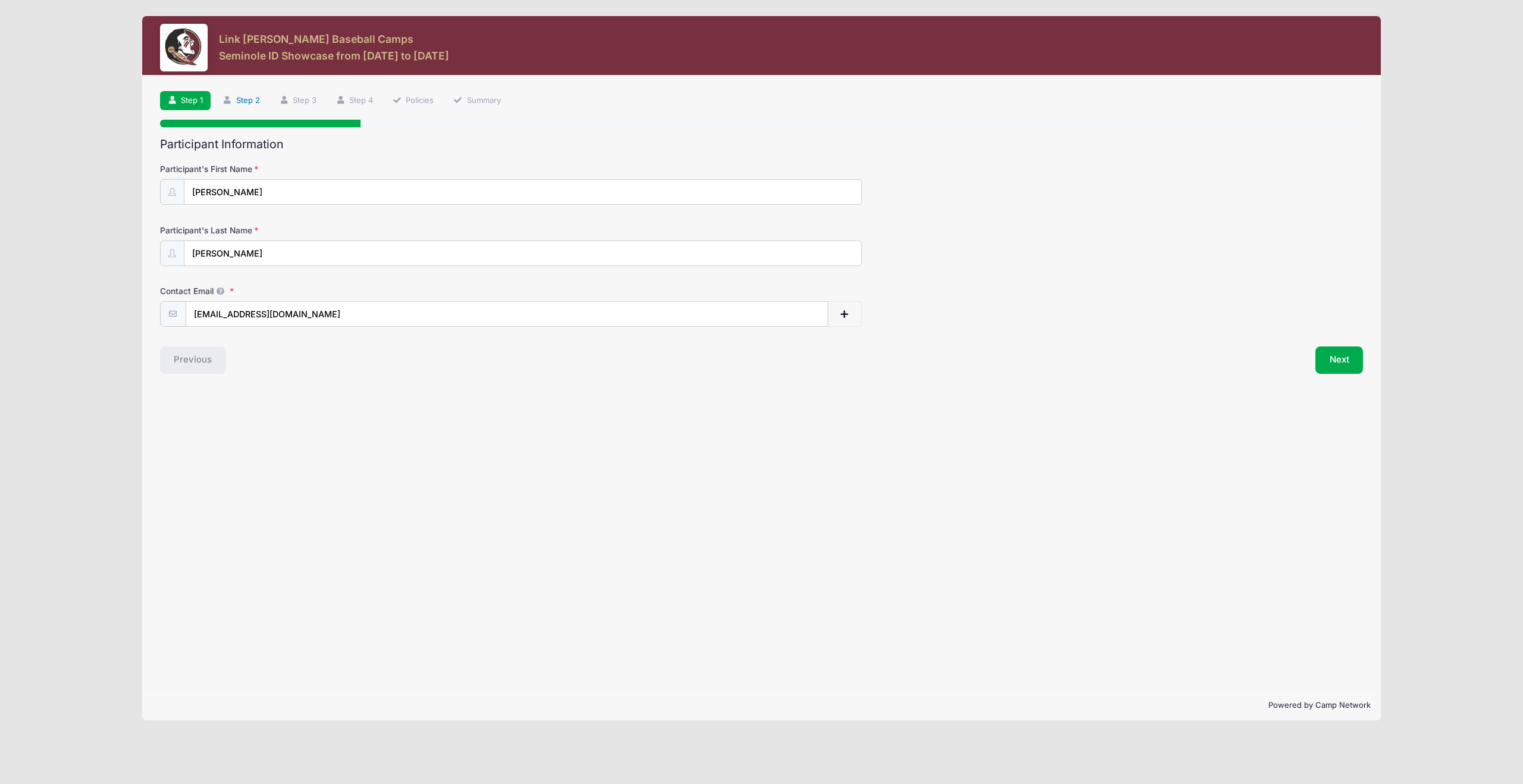
click at [248, 98] on link "Step 2" at bounding box center [241, 101] width 53 height 20
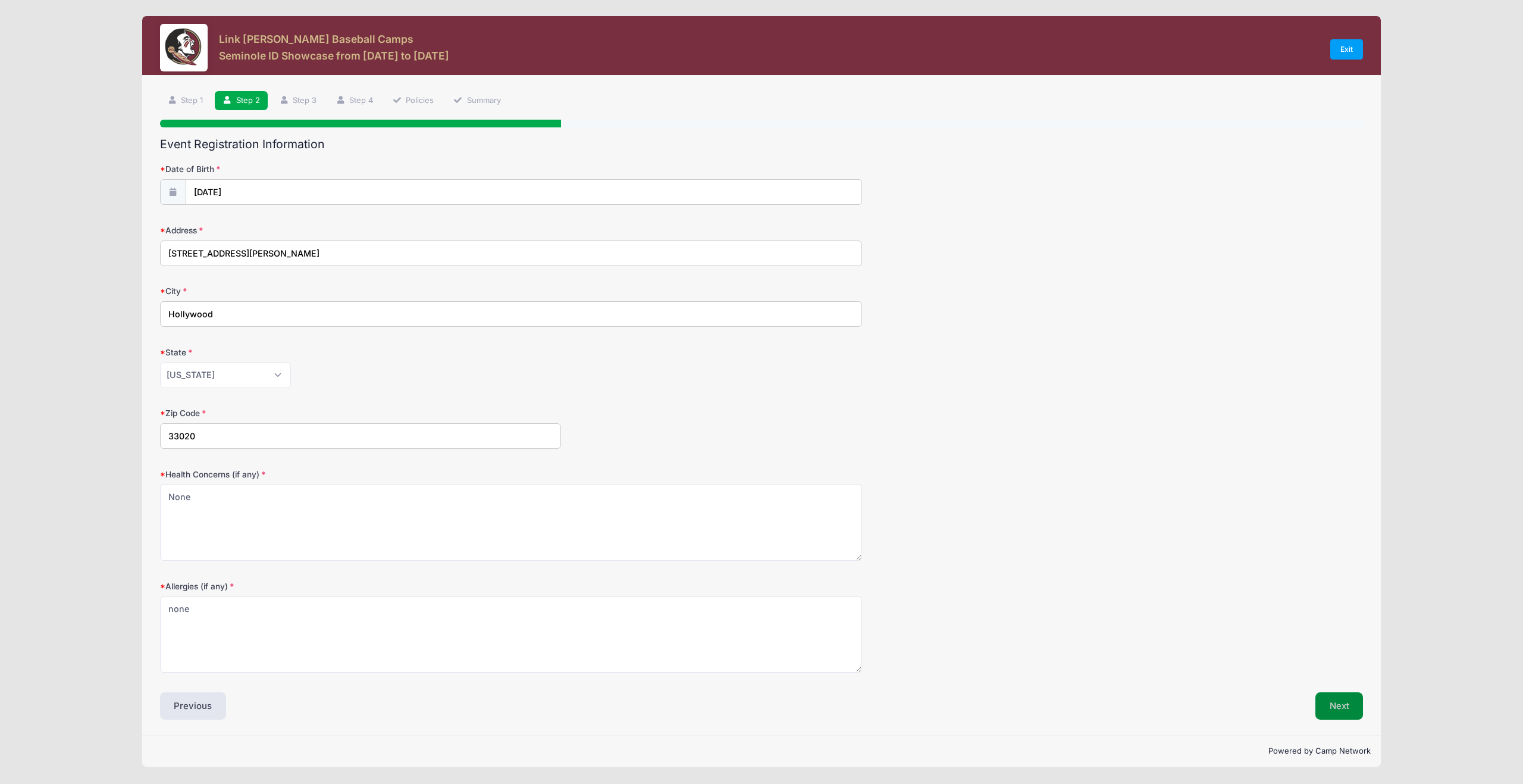
click at [1341, 701] on button "Next" at bounding box center [1339, 705] width 48 height 27
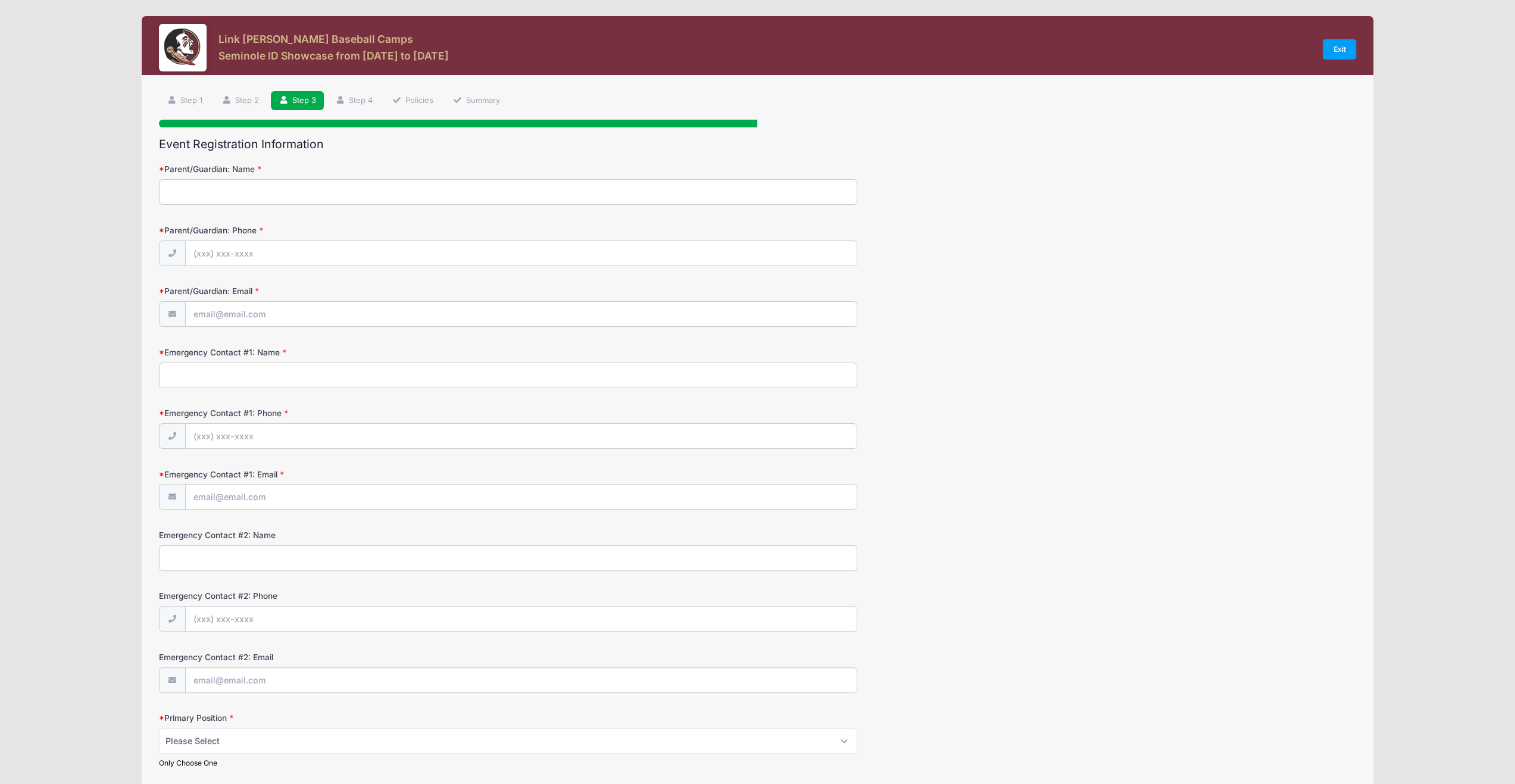
click at [308, 185] on input "Parent/Guardian: Name" at bounding box center [508, 192] width 698 height 25
type input "[PERSON_NAME]"
type input "[PHONE_NUMBER]"
type input "[EMAIL_ADDRESS][DOMAIN_NAME]"
type input "[PERSON_NAME]"
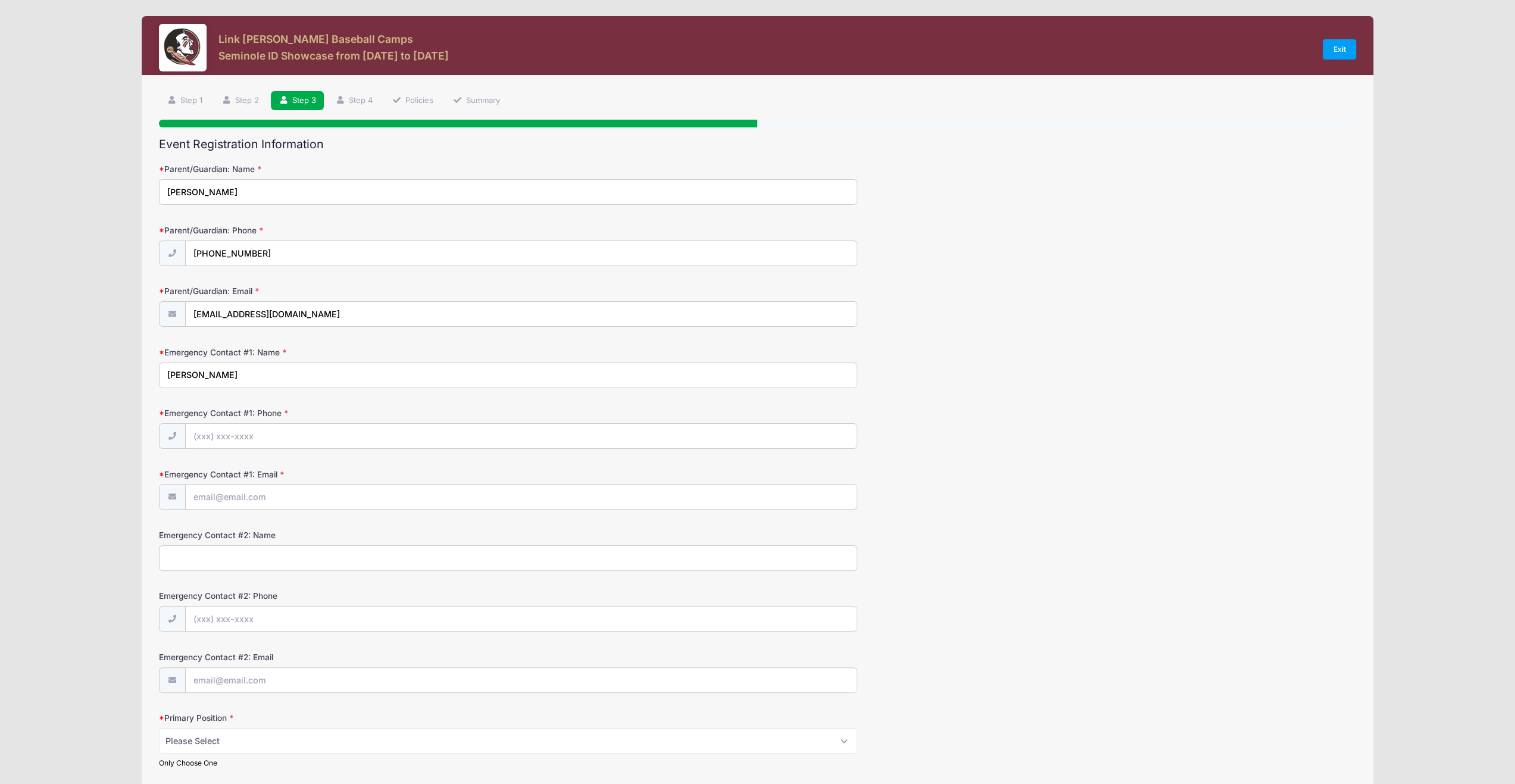
type input "[PHONE_NUMBER]"
type input "[EMAIL_ADDRESS][DOMAIN_NAME]"
type input "[PERSON_NAME]"
type input "[PHONE_NUMBER]"
type input "[PERSON_NAME][EMAIL_ADDRESS][DOMAIN_NAME]"
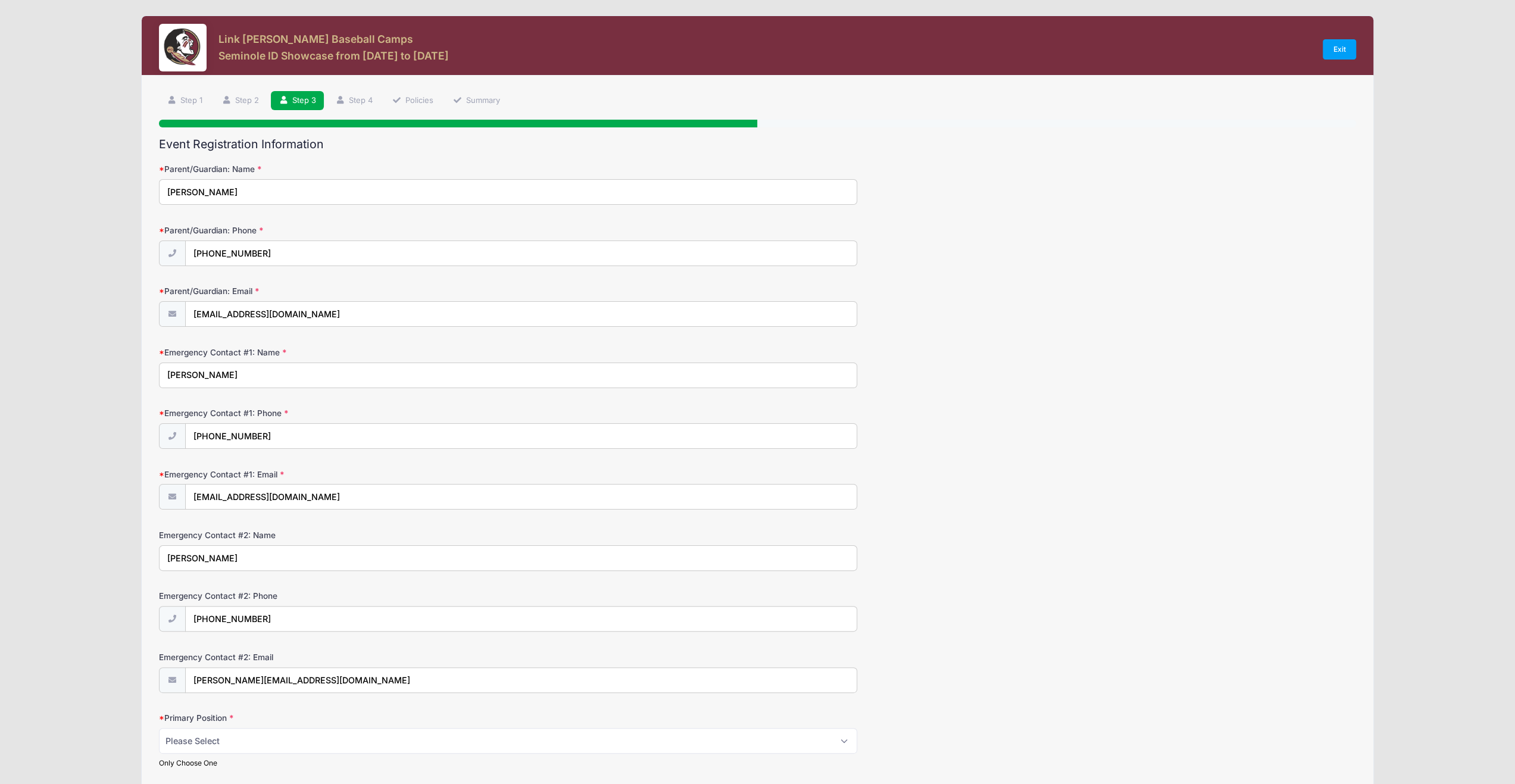
type input "2027"
type input "St.[PERSON_NAME]"
type input "[PHONE_NUMBER]"
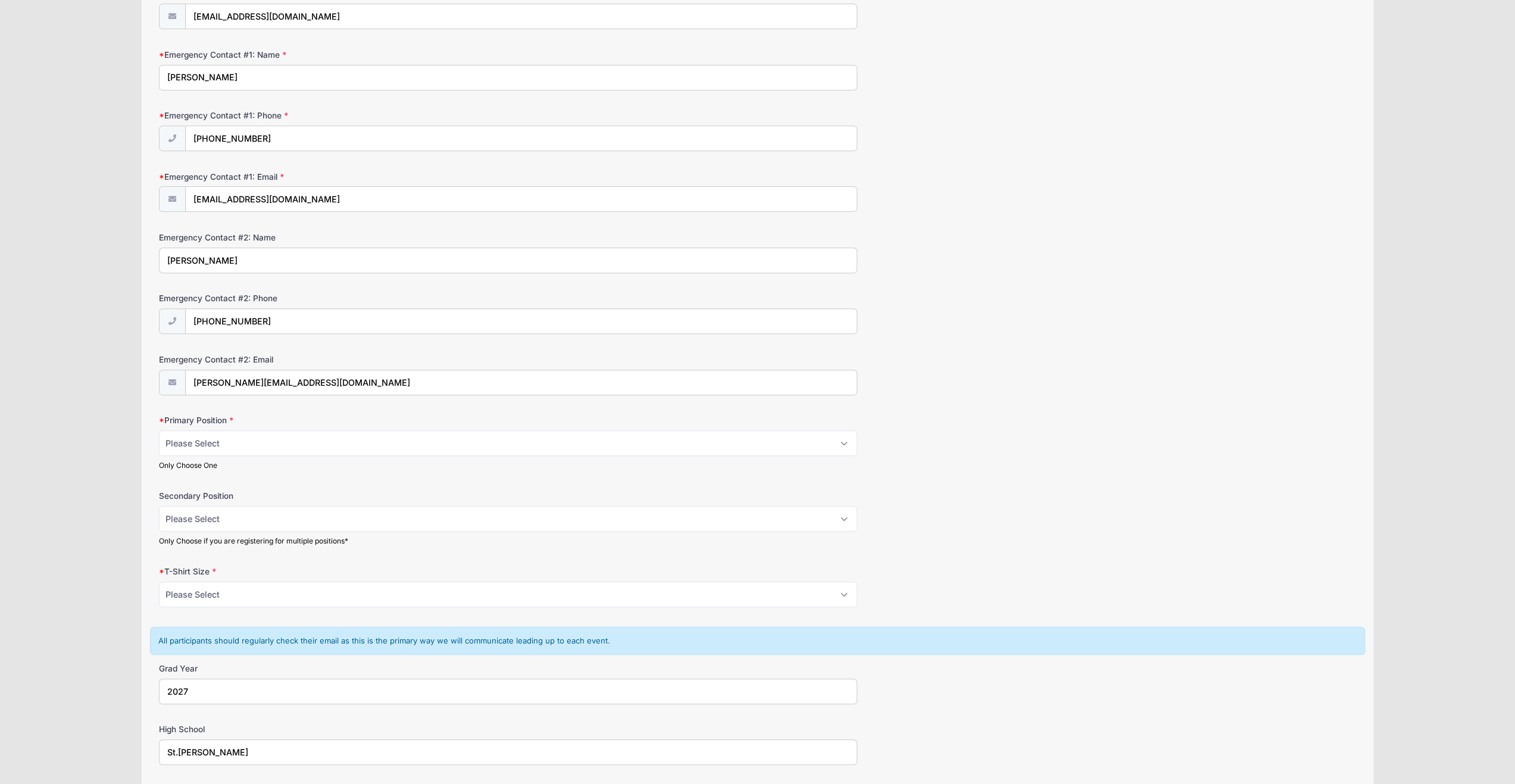
scroll to position [416, 0]
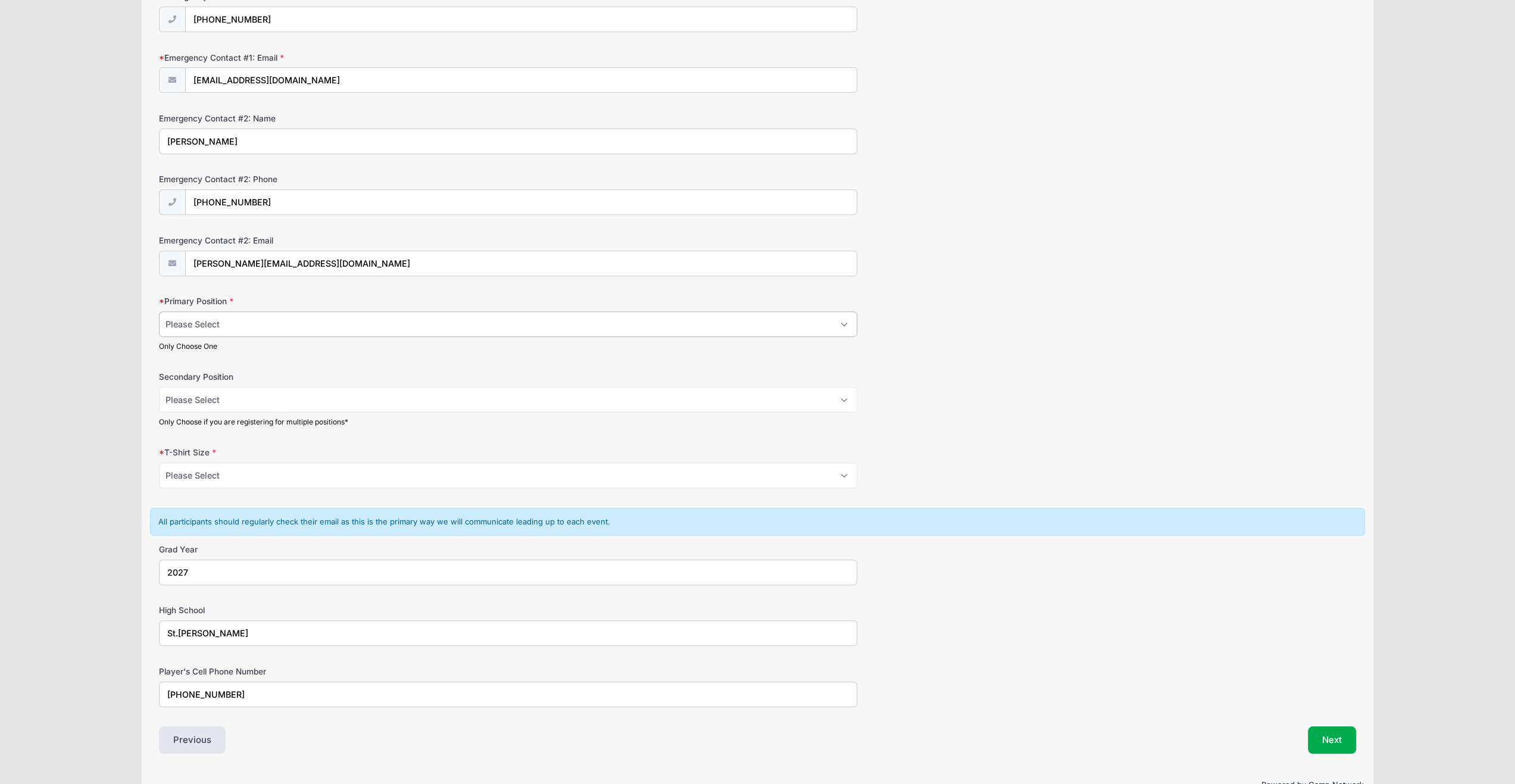
click at [843, 320] on select "Please Select RHP LHP C 1B 2B 3B SS OF" at bounding box center [508, 323] width 698 height 25
select select "OF"
click at [159, 311] on select "Please Select RHP LHP C 1B 2B 3B SS OF" at bounding box center [508, 323] width 698 height 25
click at [846, 393] on select "Please Select RHP LHP C 1B 2B 3B SS OF" at bounding box center [508, 399] width 698 height 25
select select "3B"
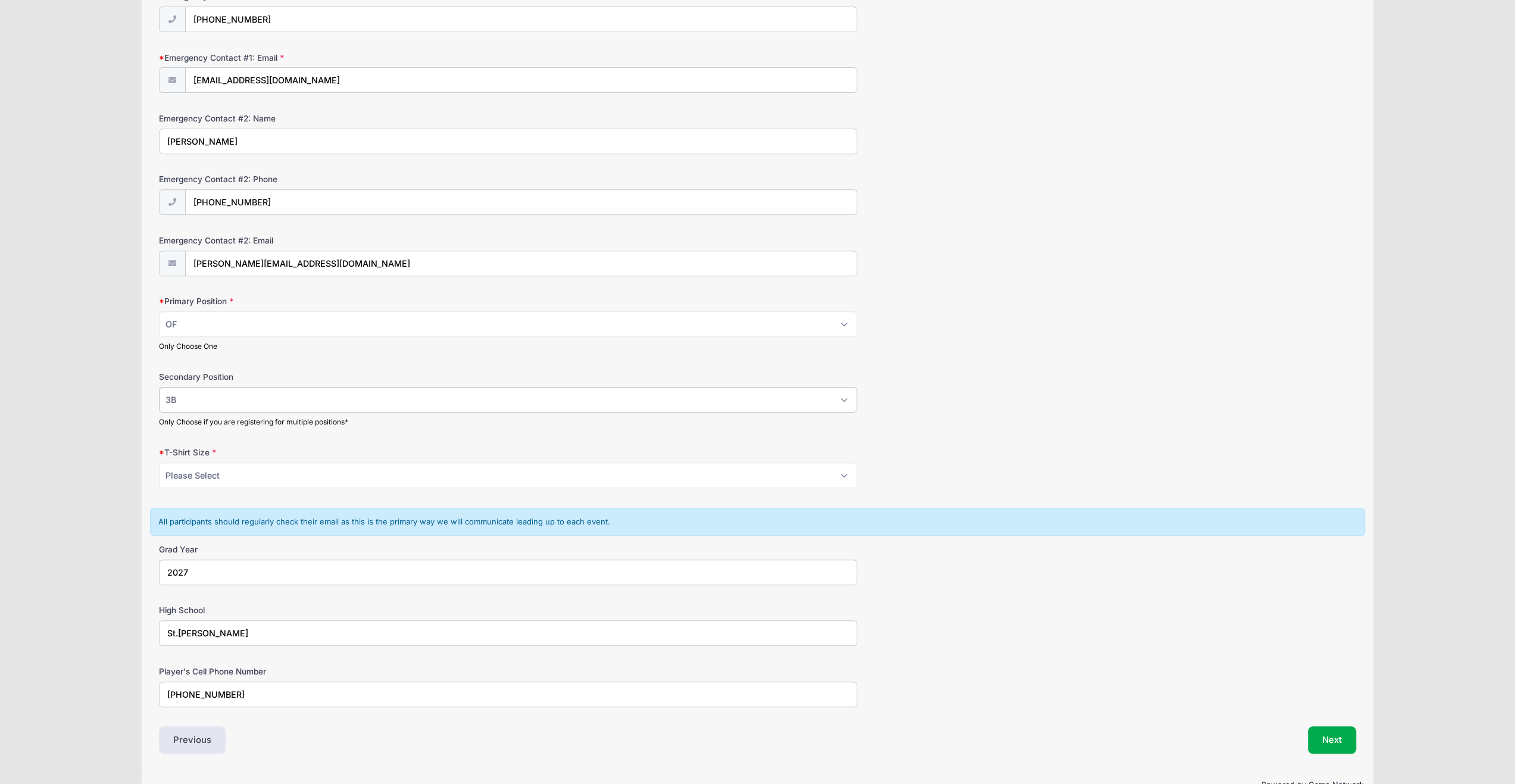
click at [159, 386] on select "Please Select RHP LHP C 1B 2B 3B SS OF" at bounding box center [508, 399] width 698 height 25
click at [844, 473] on select "Please Select YS YM YL YXL S M L XL XXL" at bounding box center [508, 475] width 698 height 25
select select "M"
click at [159, 463] on select "Please Select YS YM YL YXL S M L XL XXL" at bounding box center [508, 475] width 698 height 25
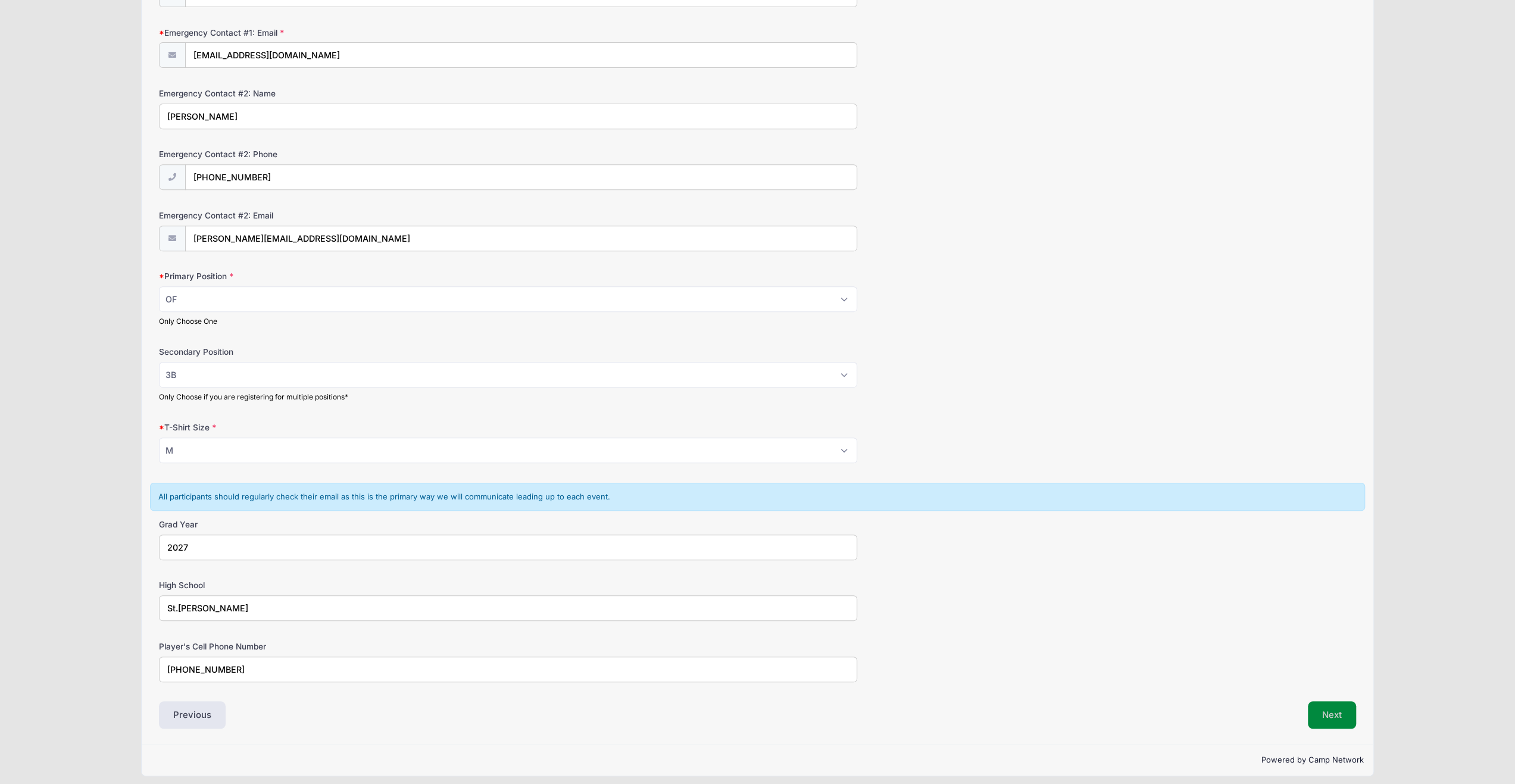
click at [1334, 709] on button "Next" at bounding box center [1332, 714] width 48 height 27
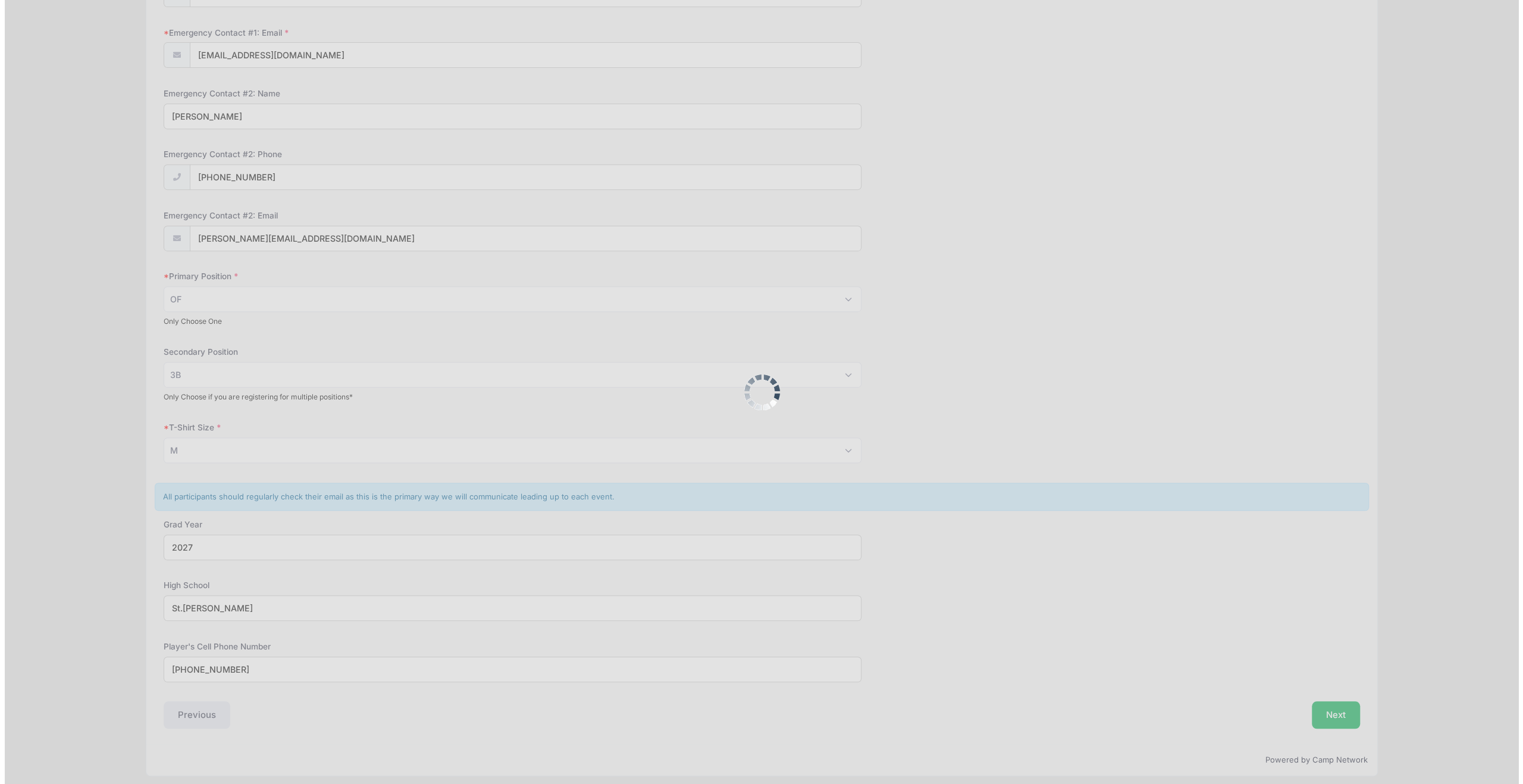
scroll to position [0, 0]
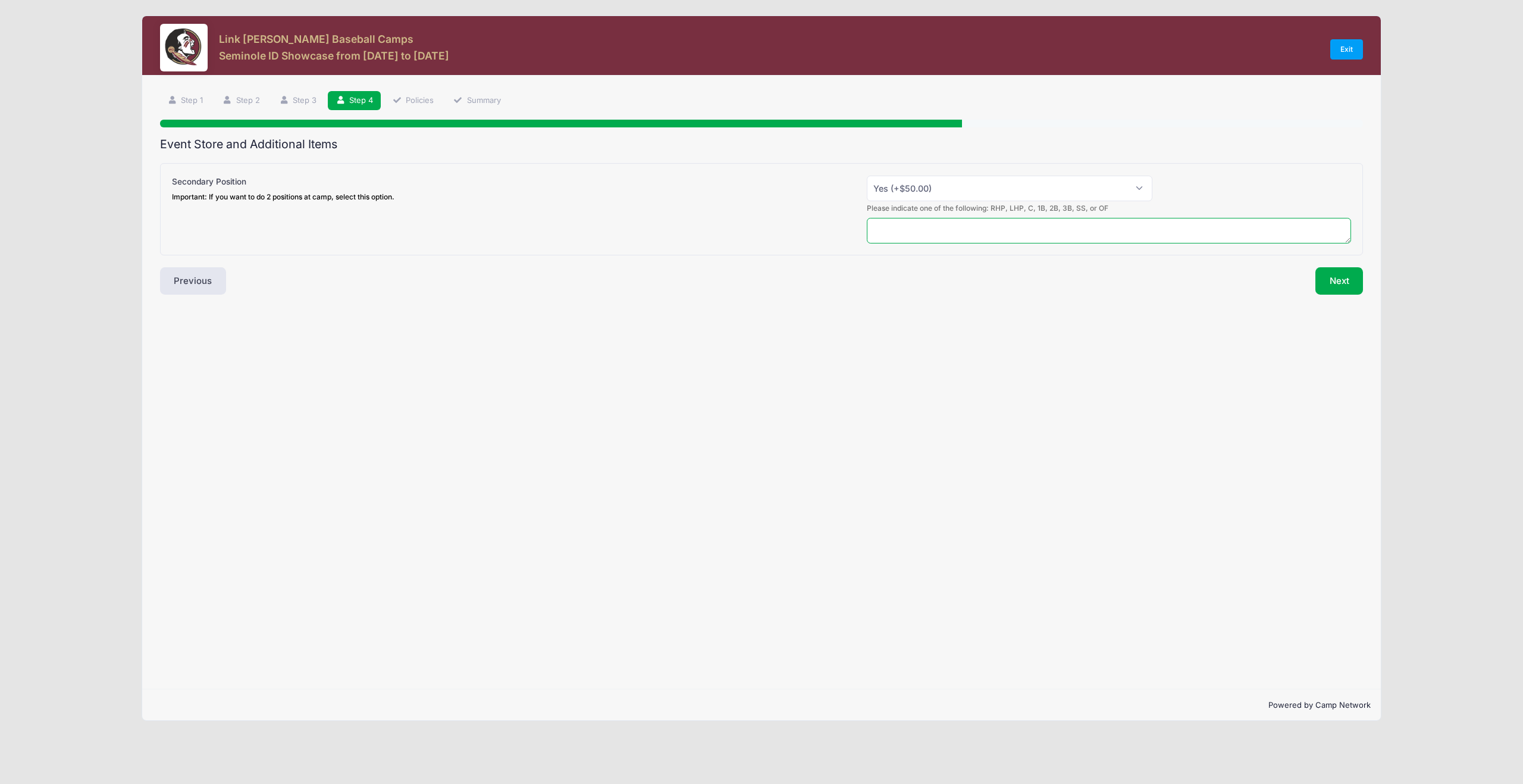
click at [917, 227] on textarea at bounding box center [1108, 230] width 484 height 25
click at [883, 229] on textarea "of,3B" at bounding box center [1108, 230] width 484 height 25
type textarea "OF,3B"
click at [1340, 280] on button "Next" at bounding box center [1339, 280] width 48 height 27
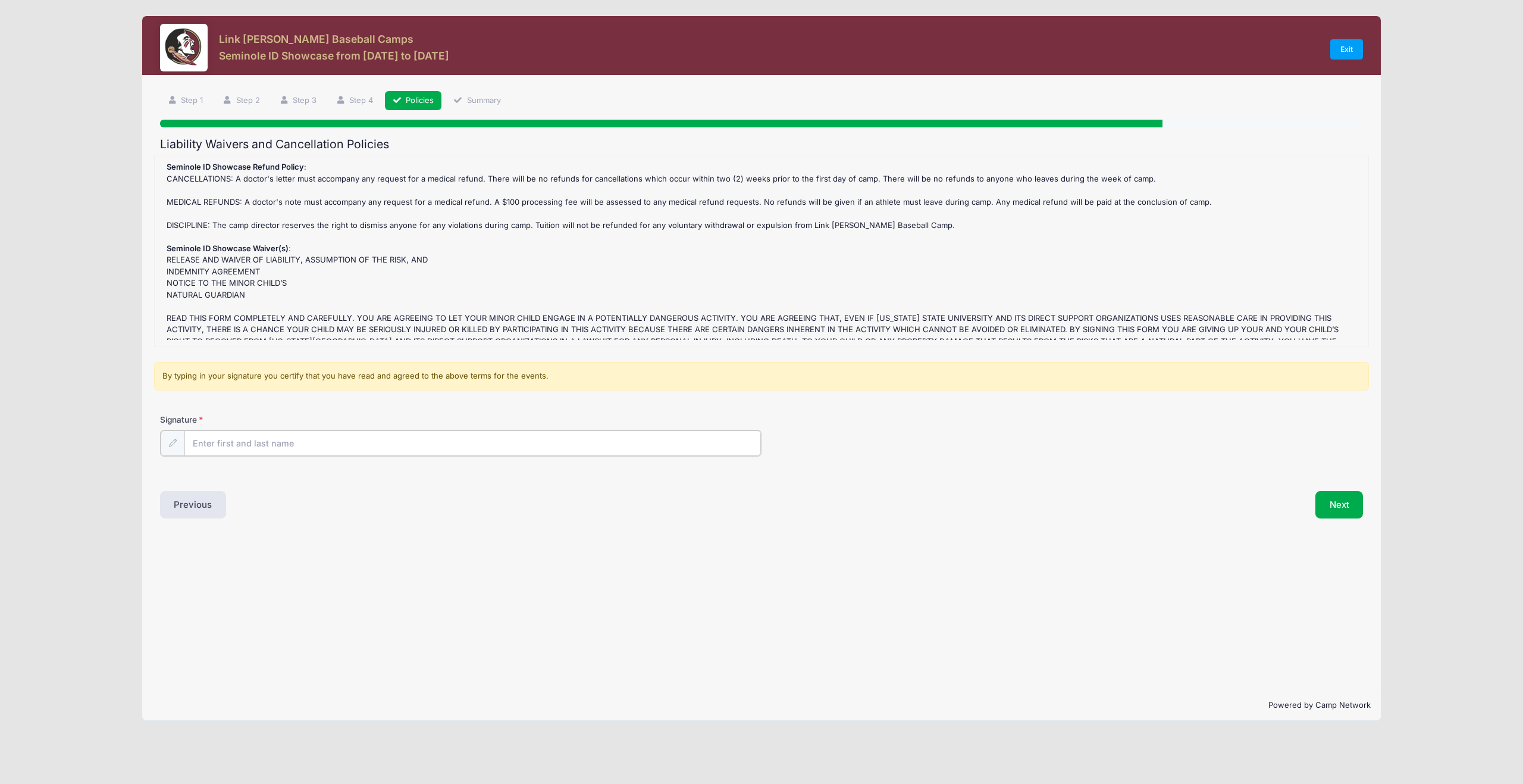
click at [337, 442] on input "Signature" at bounding box center [472, 443] width 576 height 25
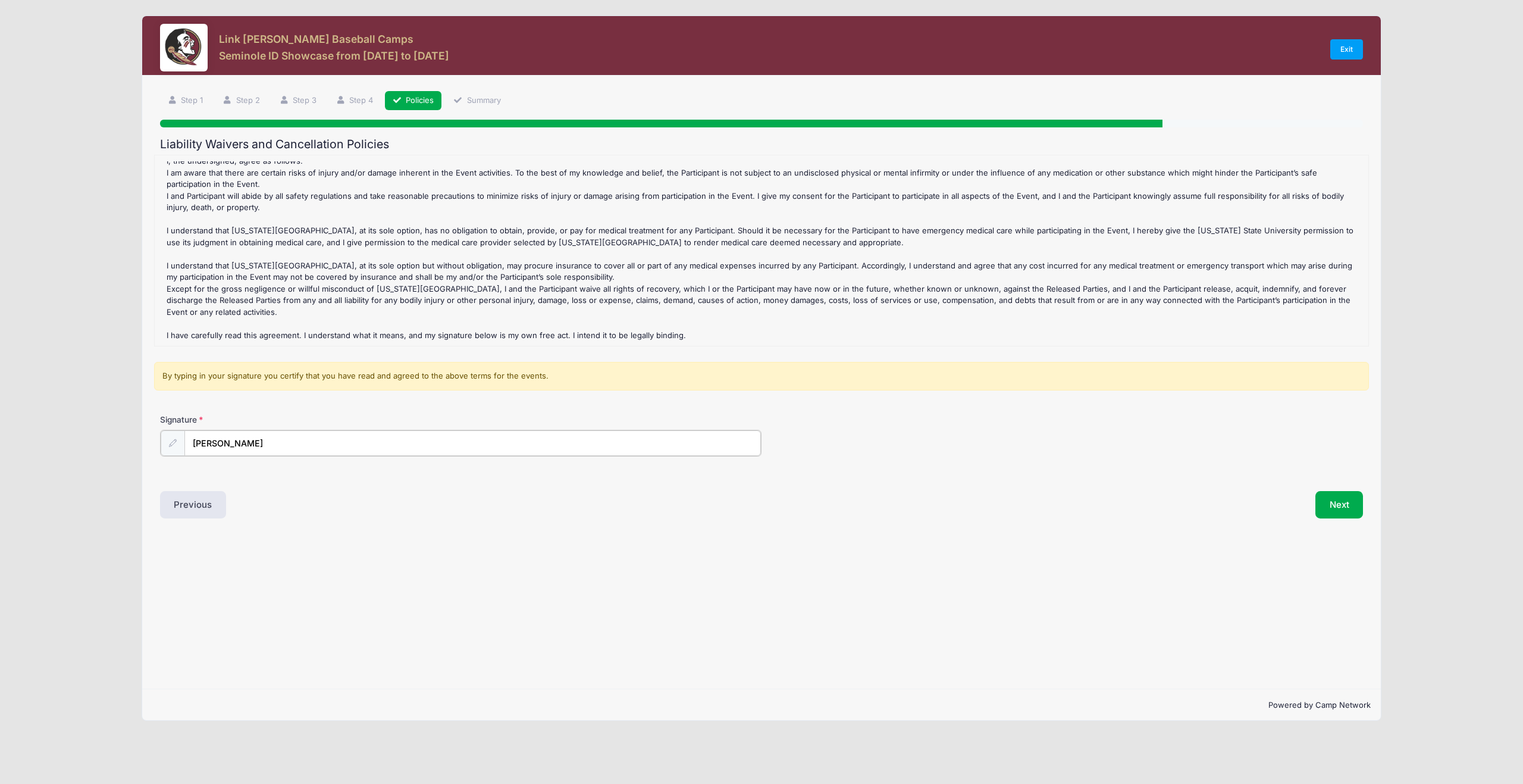
scroll to position [286, 0]
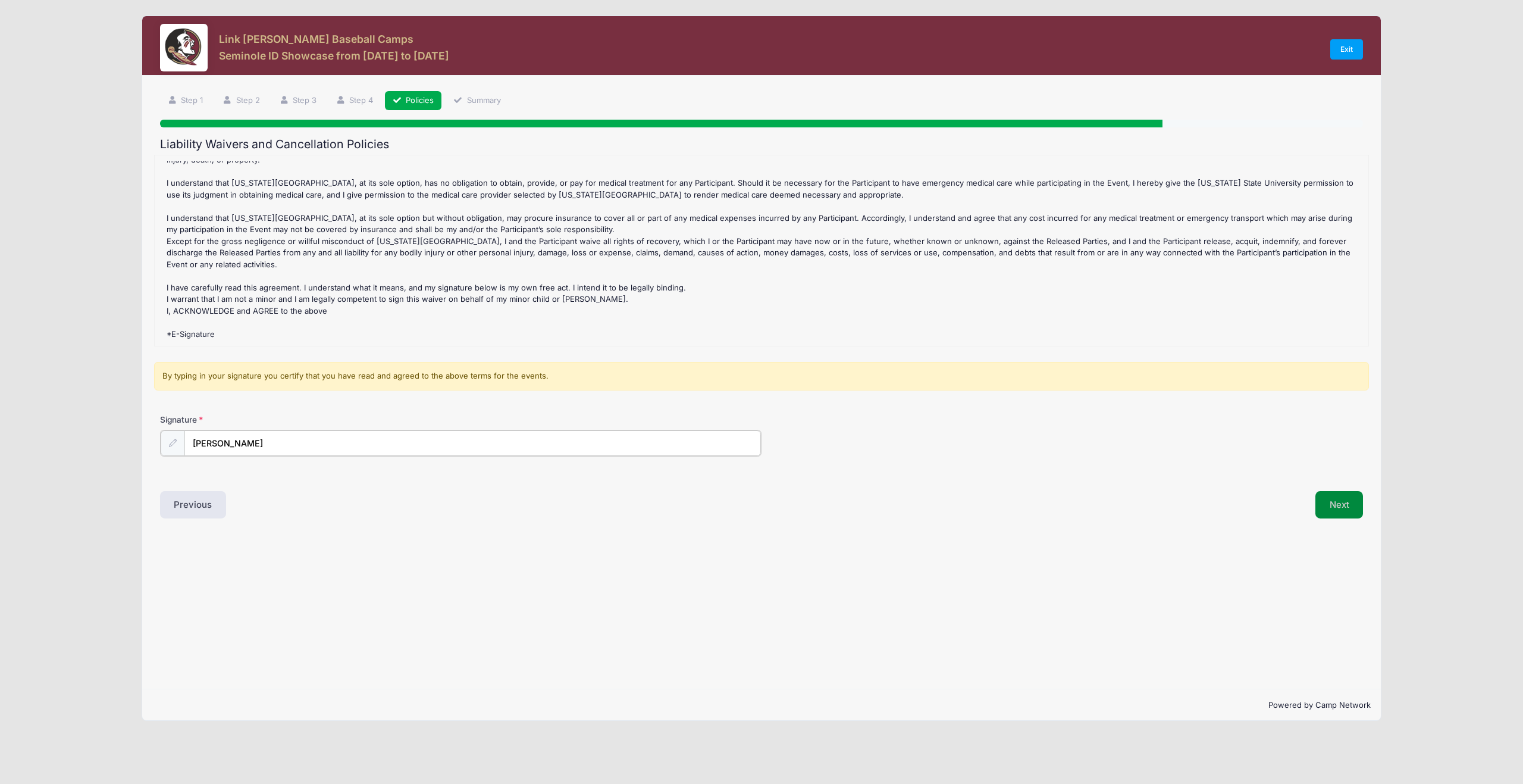
type input "[PERSON_NAME]"
click at [1337, 502] on button "Next" at bounding box center [1339, 503] width 48 height 27
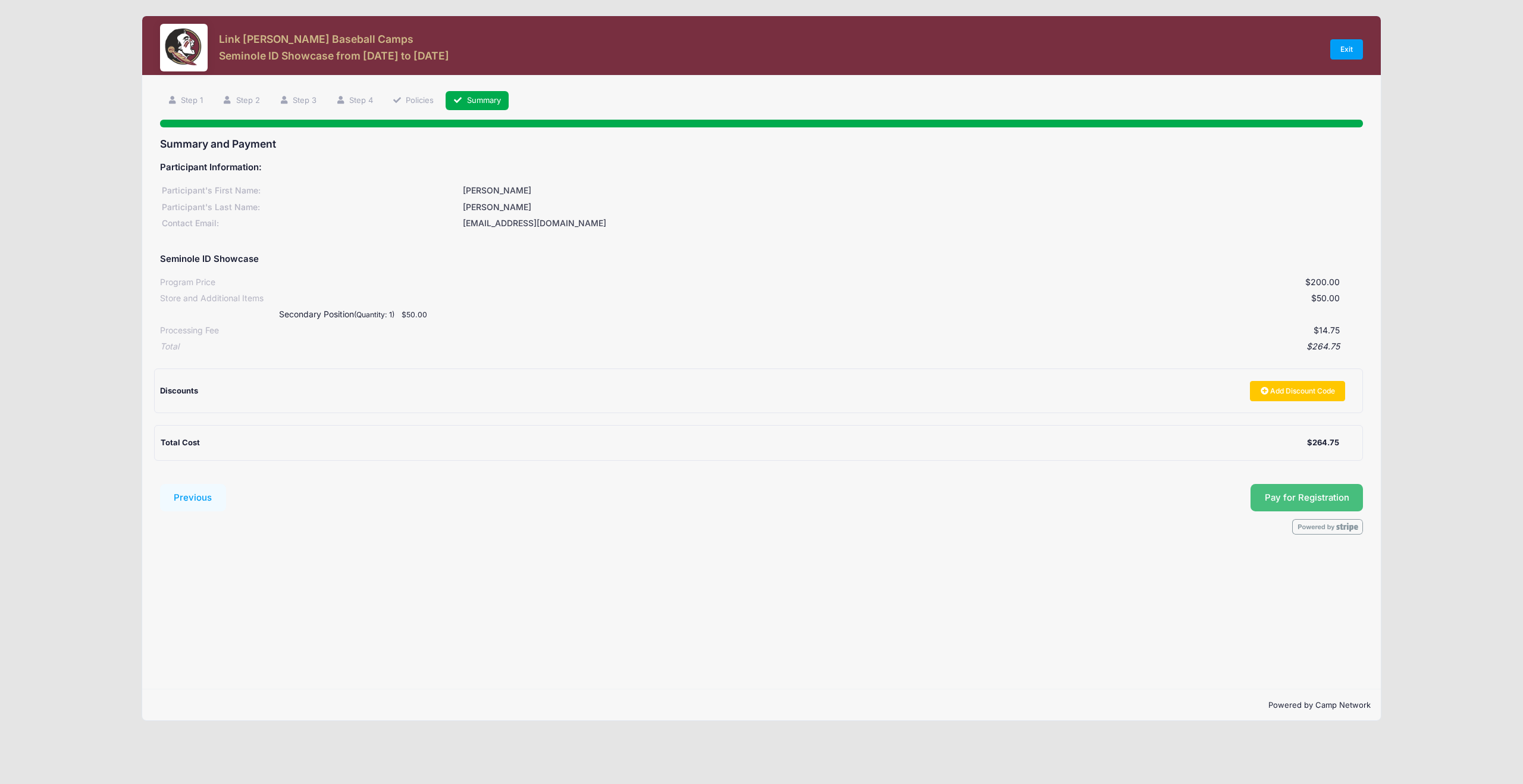
click at [1305, 497] on button "Pay for Registration" at bounding box center [1307, 497] width 113 height 27
